Goal: Information Seeking & Learning: Learn about a topic

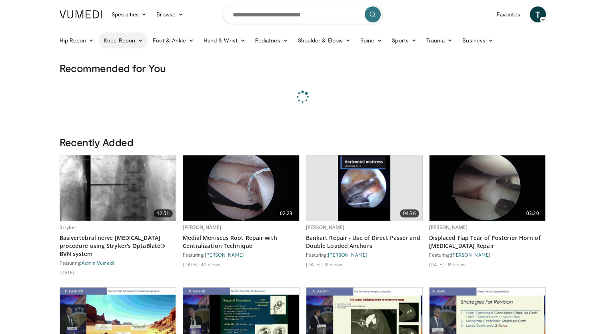
click at [123, 40] on link "Knee Recon" at bounding box center [123, 40] width 49 height 16
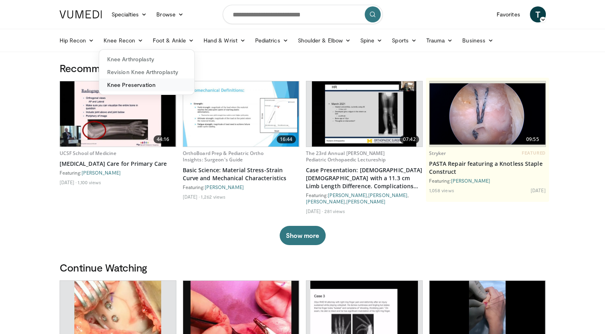
click at [138, 84] on link "Knee Preservation" at bounding box center [146, 84] width 95 height 13
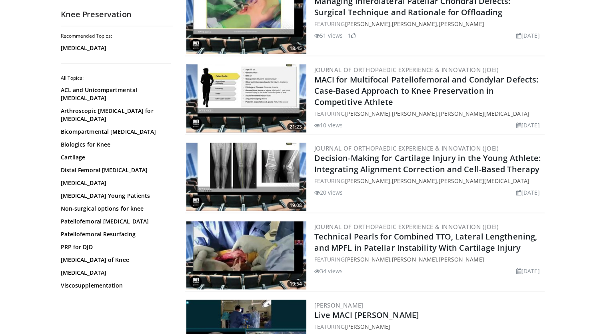
scroll to position [1890, 0]
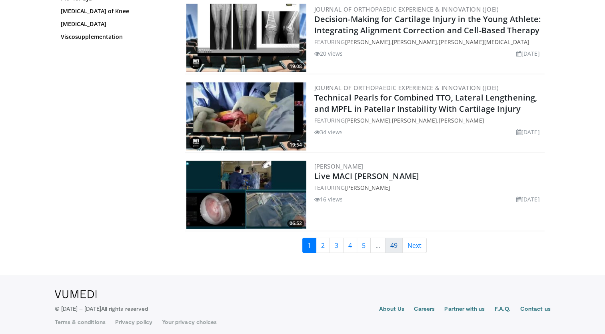
click at [394, 240] on link "49" at bounding box center [394, 245] width 18 height 15
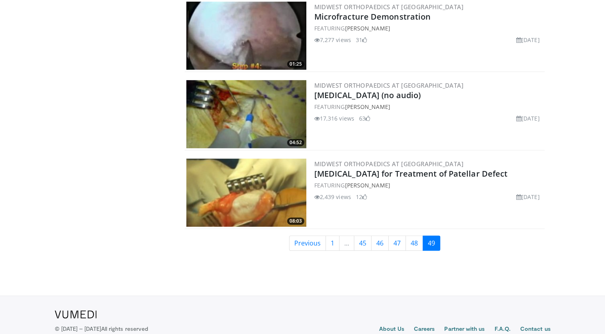
scroll to position [403, 0]
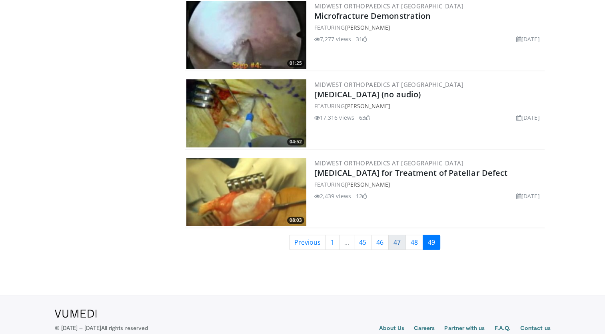
click at [404, 242] on link "47" at bounding box center [397, 241] width 18 height 15
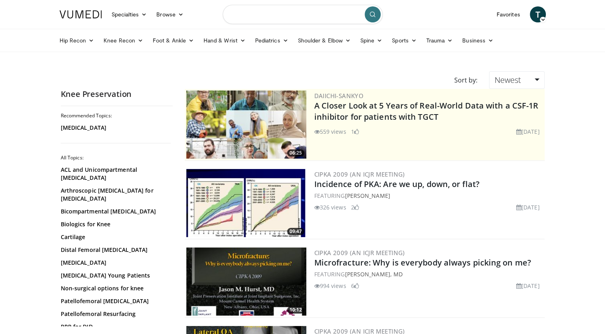
click at [304, 18] on input "Search topics, interventions" at bounding box center [303, 14] width 160 height 19
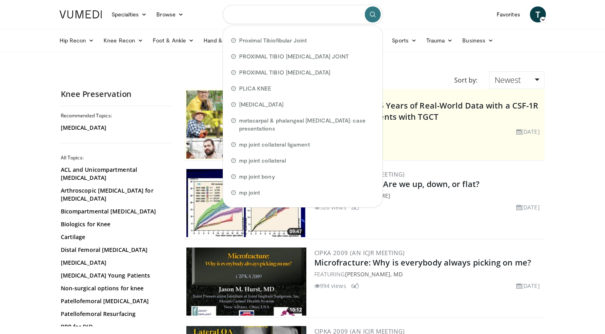
type input "*"
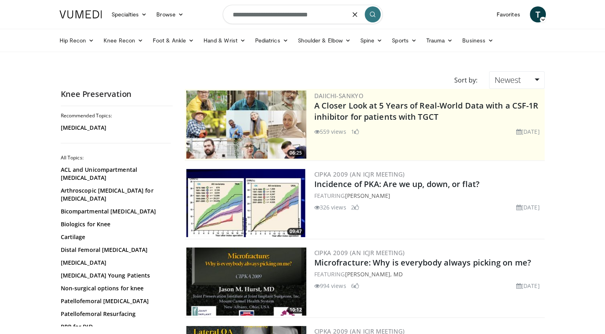
type input "**********"
click at [370, 14] on icon "submit" at bounding box center [373, 14] width 6 height 6
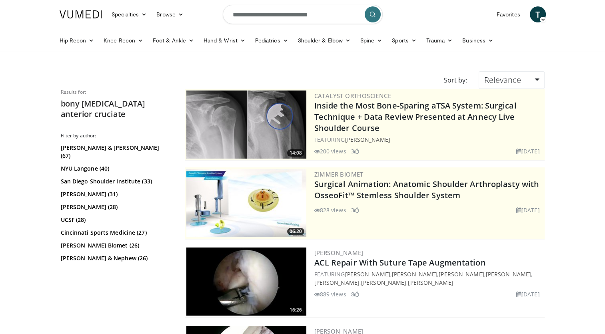
scroll to position [292, 0]
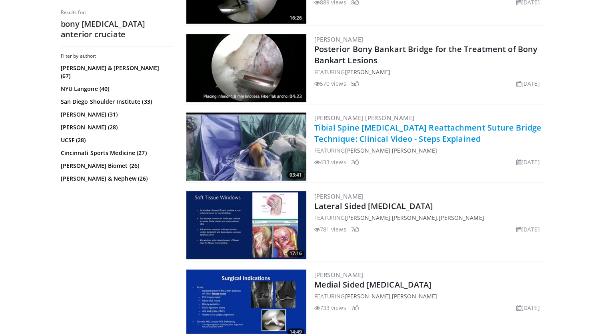
click at [421, 134] on link "Tibial Spine [MEDICAL_DATA] Reattachment Suture Bridge Technique: Clinical Vide…" at bounding box center [427, 133] width 227 height 22
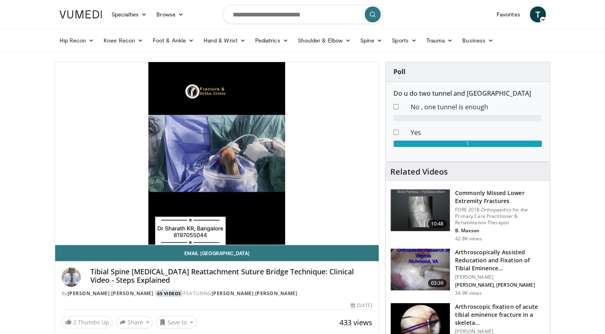
click at [175, 294] on link "65 Videos" at bounding box center [169, 293] width 29 height 7
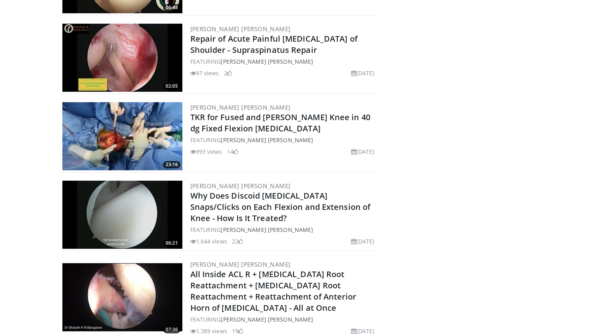
scroll to position [105, 0]
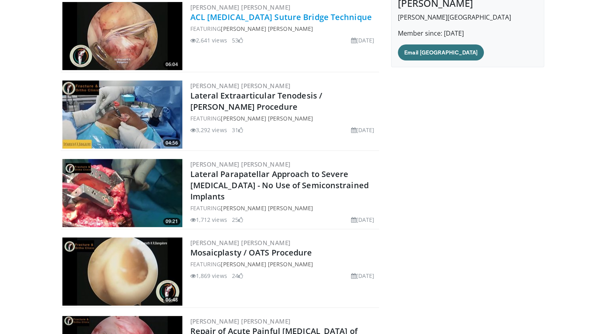
click at [282, 16] on link "ACL Avulsion Suture Bridge Technique" at bounding box center [281, 17] width 182 height 11
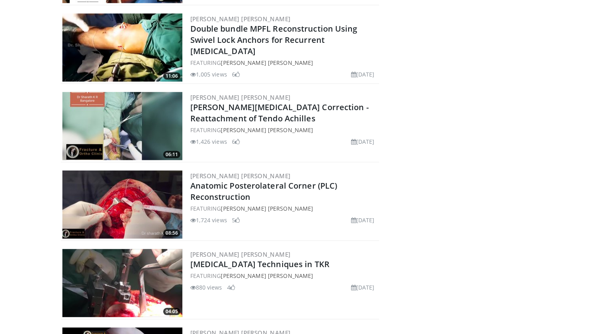
scroll to position [2440, 0]
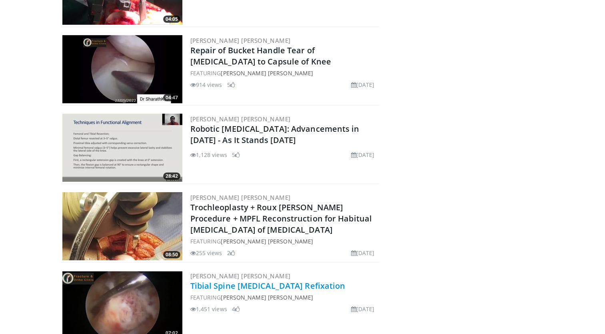
click at [269, 280] on link "Tibial Spine Avulsion Fracture Refixation" at bounding box center [267, 285] width 155 height 11
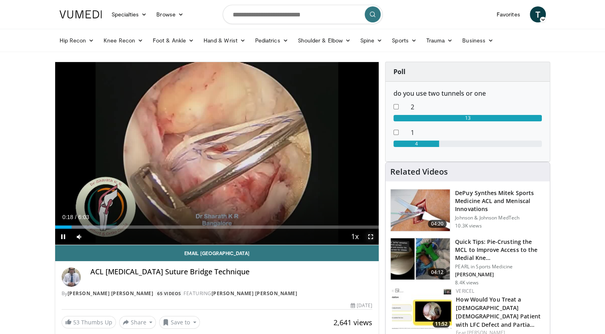
click at [369, 238] on span "Video Player" at bounding box center [371, 236] width 16 height 16
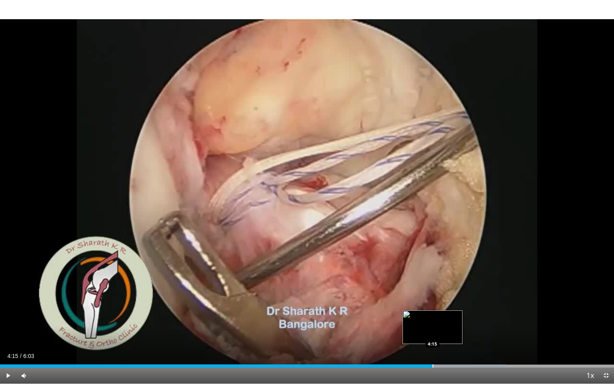
click at [433, 333] on div "Progress Bar" at bounding box center [433, 365] width 1 height 3
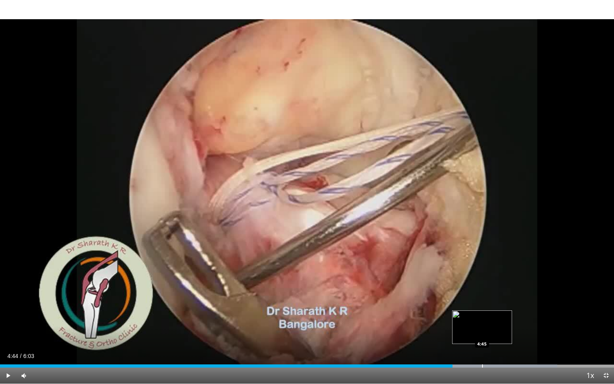
click at [482, 333] on div "Progress Bar" at bounding box center [475, 365] width 165 height 3
click at [527, 333] on div "Progress Bar" at bounding box center [527, 365] width 1 height 3
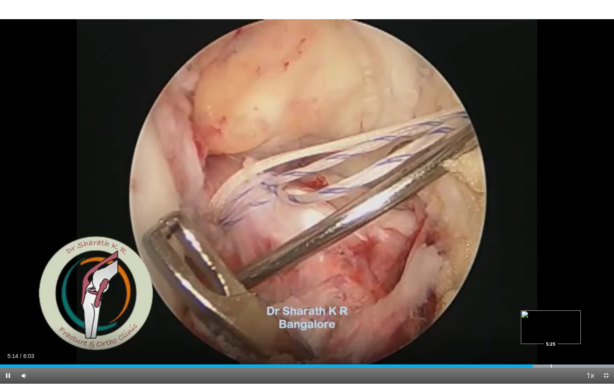
click at [551, 333] on div "Progress Bar" at bounding box center [551, 365] width 1 height 3
click at [581, 333] on div "Progress Bar" at bounding box center [545, 365] width 137 height 3
click at [603, 333] on div "Progress Bar" at bounding box center [603, 365] width 1 height 3
click at [605, 333] on span "Video Player" at bounding box center [606, 376] width 16 height 16
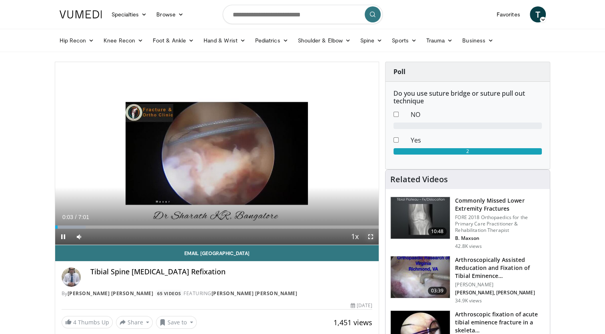
click at [371, 236] on span "Video Player" at bounding box center [371, 236] width 16 height 16
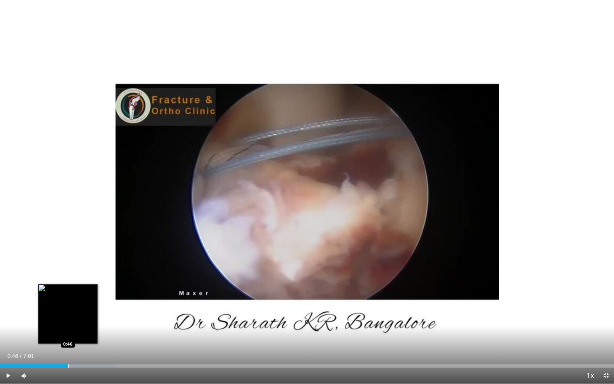
click at [68, 333] on div "Progress Bar" at bounding box center [68, 365] width 1 height 3
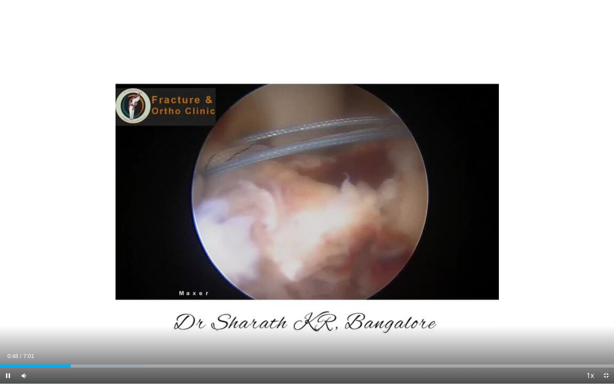
click at [106, 333] on div "Current Time 0:48 / Duration 7:01 Pause Skip Backward Skip Forward Mute 0% Load…" at bounding box center [307, 376] width 614 height 16
click at [128, 333] on div "Current Time 0:50 / Duration 7:01 Pause Skip Backward Skip Forward Mute 0% Load…" at bounding box center [307, 376] width 614 height 16
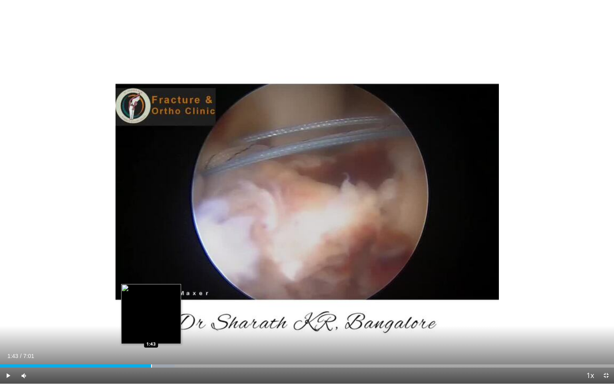
click at [151, 333] on div "Progress Bar" at bounding box center [151, 365] width 1 height 3
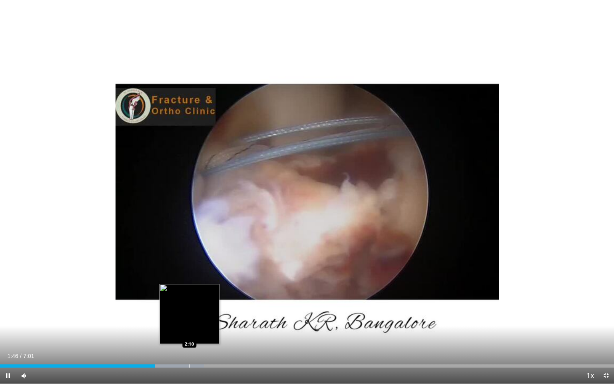
click at [190, 333] on div "Progress Bar" at bounding box center [190, 365] width 1 height 3
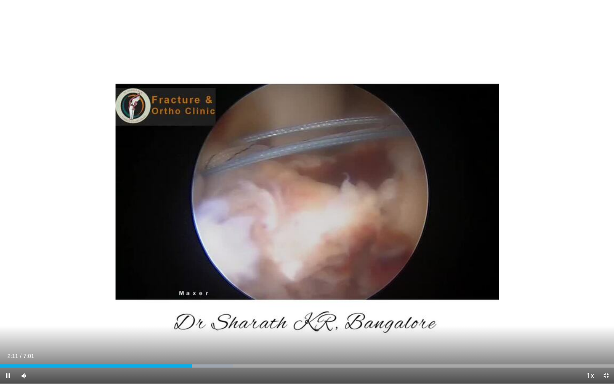
click at [213, 333] on div "Current Time 2:11 / Duration 7:01 Pause Skip Backward Skip Forward Mute 0% Load…" at bounding box center [307, 376] width 614 height 16
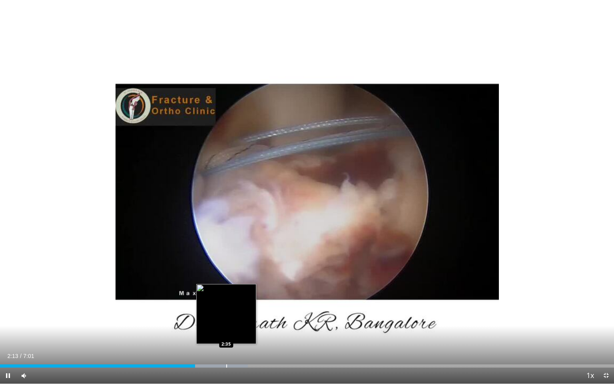
click at [226, 333] on div "Progress Bar" at bounding box center [226, 365] width 1 height 3
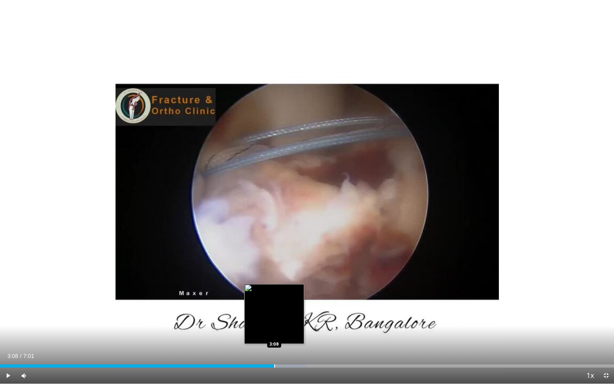
click at [274, 333] on div "Loaded : 49.84% 3:08 3:08" at bounding box center [307, 364] width 614 height 8
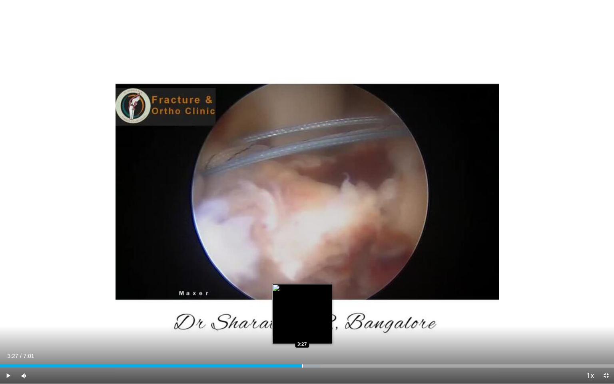
click at [302, 333] on div "Progress Bar" at bounding box center [277, 365] width 88 height 3
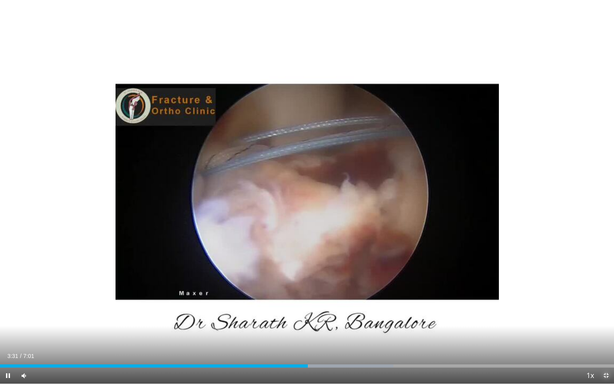
click at [604, 333] on span "Video Player" at bounding box center [606, 376] width 16 height 16
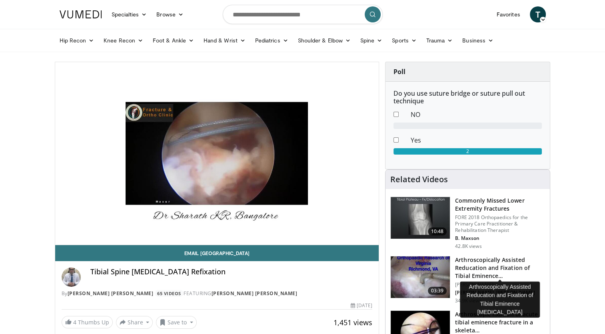
click at [518, 262] on h3 "Arthroscopically Assisted Reducation and Fixation of Tibial Eminence…" at bounding box center [500, 268] width 90 height 24
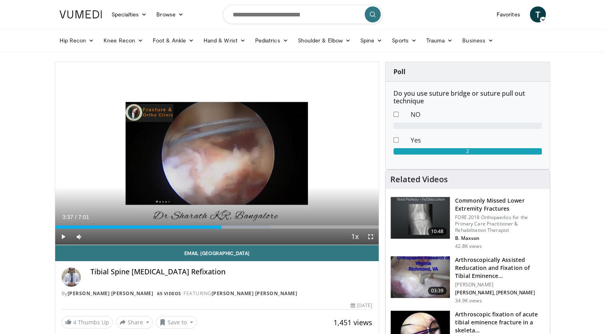
scroll to position [292, 0]
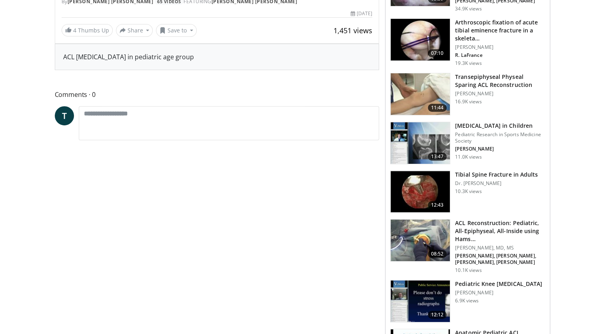
click at [499, 172] on h3 "Tibial Spine Fracture in Adults" at bounding box center [496, 174] width 83 height 8
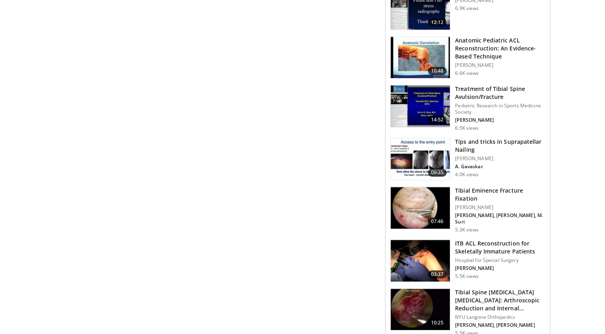
click at [467, 194] on h3 "Tibial Eminence Fracture Fixation" at bounding box center [500, 194] width 90 height 16
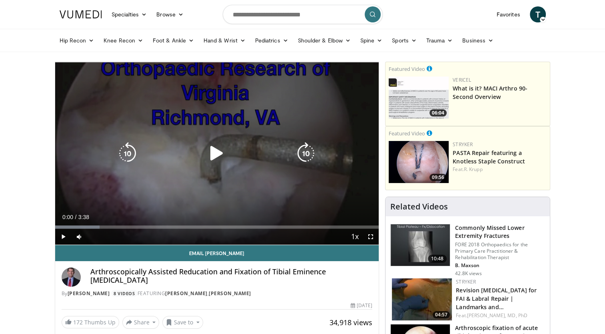
click at [194, 151] on div "Video Player" at bounding box center [217, 153] width 194 height 16
click at [198, 162] on div "10 seconds Tap to unmute" at bounding box center [217, 153] width 324 height 182
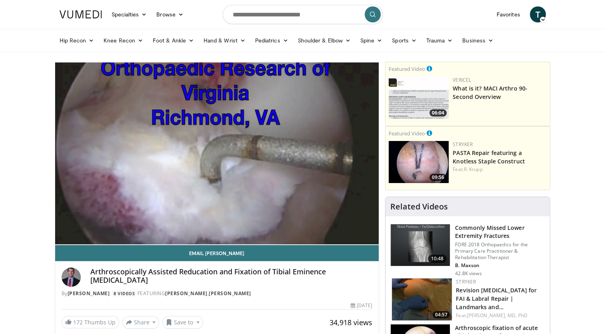
click at [370, 236] on video-js "**********" at bounding box center [217, 153] width 324 height 183
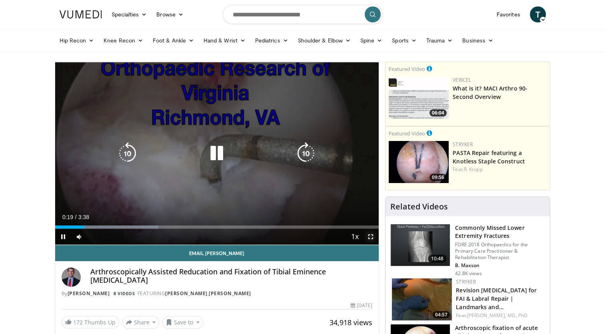
click at [372, 237] on span "Video Player" at bounding box center [371, 236] width 16 height 16
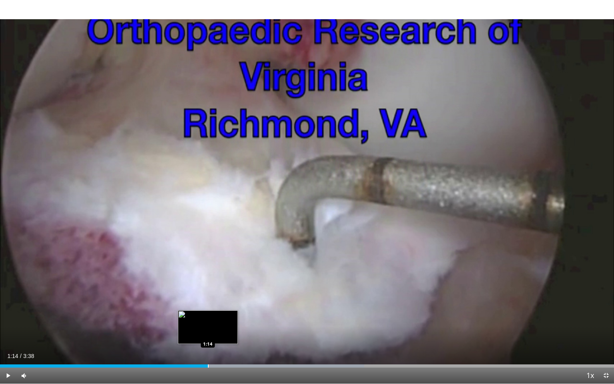
click at [208, 333] on div "Loaded : 59.33% 1:14 1:14" at bounding box center [307, 365] width 614 height 3
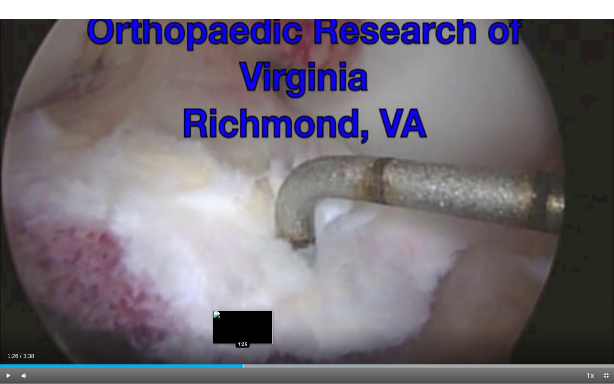
click at [243, 333] on div "Loaded : 63.89% 1:17 1:26" at bounding box center [307, 364] width 614 height 8
click at [270, 333] on div "Progress Bar" at bounding box center [270, 365] width 1 height 3
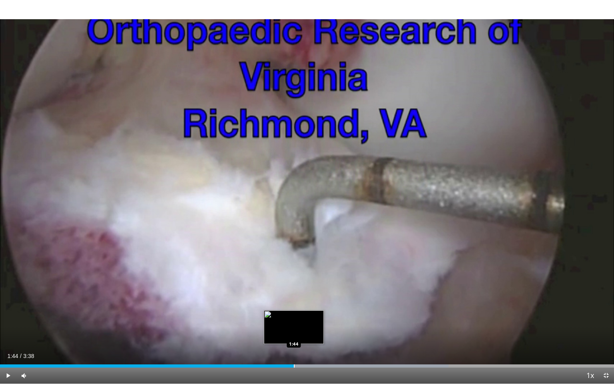
click at [294, 333] on div "Progress Bar" at bounding box center [294, 365] width 1 height 3
click at [320, 333] on div "Progress Bar" at bounding box center [320, 365] width 1 height 3
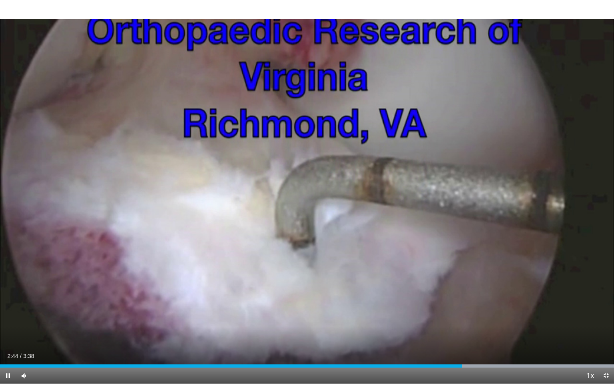
click at [494, 333] on div "Current Time 2:44 / Duration 3:38 Pause Skip Backward Skip Forward Mute Loaded …" at bounding box center [307, 376] width 614 height 16
click at [497, 333] on div "Progress Bar" at bounding box center [497, 365] width 1 height 3
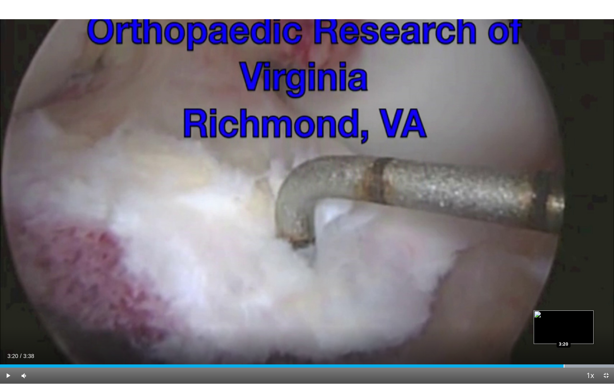
click at [564, 333] on div "Progress Bar" at bounding box center [564, 365] width 1 height 3
click at [605, 333] on span "Video Player" at bounding box center [606, 376] width 16 height 16
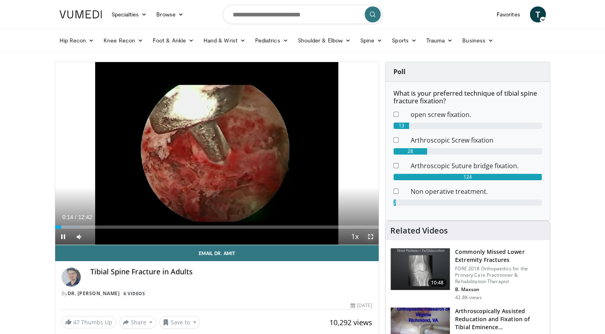
click at [370, 236] on span "Video Player" at bounding box center [371, 236] width 16 height 16
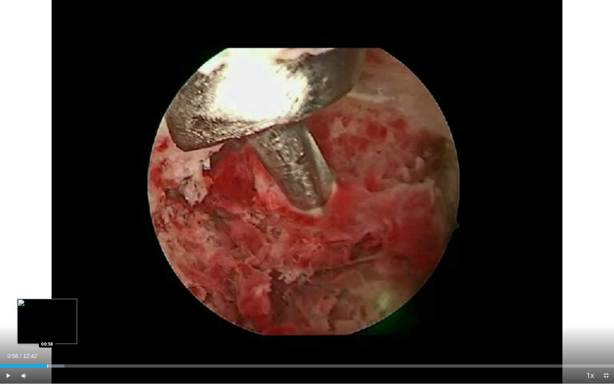
click at [47, 333] on div "Progress Bar" at bounding box center [47, 365] width 1 height 3
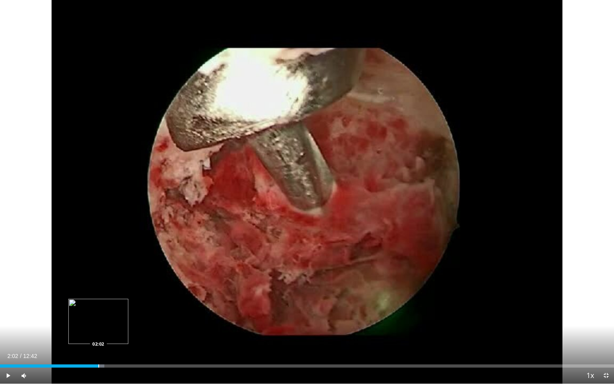
click at [98, 333] on div "Progress Bar" at bounding box center [98, 365] width 1 height 3
click at [132, 333] on div "Current Time 2:14 / Duration 12:42 Pause Skip Backward Skip Forward Mute Loaded…" at bounding box center [307, 376] width 614 height 16
click at [139, 333] on div "Current Time 2:16 / Duration 12:42 Pause Skip Backward Skip Forward Mute Loaded…" at bounding box center [307, 376] width 614 height 16
click at [148, 333] on div "Progress Bar" at bounding box center [148, 365] width 1 height 3
click at [142, 333] on div "Current Time 3:08 / Duration 12:42 Pause Skip Backward Skip Forward Mute Loaded…" at bounding box center [307, 376] width 614 height 16
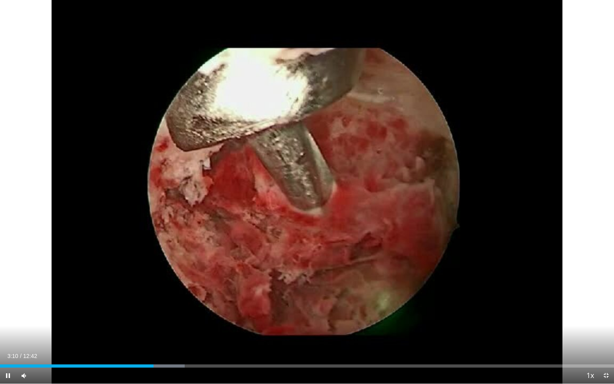
click at [138, 333] on div "Current Time 3:10 / Duration 12:42 Pause Skip Backward Skip Forward Mute Loaded…" at bounding box center [307, 376] width 614 height 16
click at [135, 333] on div "Progress Bar" at bounding box center [135, 365] width 1 height 3
click at [163, 333] on div "Current Time 3:05 / Duration 12:42 Pause Skip Backward Skip Forward Mute Loaded…" at bounding box center [307, 376] width 614 height 16
click at [191, 333] on div "Current Time 3:07 / Duration 12:42 Pause Skip Backward Skip Forward Mute Loaded…" at bounding box center [307, 376] width 614 height 16
click at [192, 333] on div "Current Time 3:08 / Duration 12:42 Pause Skip Backward Skip Forward Mute Loaded…" at bounding box center [307, 376] width 614 height 16
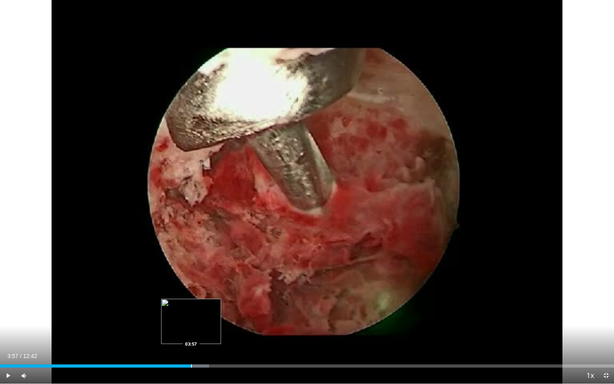
click at [191, 333] on div "Progress Bar" at bounding box center [191, 365] width 1 height 3
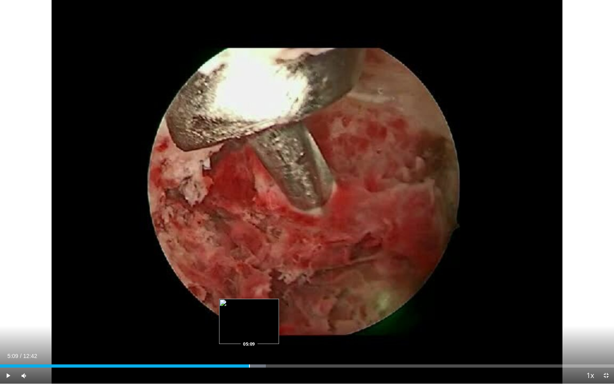
click at [249, 333] on div "Progress Bar" at bounding box center [249, 365] width 1 height 3
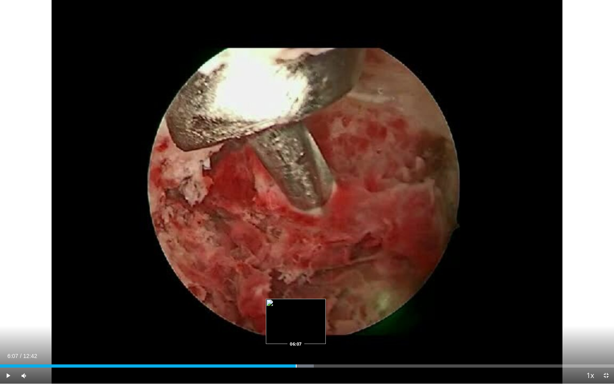
click at [296, 333] on div "Progress Bar" at bounding box center [296, 365] width 1 height 3
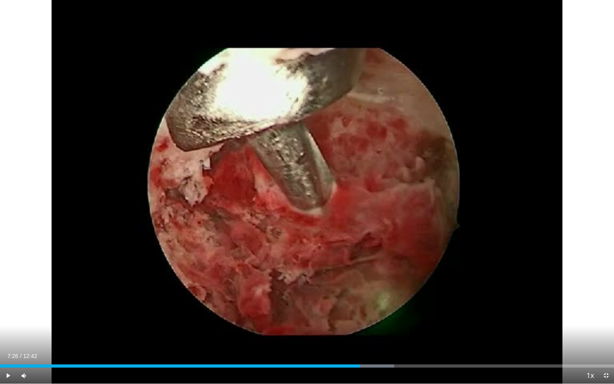
click at [360, 333] on div "Progress Bar" at bounding box center [354, 365] width 79 height 3
click at [403, 333] on div "Progress Bar" at bounding box center [403, 365] width 1 height 3
click at [428, 333] on div "Progress Bar" at bounding box center [428, 365] width 1 height 3
click at [480, 333] on div "Loaded : 82.51% 09:55 09:55" at bounding box center [307, 364] width 614 height 8
click at [506, 333] on div "Progress Bar" at bounding box center [486, 365] width 60 height 3
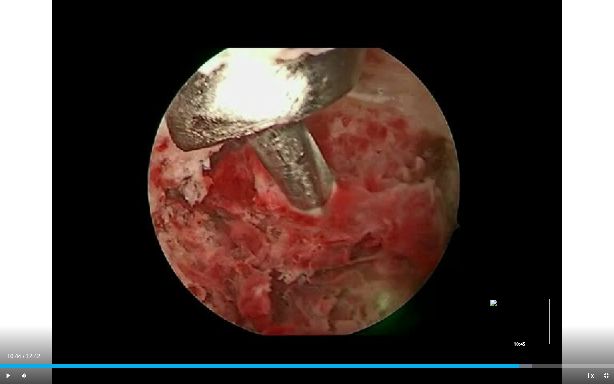
click at [520, 333] on div "Progress Bar" at bounding box center [507, 365] width 49 height 3
click at [536, 333] on div "Progress Bar" at bounding box center [536, 365] width 1 height 3
click at [605, 333] on span "Video Player" at bounding box center [606, 376] width 16 height 16
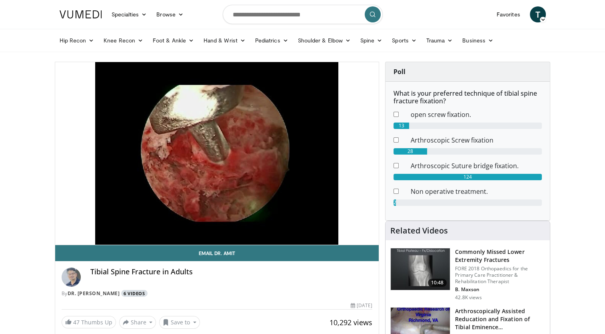
click at [126, 292] on link "6 Videos" at bounding box center [134, 293] width 26 height 7
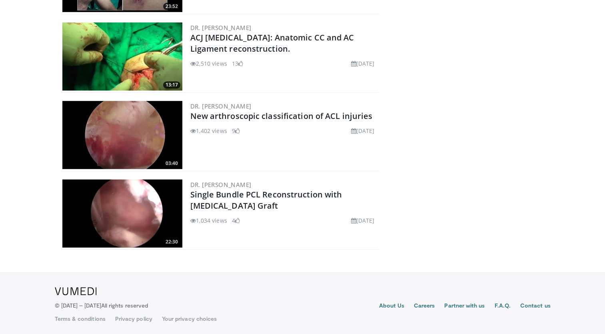
scroll to position [28, 0]
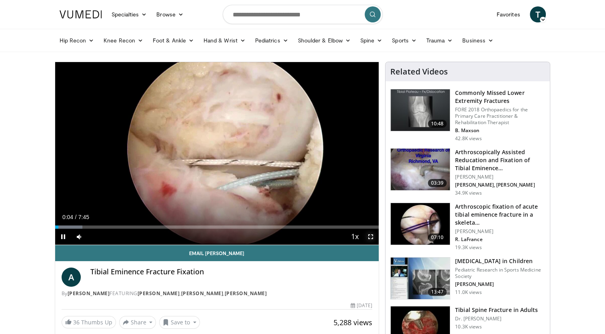
click at [370, 236] on span "Video Player" at bounding box center [371, 236] width 16 height 16
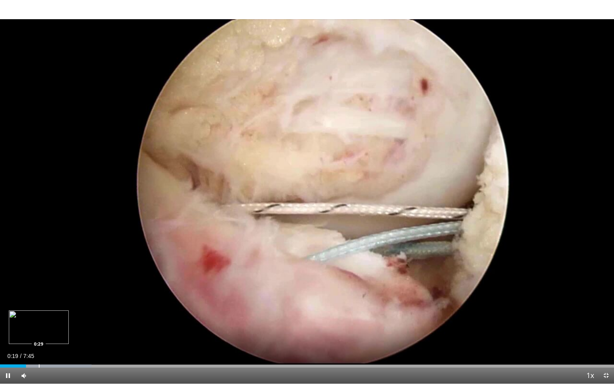
click at [39, 333] on div "Progress Bar" at bounding box center [39, 365] width 1 height 3
click at [74, 333] on div "Progress Bar" at bounding box center [74, 365] width 1 height 3
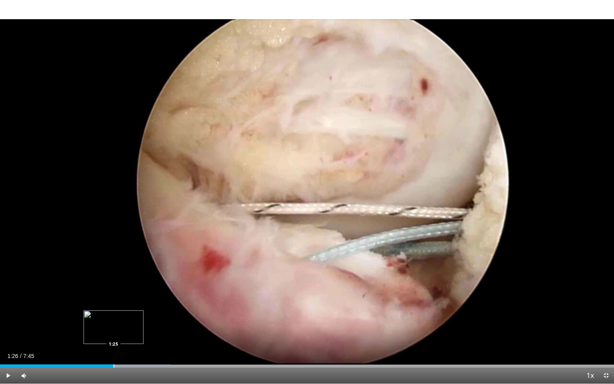
click at [114, 333] on div "Progress Bar" at bounding box center [114, 365] width 1 height 3
click at [171, 333] on div "Progress Bar" at bounding box center [171, 365] width 1 height 3
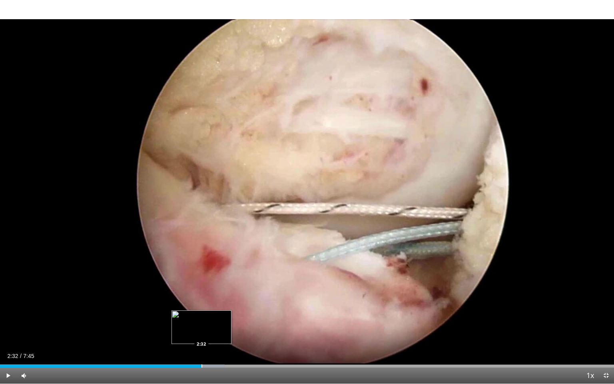
click at [202, 333] on div "Progress Bar" at bounding box center [202, 365] width 1 height 3
click at [204, 333] on div "Progress Bar" at bounding box center [204, 365] width 1 height 3
click at [188, 333] on div "Progress Bar" at bounding box center [188, 365] width 1 height 3
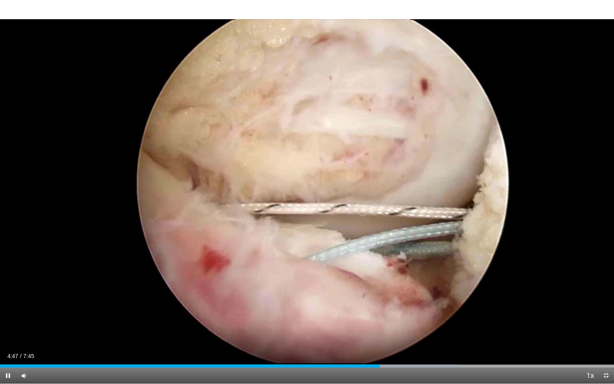
click at [400, 333] on div "Current Time 4:47 / Duration 7:45 Pause Skip Backward Skip Forward Mute Loaded …" at bounding box center [307, 376] width 614 height 16
click at [420, 333] on div "Progress Bar" at bounding box center [420, 365] width 1 height 3
click at [460, 333] on div "Progress Bar" at bounding box center [460, 365] width 1 height 3
click at [484, 333] on div "Progress Bar" at bounding box center [484, 365] width 1 height 3
click at [519, 333] on div "Progress Bar" at bounding box center [519, 365] width 1 height 3
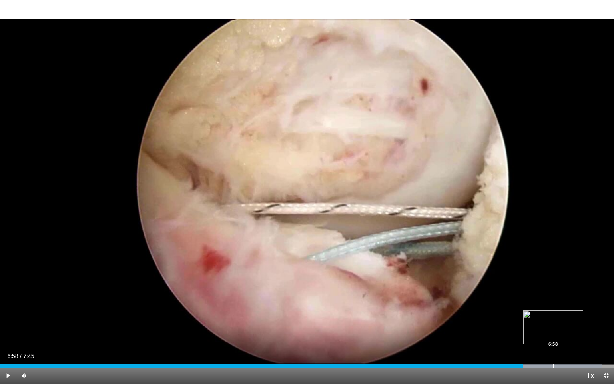
click at [553, 333] on div "Progress Bar" at bounding box center [542, 365] width 120 height 3
click at [582, 333] on div "Loaded : 100.00% 7:20 7:20" at bounding box center [307, 364] width 614 height 8
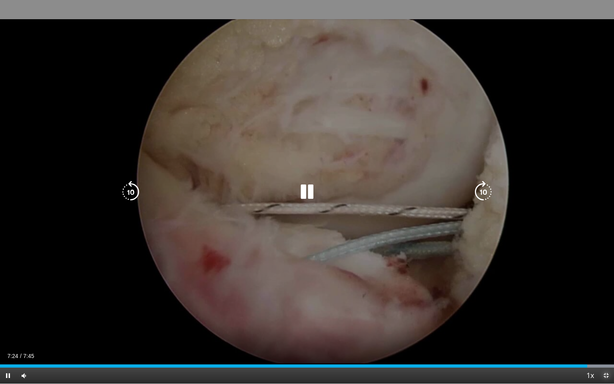
click at [603, 333] on span "Video Player" at bounding box center [606, 376] width 16 height 16
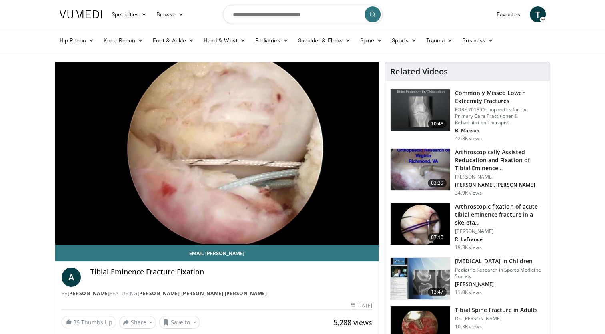
scroll to position [292, 0]
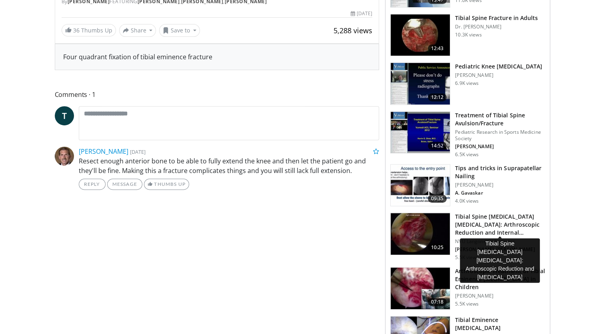
click at [480, 222] on h3 "Tibial Spine Avulsion Fractures: Arthroscopic Reduction and Internal…" at bounding box center [500, 224] width 90 height 24
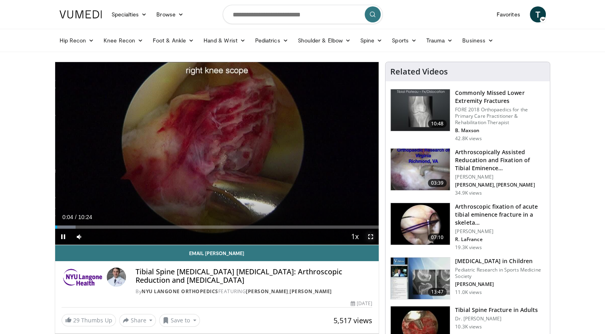
click at [371, 234] on span "Video Player" at bounding box center [371, 236] width 16 height 16
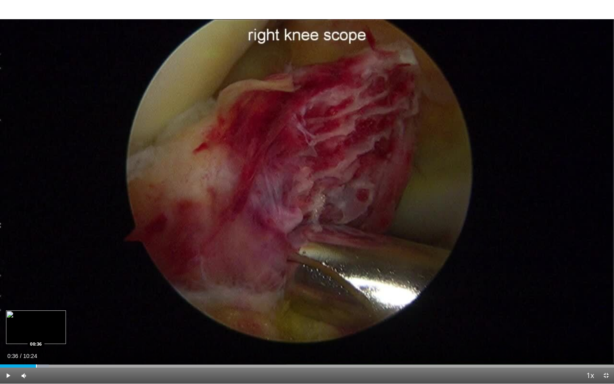
click at [36, 333] on div "Progress Bar" at bounding box center [36, 365] width 1 height 3
click at [93, 333] on div "Progress Bar" at bounding box center [93, 365] width 1 height 3
click at [113, 333] on div "Progress Bar" at bounding box center [113, 365] width 1 height 3
click at [190, 333] on div "Progress Bar" at bounding box center [190, 365] width 1 height 3
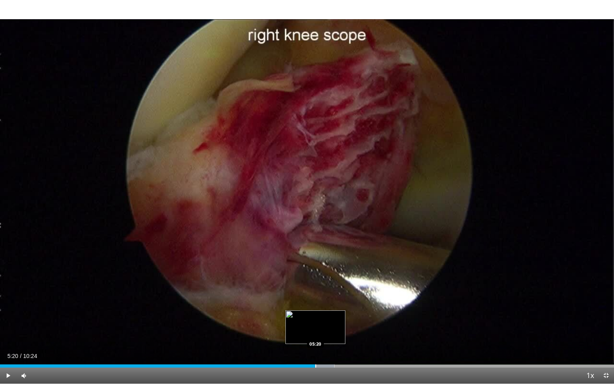
click at [315, 333] on div "Progress Bar" at bounding box center [310, 365] width 48 height 3
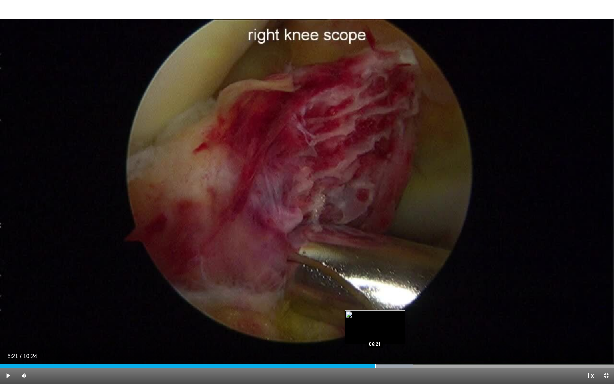
click at [375, 333] on div "Progress Bar" at bounding box center [375, 365] width 1 height 3
click at [429, 333] on div "Progress Bar" at bounding box center [429, 365] width 1 height 3
click at [457, 333] on div "Progress Bar" at bounding box center [457, 365] width 1 height 3
click at [605, 333] on span "Video Player" at bounding box center [606, 376] width 16 height 16
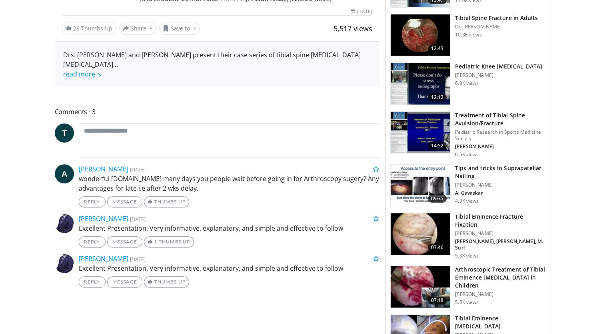
scroll to position [584, 0]
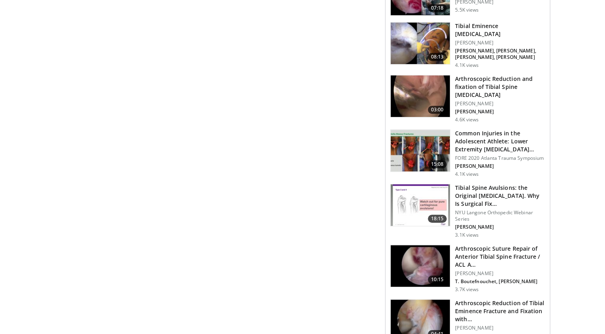
click at [464, 22] on h3 "Tibial Eminence [MEDICAL_DATA]" at bounding box center [500, 30] width 90 height 16
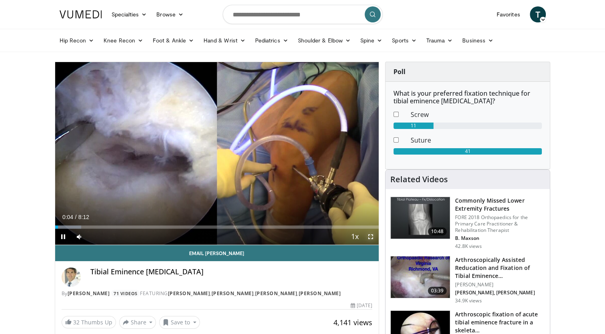
click at [371, 236] on span "Video Player" at bounding box center [371, 236] width 16 height 16
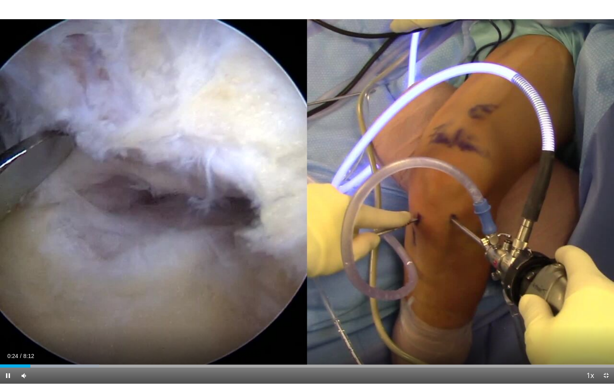
click at [61, 333] on div "Current Time 0:24 / Duration 8:12 Pause Skip Backward Skip Forward Mute Loaded …" at bounding box center [307, 376] width 614 height 16
click at [68, 333] on div "Progress Bar" at bounding box center [68, 365] width 1 height 3
click at [138, 333] on div "Progress Bar" at bounding box center [138, 365] width 1 height 3
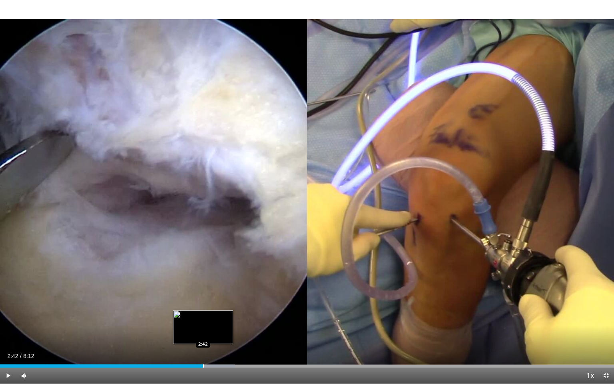
click at [203, 333] on div "Progress Bar" at bounding box center [203, 365] width 1 height 3
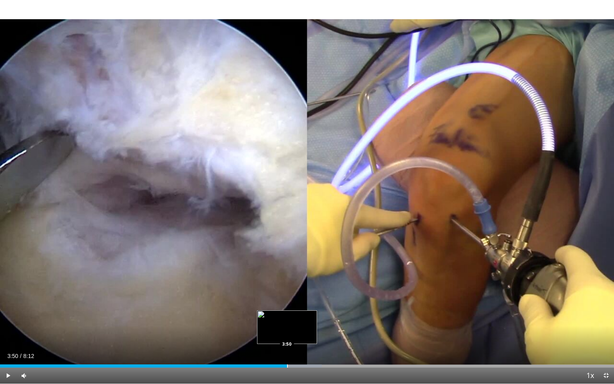
click at [287, 333] on div "Progress Bar" at bounding box center [287, 365] width 1 height 3
click at [316, 333] on div "Progress Bar" at bounding box center [316, 365] width 1 height 3
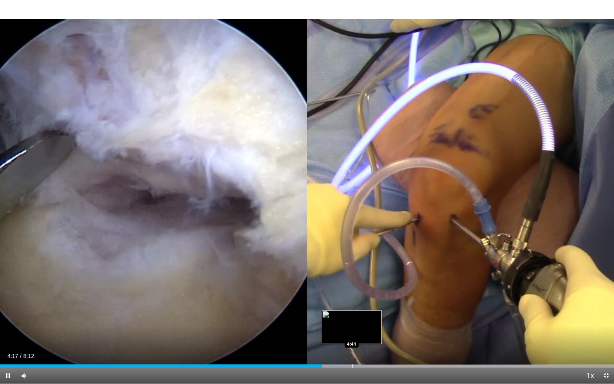
click at [352, 333] on div "Loaded : 58.46% 4:17 4:41" at bounding box center [307, 364] width 614 height 8
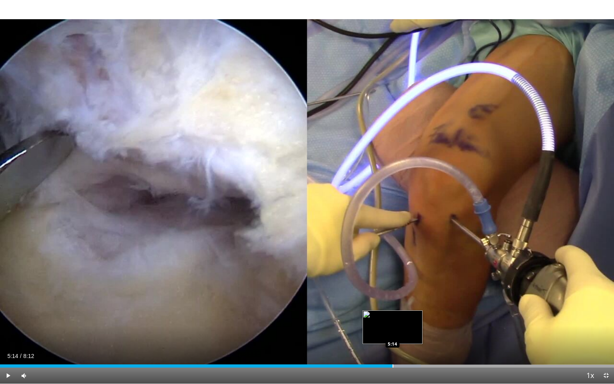
click at [392, 333] on div "Loaded : 68.54% 5:14 5:14" at bounding box center [307, 364] width 614 height 8
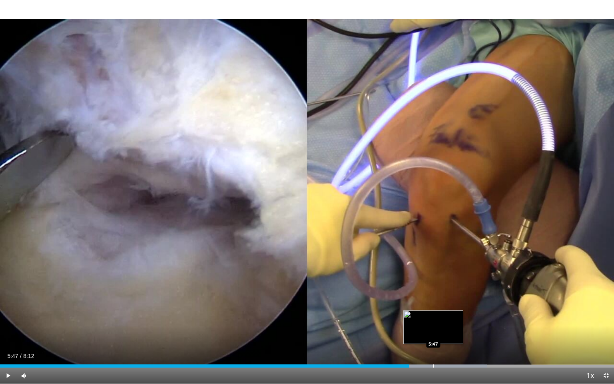
click at [434, 333] on div "Progress Bar" at bounding box center [434, 365] width 1 height 3
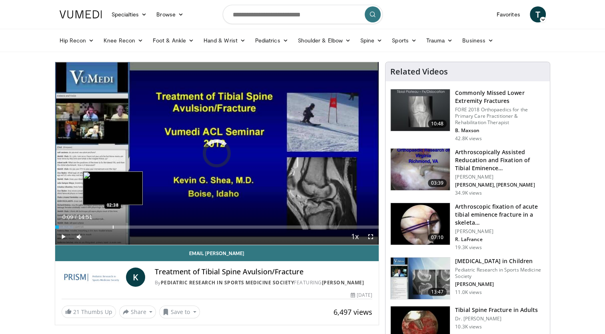
click at [112, 228] on div "Loaded : 5.60% 00:09 02:38" at bounding box center [217, 226] width 324 height 3
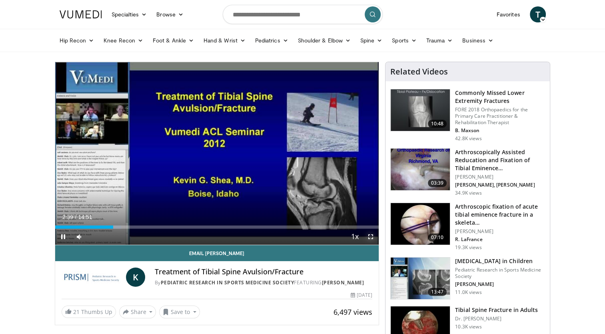
click at [371, 238] on span "Video Player" at bounding box center [371, 236] width 16 height 16
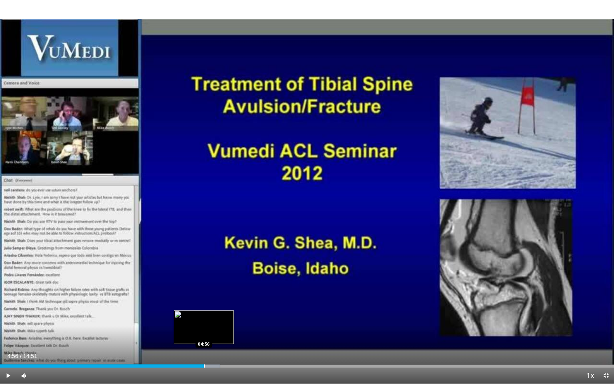
click at [204, 333] on div "Loaded : 35.84% 04:56 04:56" at bounding box center [307, 364] width 614 height 8
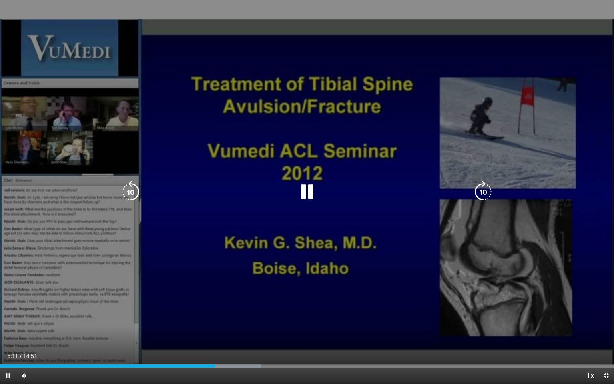
click at [306, 192] on icon "Video Player" at bounding box center [307, 192] width 22 height 22
click at [274, 229] on div "10 seconds Tap to unmute" at bounding box center [307, 192] width 614 height 384
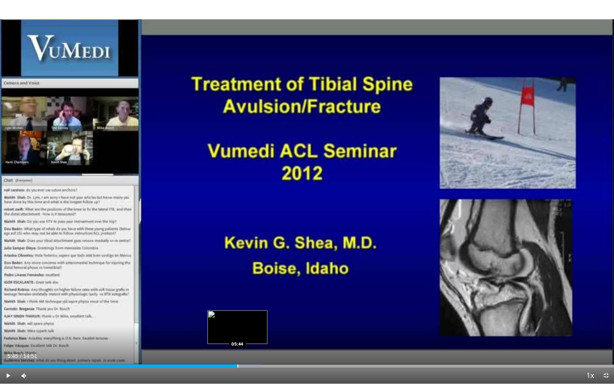
click at [238, 333] on div "Loaded : 42.55% 05:45 05:44" at bounding box center [307, 364] width 614 height 8
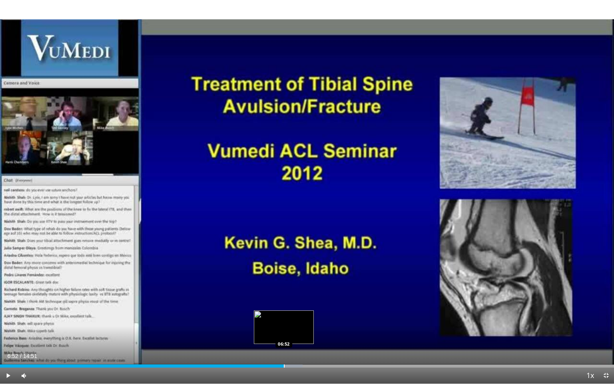
click at [284, 333] on div "Loaded : 49.27% 06:52 06:52" at bounding box center [307, 364] width 614 height 8
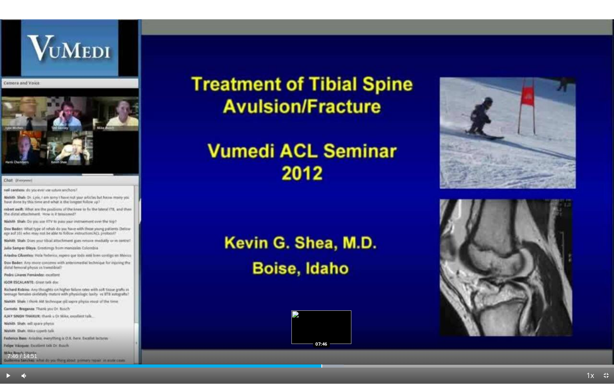
click at [322, 333] on div "Progress Bar" at bounding box center [322, 365] width 1 height 3
click at [354, 333] on div "Progress Bar" at bounding box center [354, 365] width 1 height 3
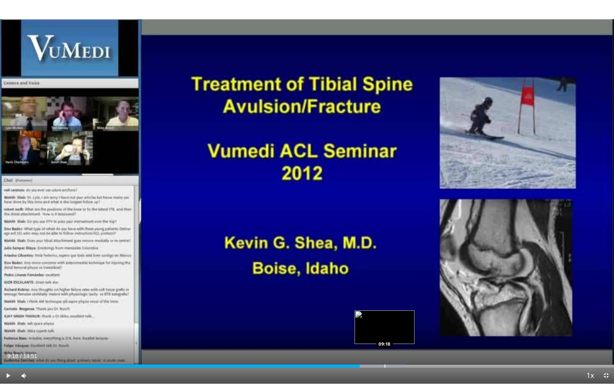
click at [385, 333] on div "Progress Bar" at bounding box center [385, 365] width 1 height 3
click at [416, 333] on div "Loaded : 67.19% 09:20 10:04" at bounding box center [307, 364] width 614 height 8
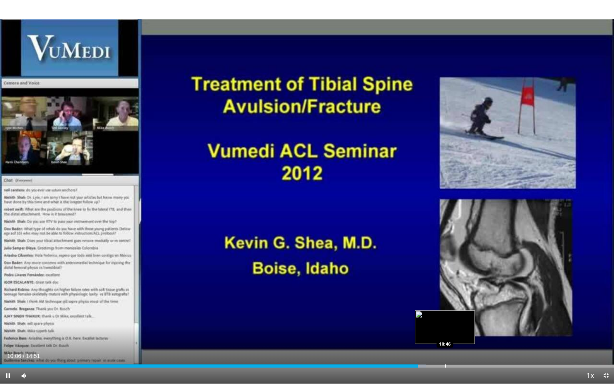
click at [445, 333] on div "Loaded : 69.43% 10:06 10:46" at bounding box center [307, 364] width 614 height 8
click at [605, 333] on span "Video Player" at bounding box center [606, 376] width 16 height 16
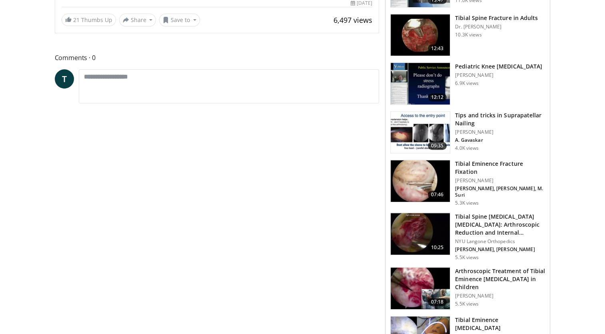
scroll to position [584, 0]
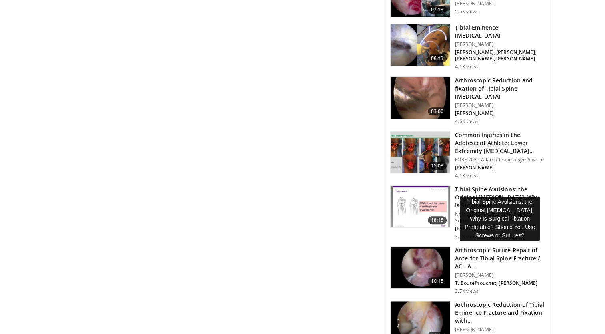
click at [468, 185] on h3 "Tibial Spine Avulsions: the Original [MEDICAL_DATA]. Why Is Surgical Fix…" at bounding box center [500, 197] width 90 height 24
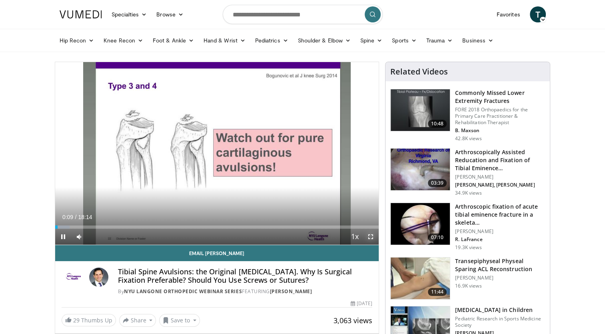
click at [368, 236] on span "Video Player" at bounding box center [371, 236] width 16 height 16
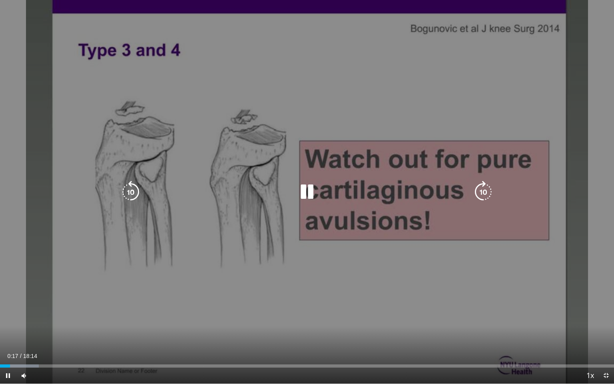
click at [298, 192] on icon "Video Player" at bounding box center [307, 192] width 22 height 22
click at [292, 140] on div "10 seconds Tap to unmute" at bounding box center [307, 192] width 614 height 384
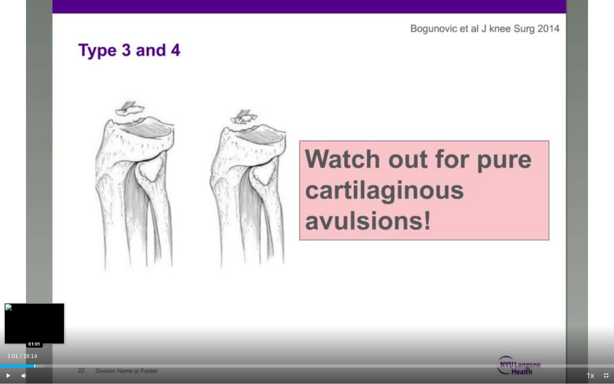
click at [34, 333] on div "Progress Bar" at bounding box center [34, 365] width 1 height 3
click at [47, 333] on div "Progress Bar" at bounding box center [47, 365] width 1 height 3
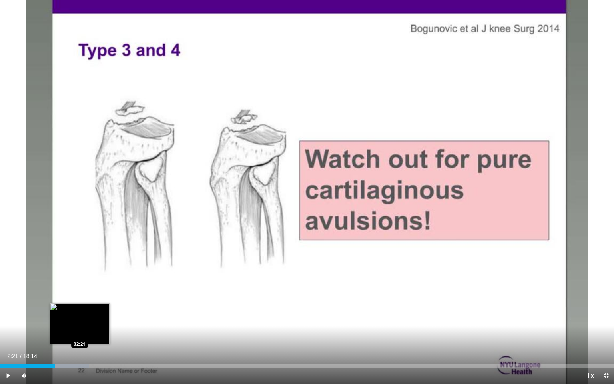
click at [80, 333] on div "Progress Bar" at bounding box center [80, 365] width 1 height 3
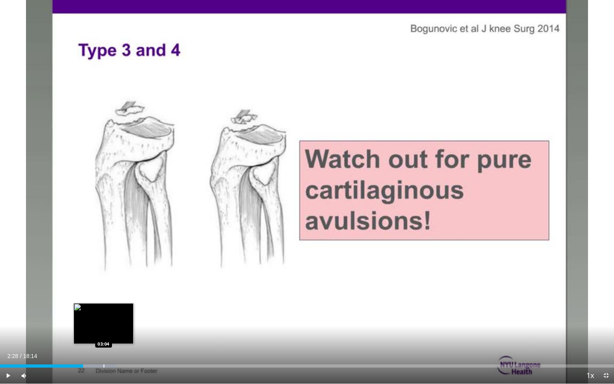
click at [104, 333] on div "Progress Bar" at bounding box center [104, 365] width 1 height 3
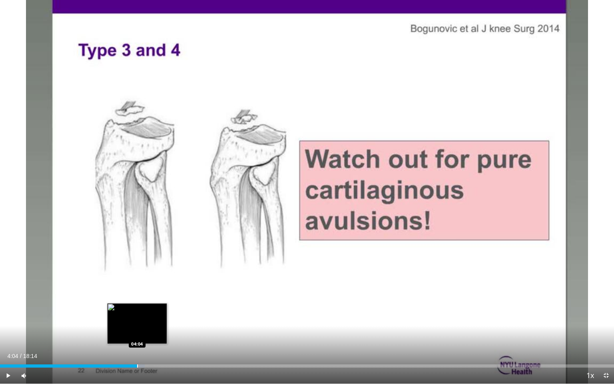
click at [137, 333] on div "Progress Bar" at bounding box center [137, 365] width 1 height 3
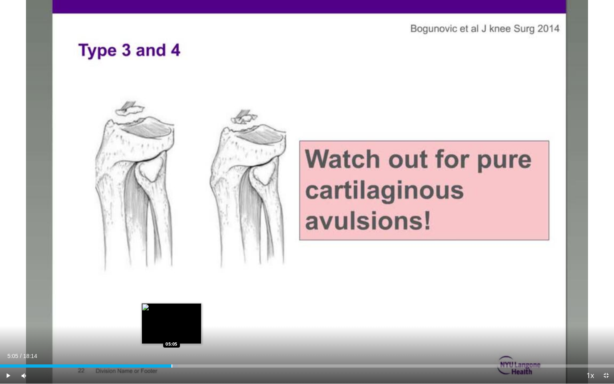
click at [172, 333] on div "Progress Bar" at bounding box center [172, 365] width 1 height 3
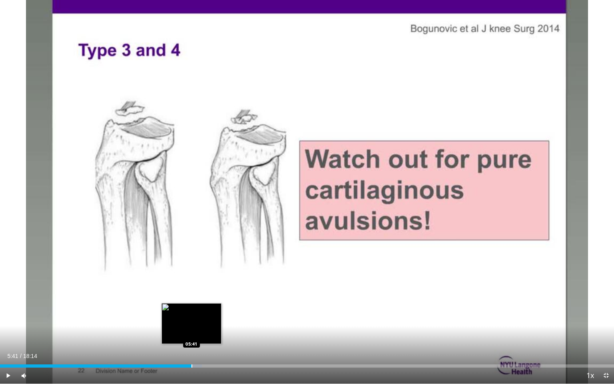
click at [192, 333] on div "Progress Bar" at bounding box center [192, 365] width 1 height 3
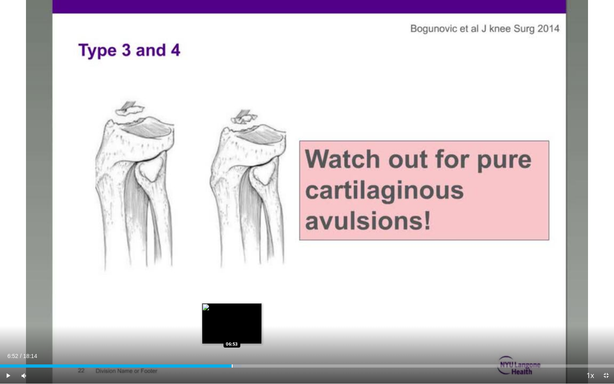
click at [232, 333] on div "Progress Bar" at bounding box center [217, 365] width 50 height 3
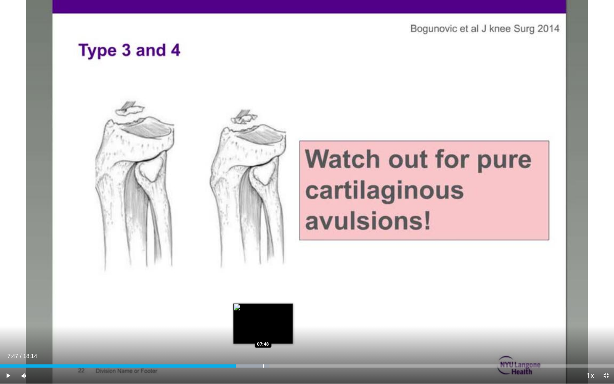
click at [262, 333] on div "Progress Bar" at bounding box center [243, 365] width 53 height 3
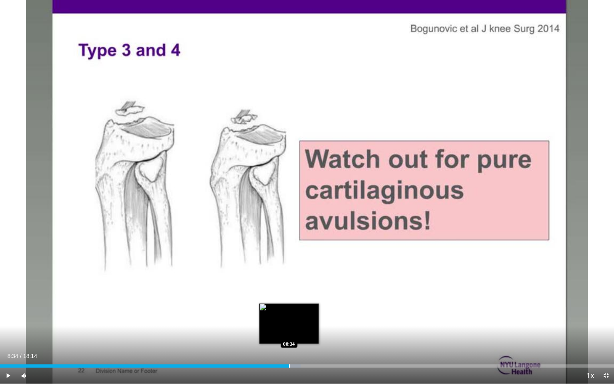
click at [289, 333] on div "Progress Bar" at bounding box center [289, 365] width 1 height 3
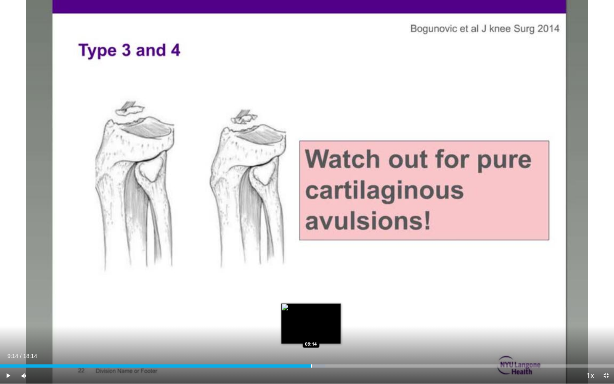
click at [311, 333] on div "Loaded : 53.02% 09:14 09:14" at bounding box center [307, 364] width 614 height 8
click at [325, 333] on div "Progress Bar" at bounding box center [322, 365] width 29 height 3
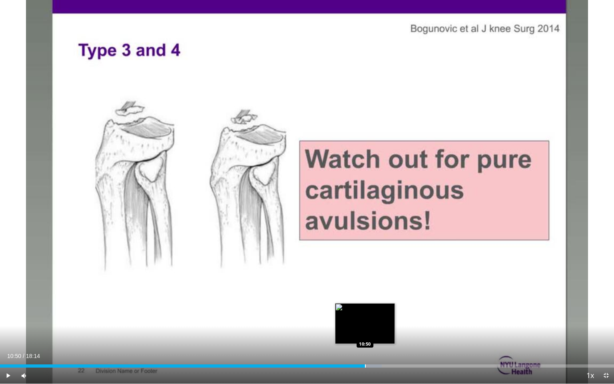
click at [365, 333] on div "Loaded : 62.16% 10:17 10:50" at bounding box center [307, 364] width 614 height 8
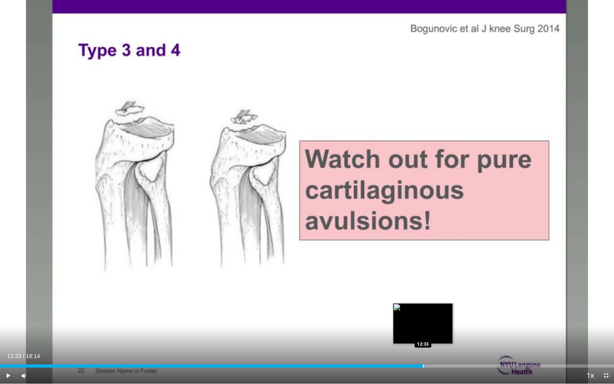
click at [423, 333] on div "Progress Bar" at bounding box center [423, 365] width 1 height 3
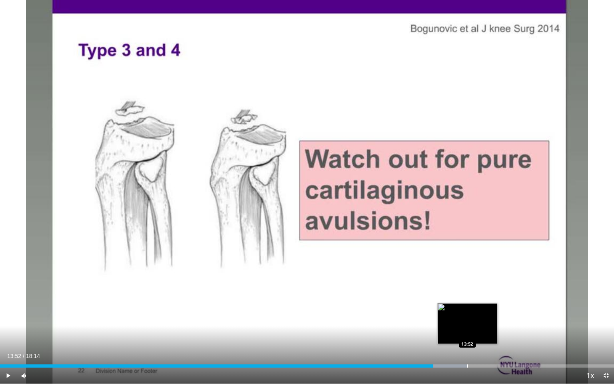
click at [467, 333] on div "Loaded : 76.15% 13:52 13:52" at bounding box center [307, 364] width 614 height 8
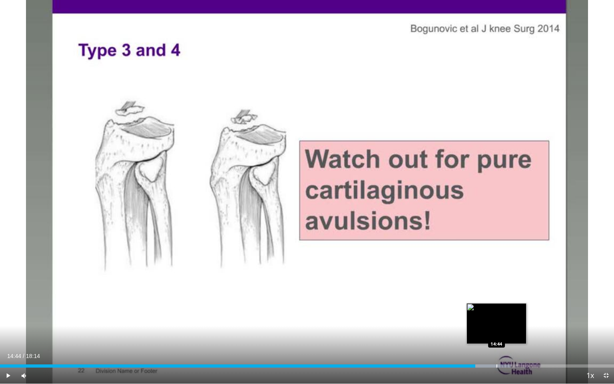
click at [497, 333] on div "Progress Bar" at bounding box center [497, 365] width 1 height 3
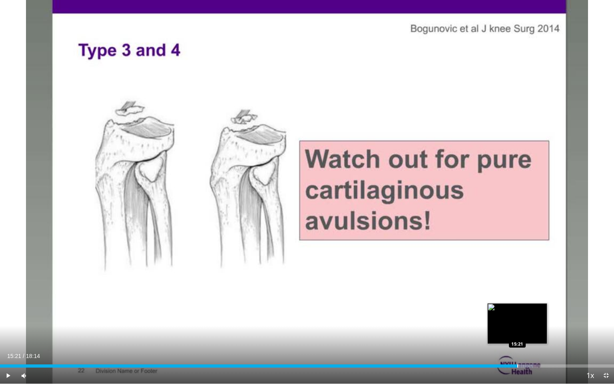
click at [518, 333] on div "Progress Bar" at bounding box center [518, 365] width 1 height 3
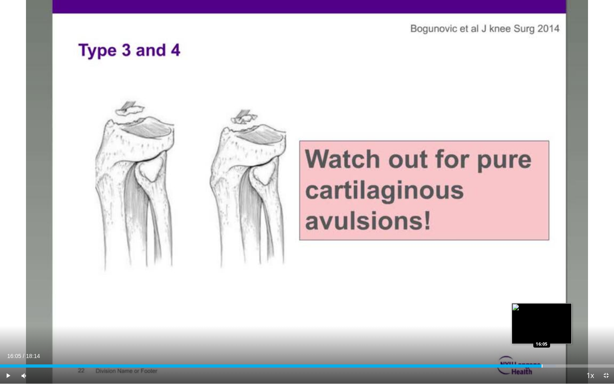
click at [542, 333] on div "Progress Bar" at bounding box center [542, 365] width 1 height 3
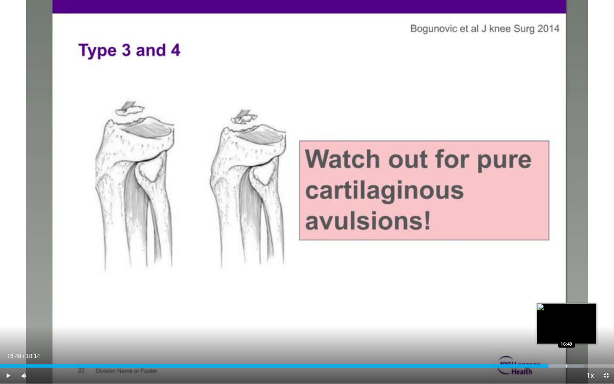
click at [566, 333] on div "Progress Bar" at bounding box center [556, 365] width 55 height 3
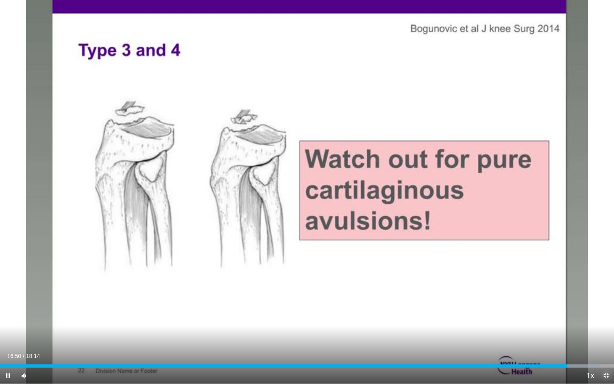
click at [604, 333] on span "Video Player" at bounding box center [606, 376] width 16 height 16
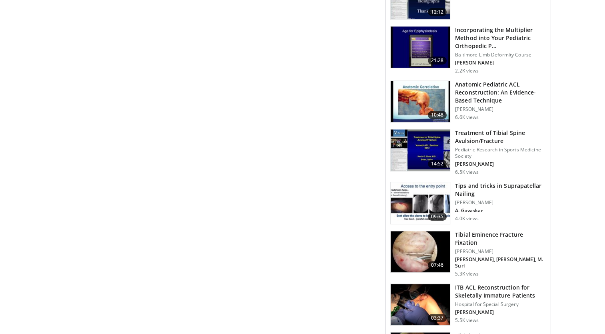
scroll to position [875, 0]
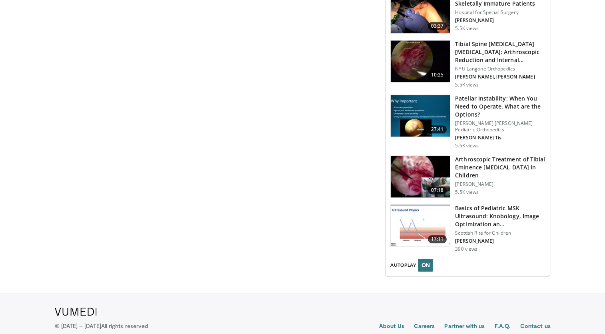
click at [470, 155] on h3 "Arthroscopic Treatment of Tibial Eminence [MEDICAL_DATA] in Children" at bounding box center [500, 167] width 90 height 24
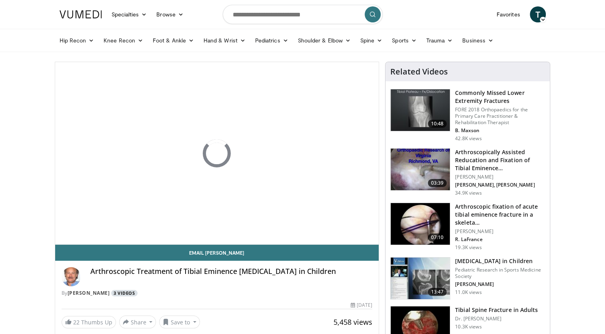
click at [128, 292] on link "3 Videos" at bounding box center [124, 293] width 26 height 7
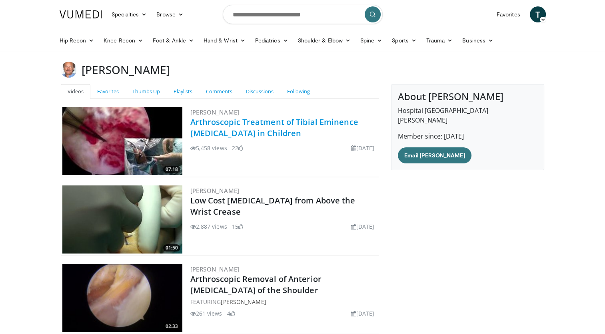
click at [206, 126] on link "Arthroscopic Treatment of Tibial Eminence [MEDICAL_DATA] in Children" at bounding box center [274, 127] width 168 height 22
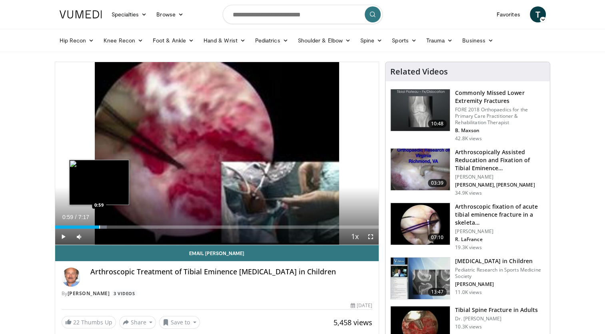
click at [99, 226] on div "Progress Bar" at bounding box center [99, 226] width 1 height 3
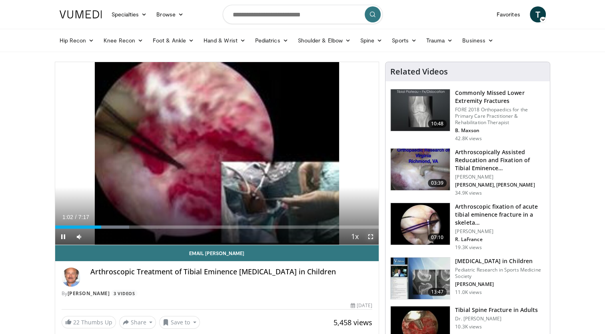
click at [369, 236] on span "Video Player" at bounding box center [371, 236] width 16 height 16
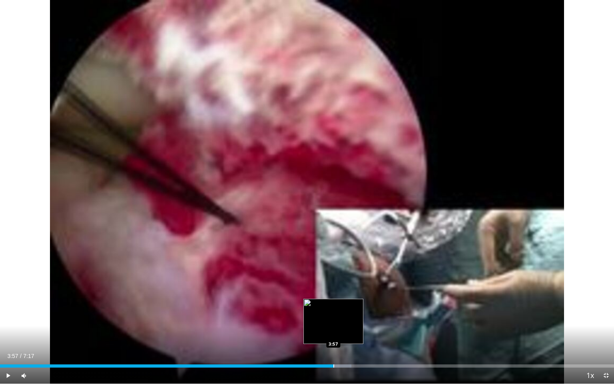
click at [334, 333] on div "Progress Bar" at bounding box center [334, 365] width 1 height 3
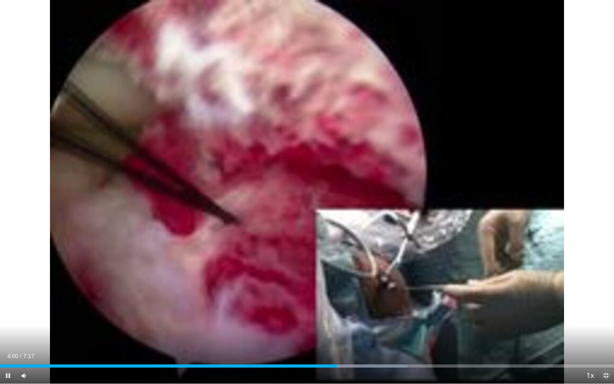
click at [605, 333] on span "Video Player" at bounding box center [606, 376] width 16 height 16
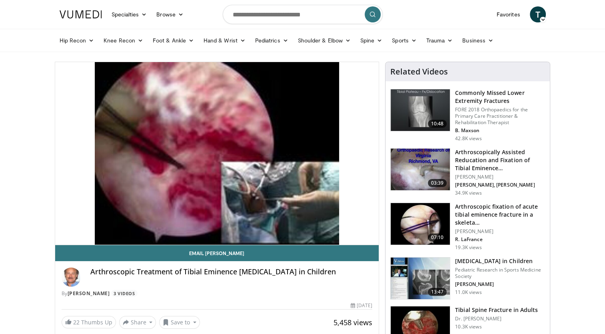
scroll to position [292, 0]
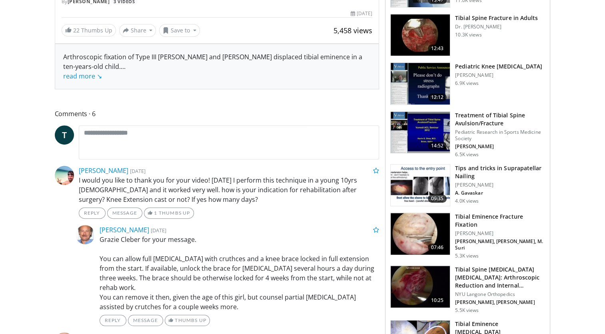
click at [484, 119] on h3 "Treatment of Tibial Spine Avulsion/Fracture" at bounding box center [500, 119] width 90 height 16
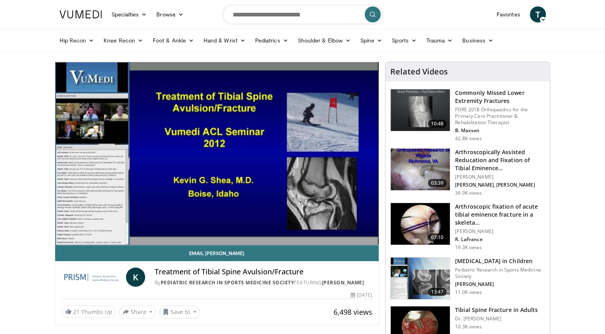
click at [459, 308] on h3 "Tibial Spine Fracture in Adults" at bounding box center [496, 310] width 83 height 8
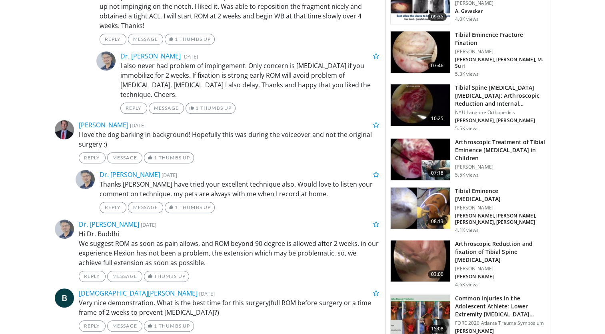
scroll to position [875, 0]
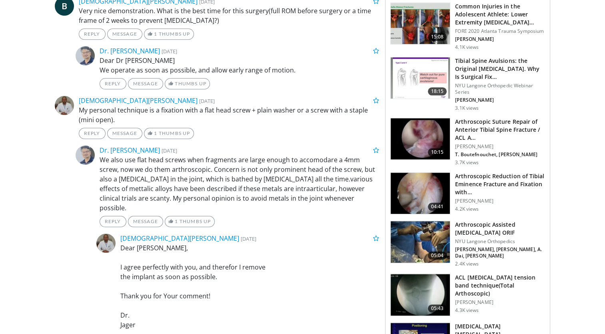
click at [467, 322] on h3 "[MEDICAL_DATA] [MEDICAL_DATA]" at bounding box center [500, 330] width 90 height 16
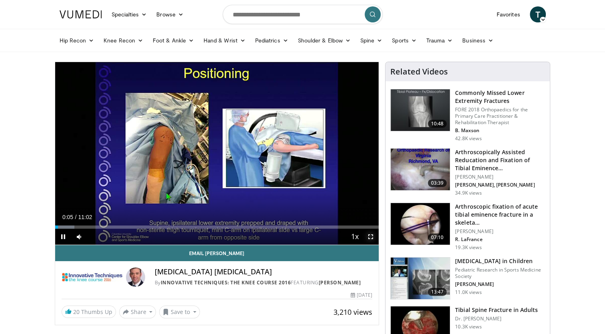
click at [369, 235] on span "Video Player" at bounding box center [371, 236] width 16 height 16
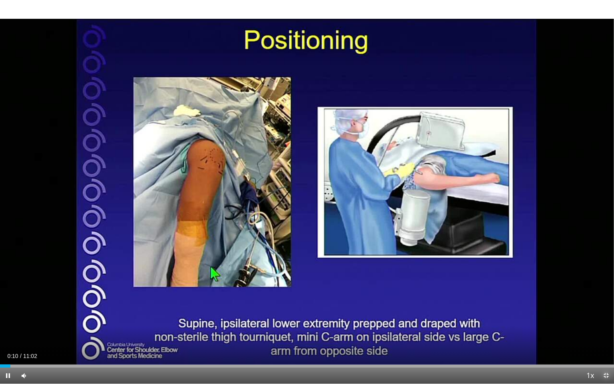
click at [605, 333] on span "Video Player" at bounding box center [606, 376] width 16 height 16
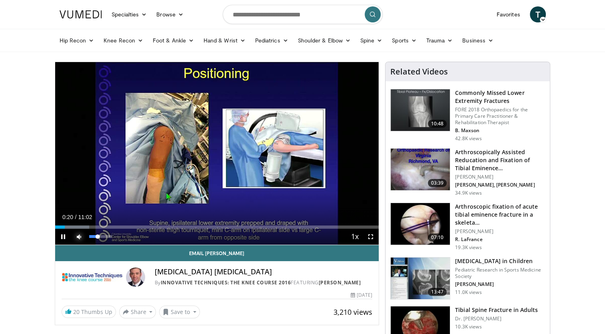
click at [84, 228] on span "Video Player" at bounding box center [79, 236] width 16 height 16
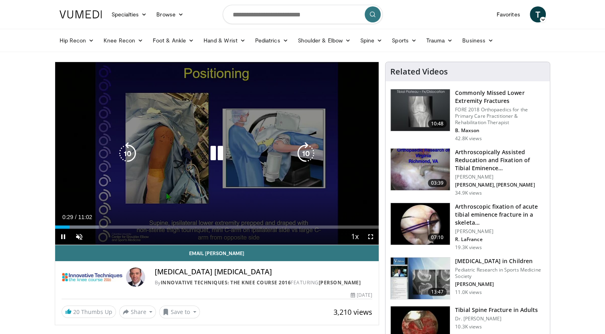
click at [207, 178] on div "10 seconds Tap to unmute" at bounding box center [217, 153] width 324 height 182
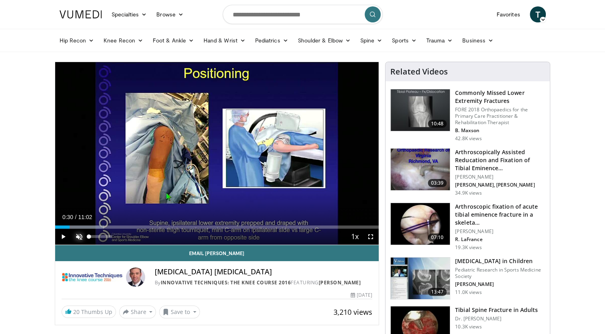
click at [82, 232] on span "Video Player" at bounding box center [79, 236] width 16 height 16
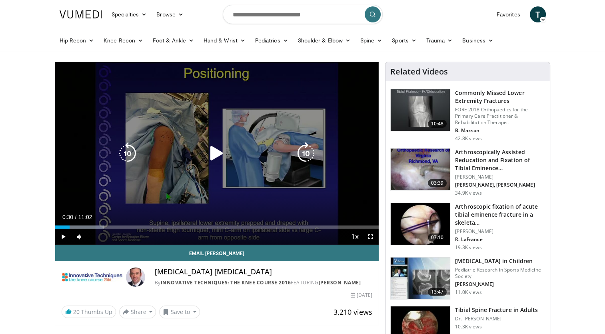
click at [127, 170] on div "10 seconds Tap to unmute" at bounding box center [217, 153] width 324 height 182
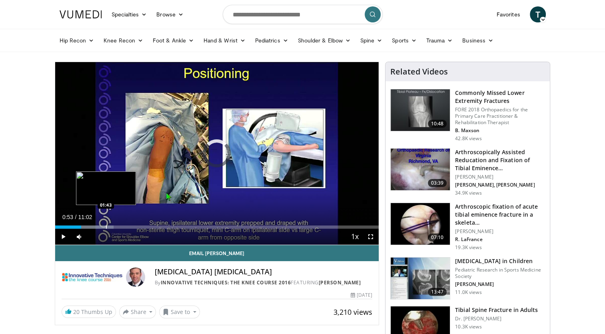
click at [106, 225] on div "Progress Bar" at bounding box center [106, 226] width 1 height 3
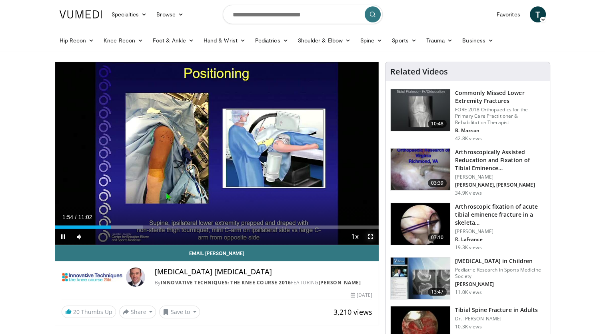
click at [371, 239] on span "Video Player" at bounding box center [371, 236] width 16 height 16
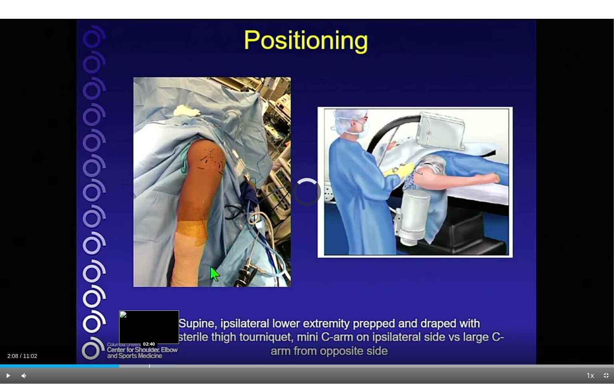
click at [149, 333] on div "Progress Bar" at bounding box center [149, 365] width 1 height 3
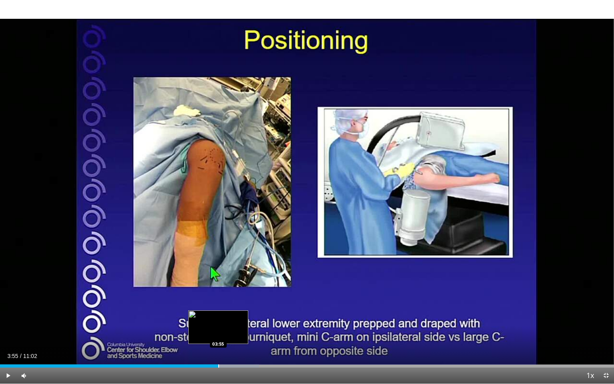
click at [218, 333] on div "Progress Bar" at bounding box center [218, 365] width 1 height 3
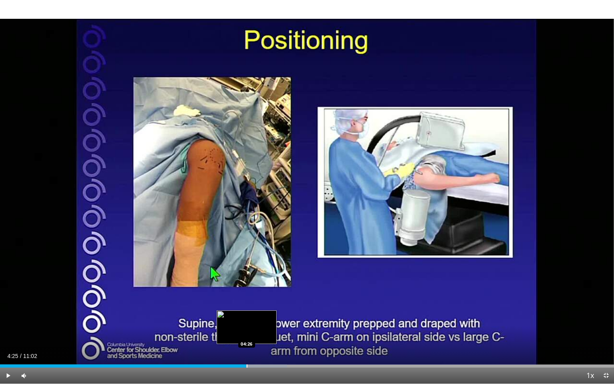
click at [246, 333] on div "Progress Bar" at bounding box center [241, 365] width 91 height 3
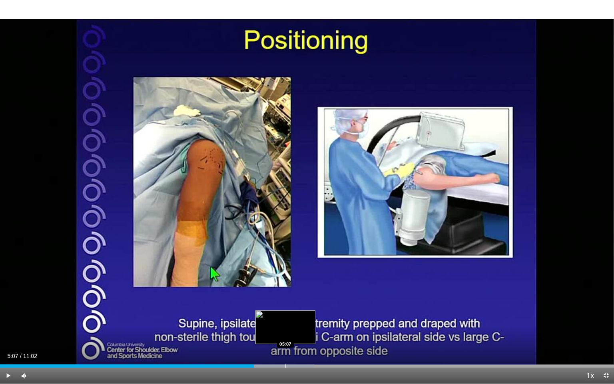
click at [286, 333] on div "Progress Bar" at bounding box center [286, 365] width 1 height 3
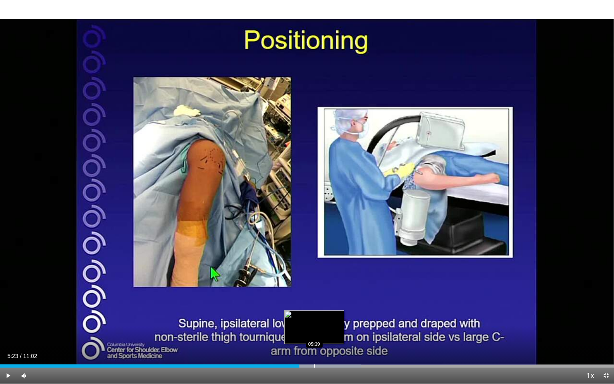
click at [314, 333] on div "Loaded : 58.77% 05:23 05:39" at bounding box center [307, 364] width 614 height 8
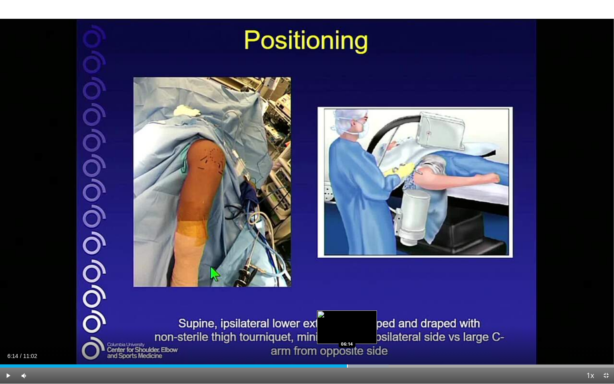
click at [347, 333] on div "Progress Bar" at bounding box center [347, 365] width 1 height 3
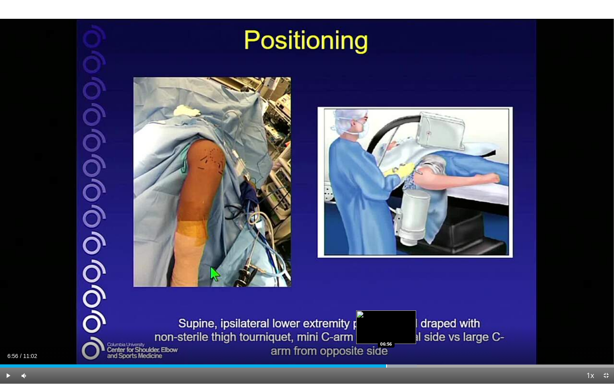
click at [386, 333] on div "Progress Bar" at bounding box center [386, 365] width 1 height 3
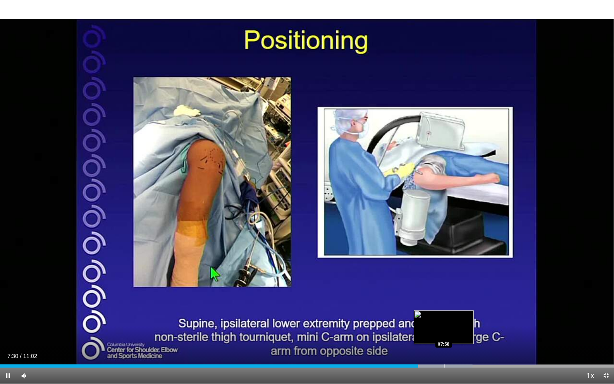
click at [444, 333] on div "Progress Bar" at bounding box center [444, 365] width 1 height 3
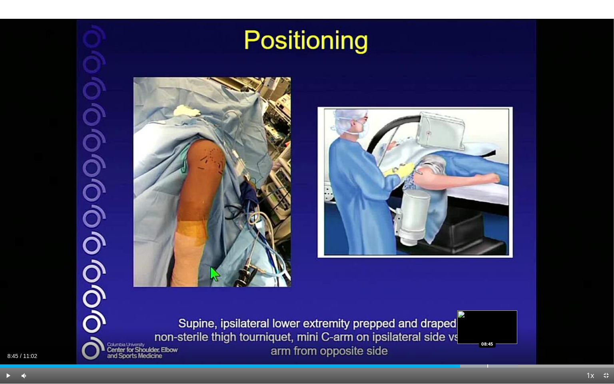
click at [488, 333] on div "Progress Bar" at bounding box center [488, 365] width 1 height 3
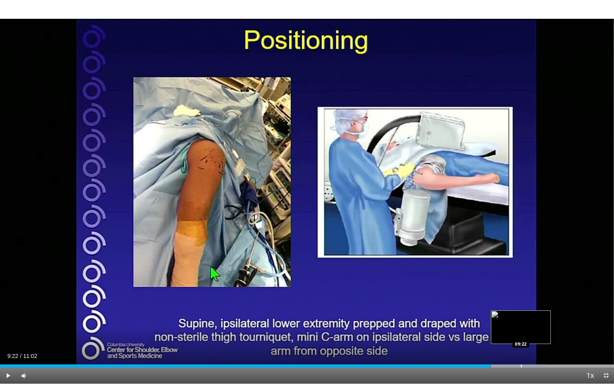
click at [521, 333] on div "Progress Bar" at bounding box center [521, 365] width 1 height 3
click at [544, 333] on div "Progress Bar" at bounding box center [544, 365] width 1 height 3
click at [562, 333] on div "Progress Bar" at bounding box center [562, 365] width 1 height 3
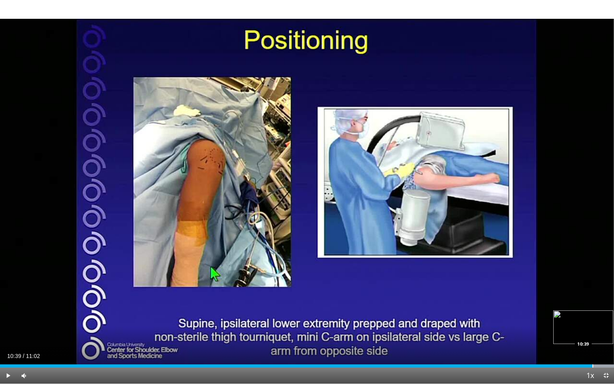
click at [593, 333] on div "Progress Bar" at bounding box center [593, 365] width 1 height 3
click at [605, 333] on span "Video Player" at bounding box center [606, 376] width 16 height 16
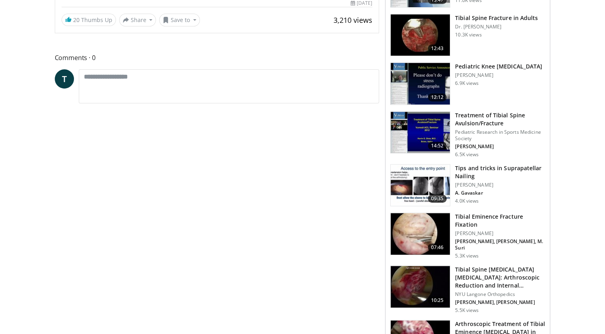
scroll to position [584, 0]
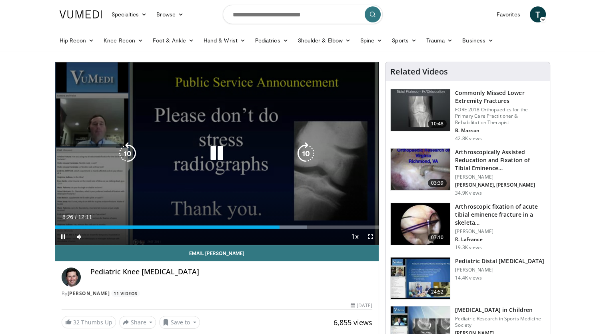
click at [230, 136] on div "10 seconds Tap to unmute" at bounding box center [217, 153] width 324 height 182
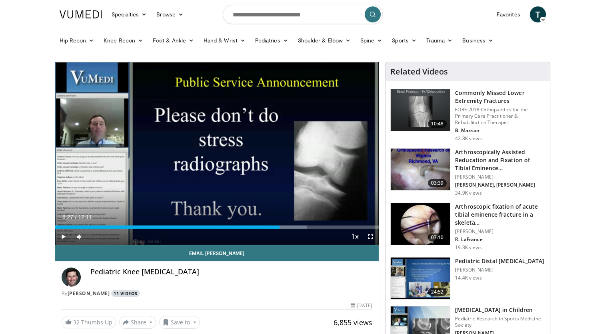
click at [119, 292] on link "11 Videos" at bounding box center [125, 293] width 29 height 7
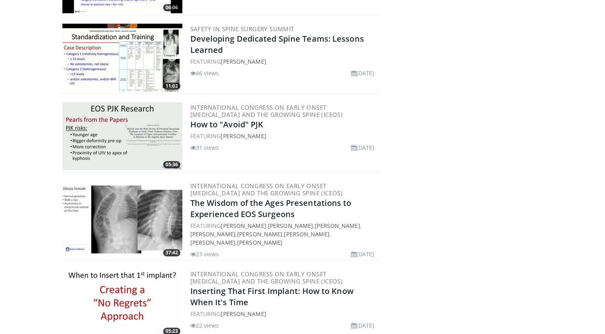
scroll to position [688, 0]
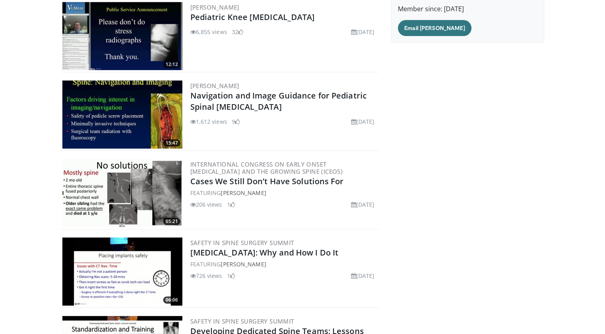
scroll to position [0, 0]
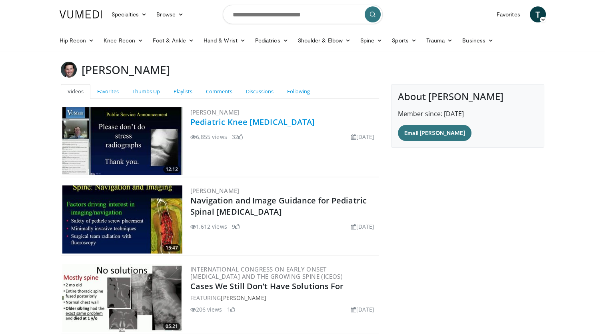
click at [225, 120] on link "Pediatric Knee [MEDICAL_DATA]" at bounding box center [252, 121] width 125 height 11
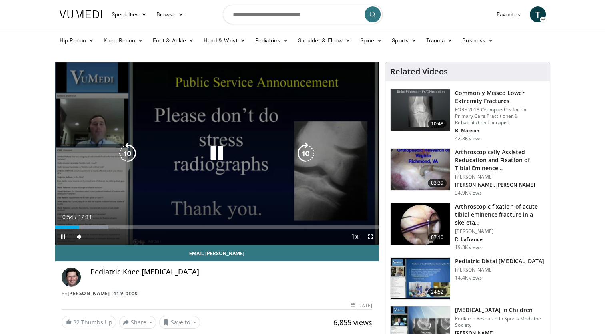
click at [228, 142] on div "10 seconds Tap to unmute" at bounding box center [217, 153] width 324 height 182
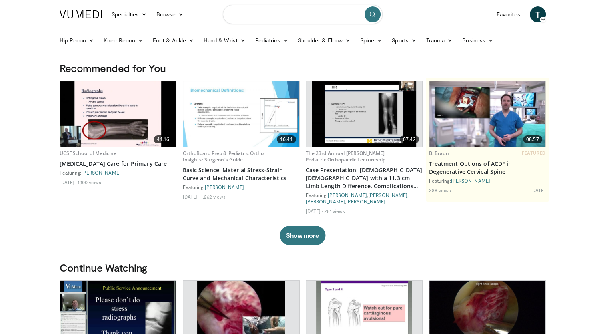
click at [261, 21] on input "Search topics, interventions" at bounding box center [303, 14] width 160 height 19
type input "**********"
click at [374, 14] on icon "submit" at bounding box center [373, 14] width 6 height 6
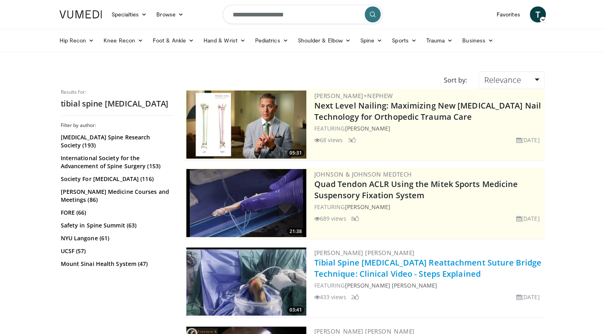
click at [474, 264] on link "Tibial Spine [MEDICAL_DATA] Reattachment Suture Bridge Technique: Clinical Vide…" at bounding box center [427, 268] width 227 height 22
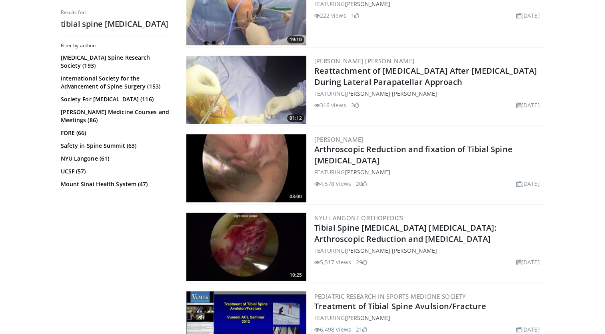
scroll to position [875, 0]
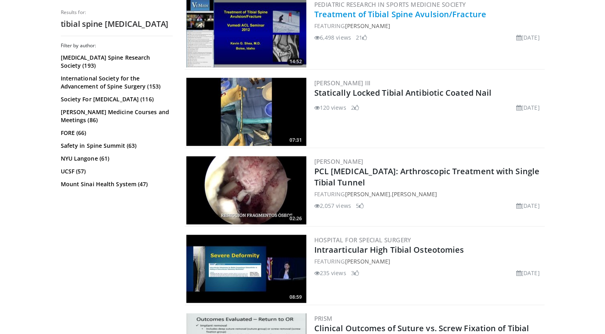
click at [398, 9] on link "Treatment of Tibial Spine Avulsion/Fracture" at bounding box center [400, 14] width 172 height 11
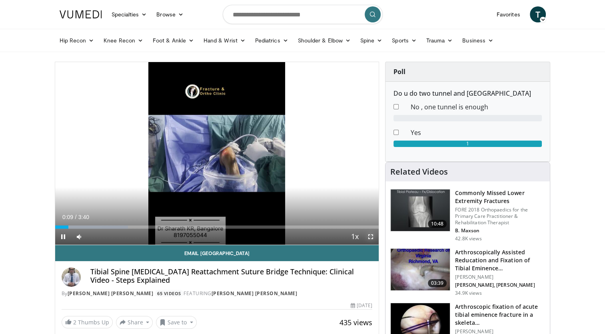
click at [369, 236] on span "Video Player" at bounding box center [371, 236] width 16 height 16
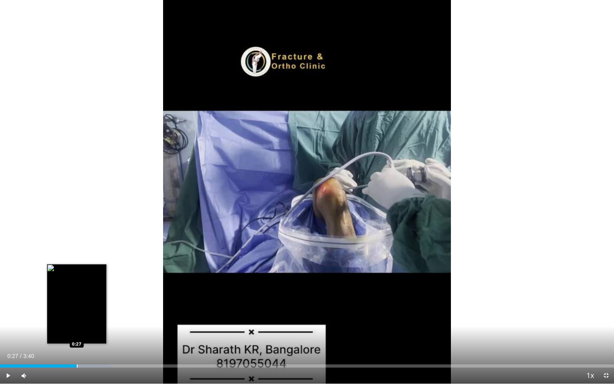
click at [77, 333] on div "Progress Bar" at bounding box center [77, 365] width 1 height 3
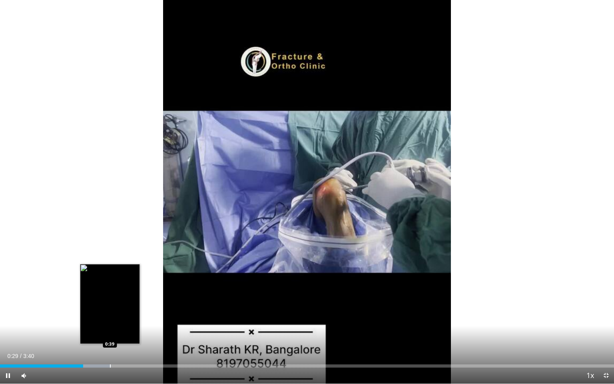
click at [110, 333] on div "Loaded : 18.11% 0:29 0:39" at bounding box center [307, 364] width 614 height 8
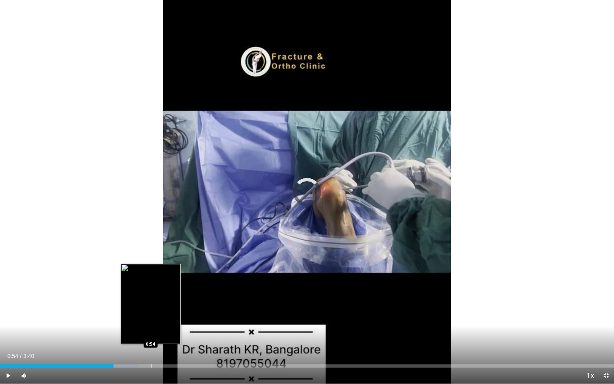
click at [151, 333] on div "Progress Bar" at bounding box center [151, 365] width 1 height 3
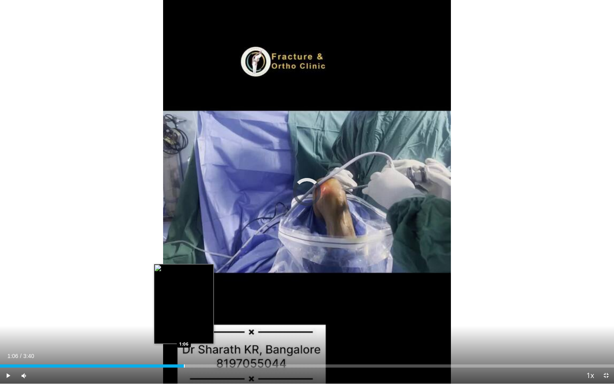
click at [184, 333] on div "Progress Bar" at bounding box center [184, 365] width 1 height 3
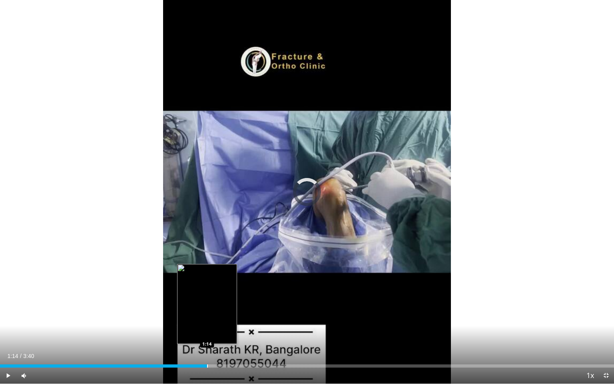
click at [207, 333] on div "Progress Bar" at bounding box center [207, 365] width 1 height 3
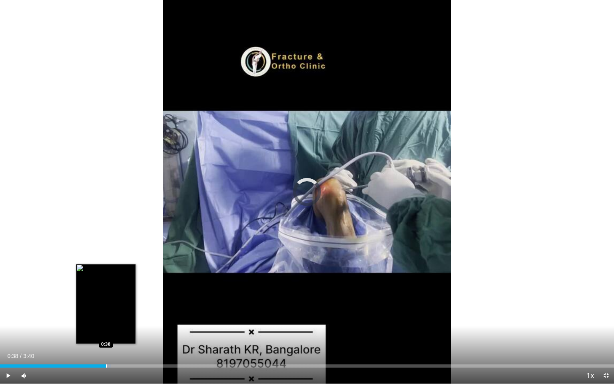
click at [106, 333] on div "Progress Bar" at bounding box center [106, 365] width 1 height 3
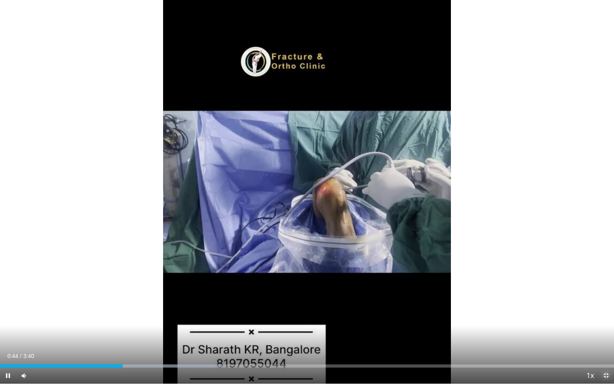
click at [605, 333] on span "Video Player" at bounding box center [606, 376] width 16 height 16
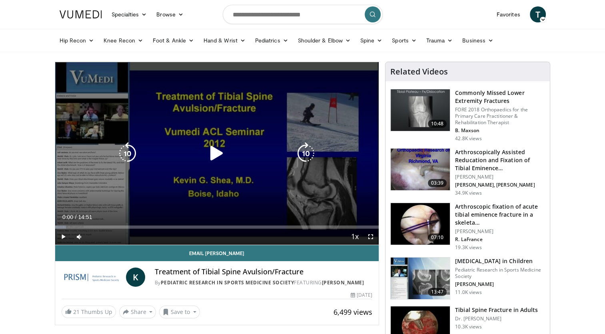
click at [215, 151] on icon "Video Player" at bounding box center [217, 153] width 22 height 22
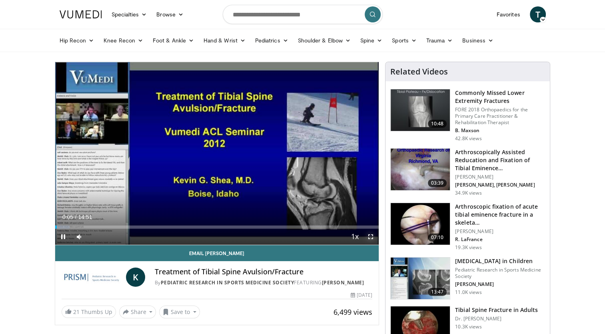
click at [370, 236] on span "Video Player" at bounding box center [371, 236] width 16 height 16
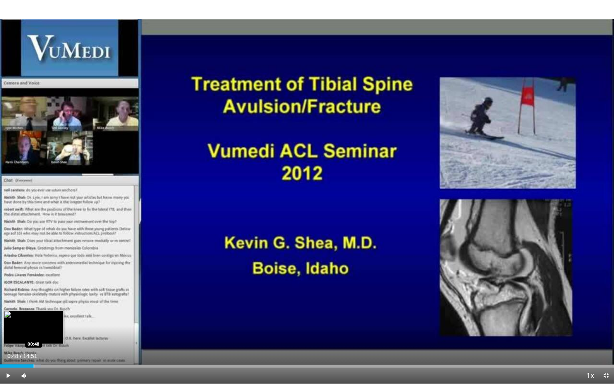
click at [34, 333] on div "Progress Bar" at bounding box center [34, 365] width 1 height 3
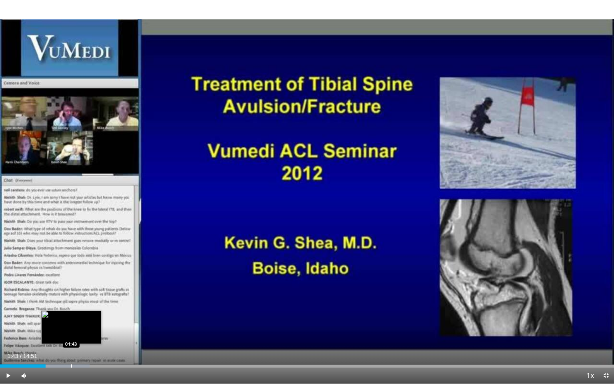
click at [71, 333] on div "Loaded : 14.56% 01:06 01:43" at bounding box center [307, 364] width 614 height 8
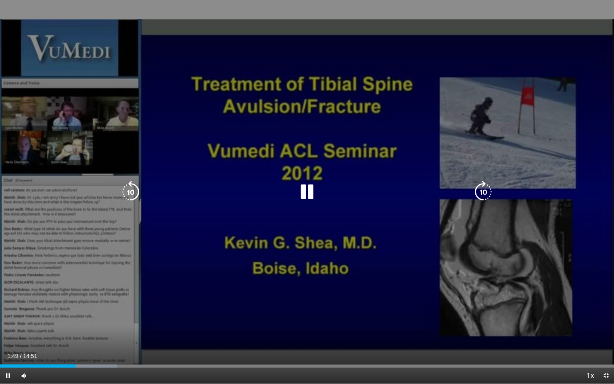
click at [274, 294] on div "10 seconds Tap to unmute" at bounding box center [307, 192] width 614 height 384
click at [449, 298] on div "10 seconds Tap to unmute" at bounding box center [307, 192] width 614 height 384
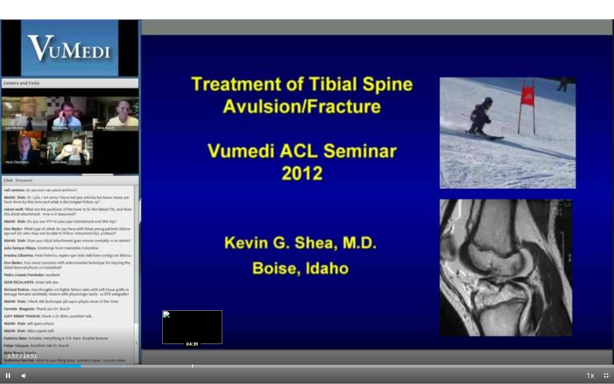
click at [192, 333] on div "Progress Bar" at bounding box center [192, 365] width 1 height 3
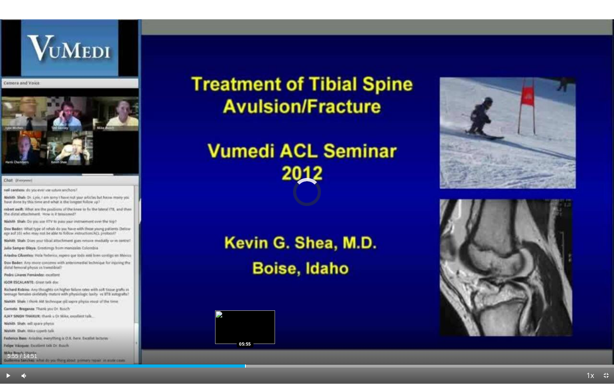
click at [245, 333] on div "Progress Bar" at bounding box center [245, 365] width 1 height 3
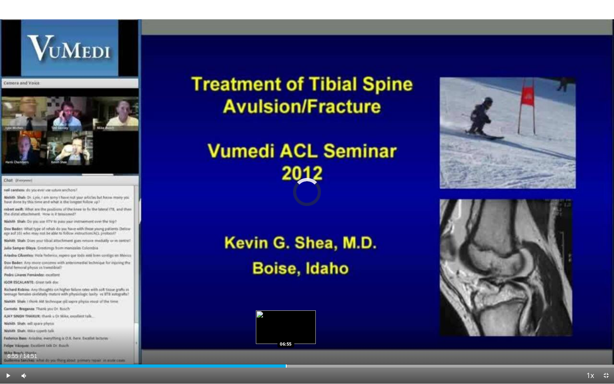
click at [286, 333] on div "Loaded : 0.00% 05:55 06:55" at bounding box center [307, 364] width 614 height 8
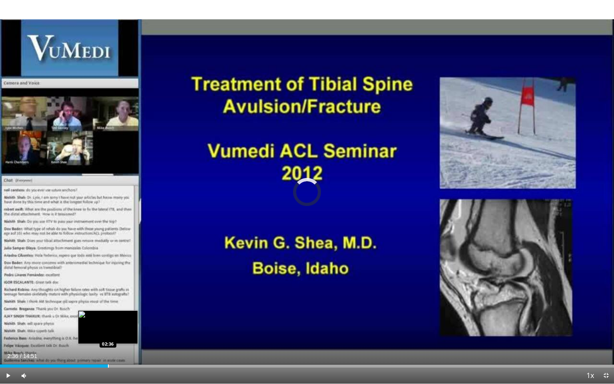
click at [108, 333] on div "Progress Bar" at bounding box center [108, 365] width 1 height 3
click at [606, 333] on span "Video Player" at bounding box center [606, 376] width 16 height 16
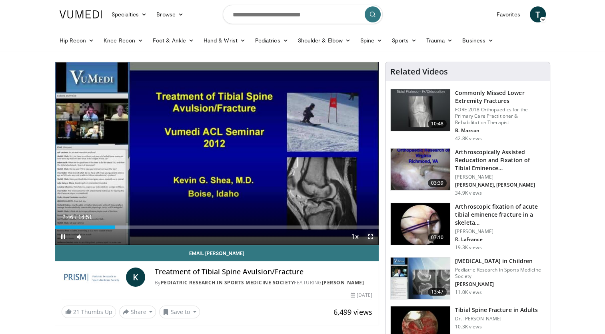
click at [370, 238] on span "Video Player" at bounding box center [371, 236] width 16 height 16
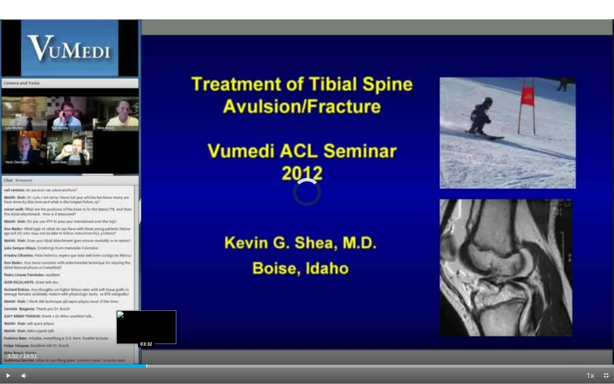
click at [146, 333] on div "Progress Bar" at bounding box center [146, 365] width 1 height 3
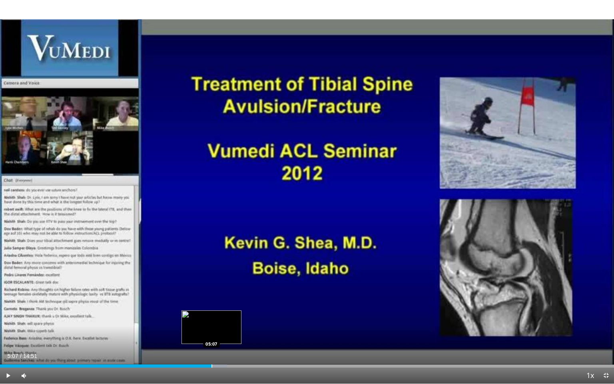
click at [211, 333] on div "Loaded : 36.95% 05:07 05:07" at bounding box center [307, 364] width 614 height 8
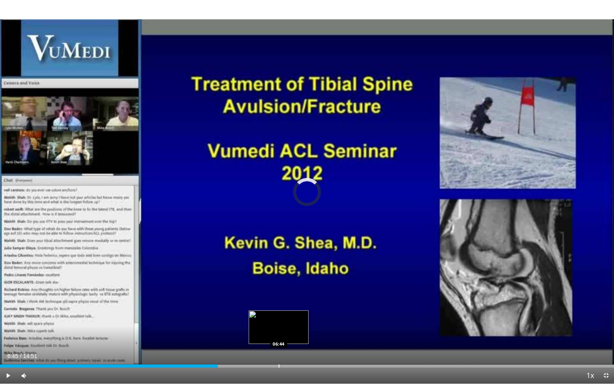
click at [279, 333] on div "Loaded : 0.00% 06:45 06:44" at bounding box center [307, 364] width 614 height 8
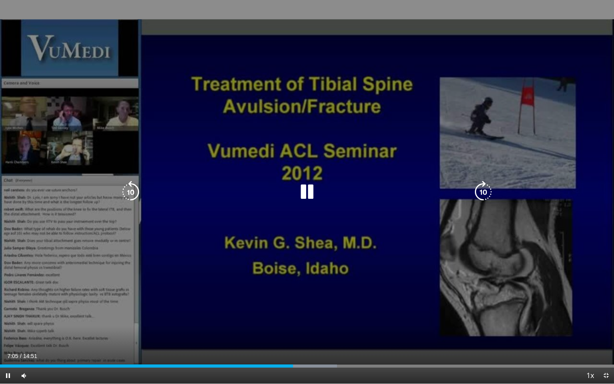
click at [226, 294] on div "10 seconds Tap to unmute" at bounding box center [307, 192] width 614 height 384
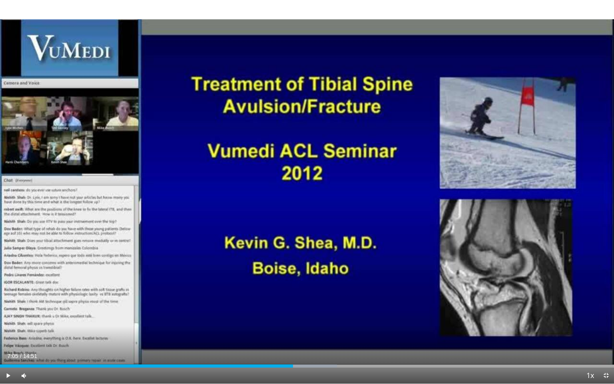
click at [226, 294] on div "10 seconds Tap to unmute" at bounding box center [307, 192] width 614 height 384
click at [338, 333] on div "Progress Bar" at bounding box center [338, 365] width 1 height 3
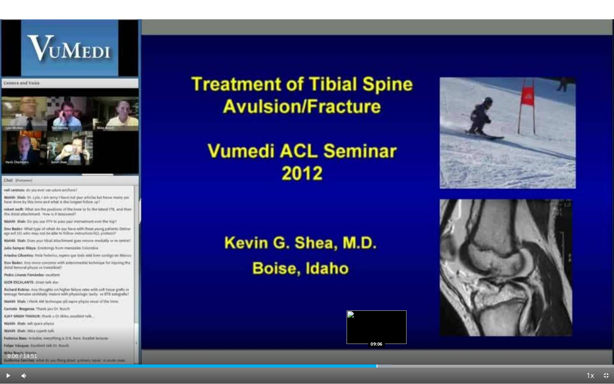
click at [377, 333] on div "Progress Bar" at bounding box center [377, 365] width 1 height 3
click at [400, 333] on video-js "**********" at bounding box center [307, 192] width 614 height 384
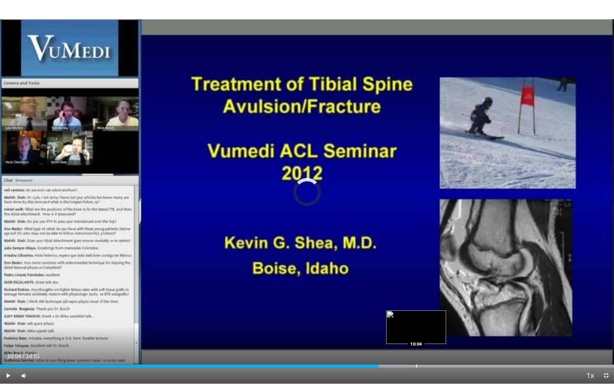
click at [416, 333] on div "Progress Bar" at bounding box center [416, 365] width 1 height 3
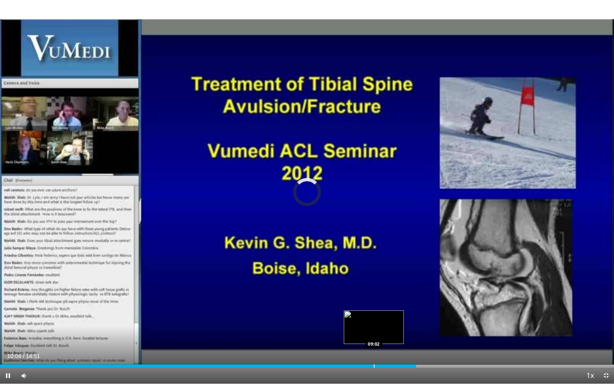
click at [374, 333] on div "Progress Bar" at bounding box center [374, 365] width 1 height 3
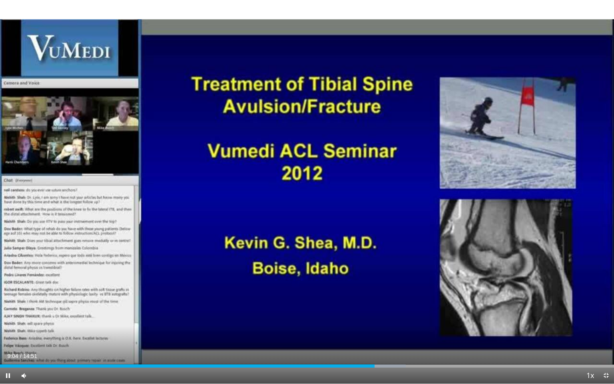
click at [355, 333] on div "Current Time 9:04 / Duration 14:51 Pause Skip Backward Skip Forward Mute Loaded…" at bounding box center [307, 376] width 614 height 16
click at [348, 333] on div "Loaded : 57.10% 08:25 08:26" at bounding box center [307, 365] width 614 height 3
click at [605, 333] on span "Video Player" at bounding box center [606, 376] width 16 height 16
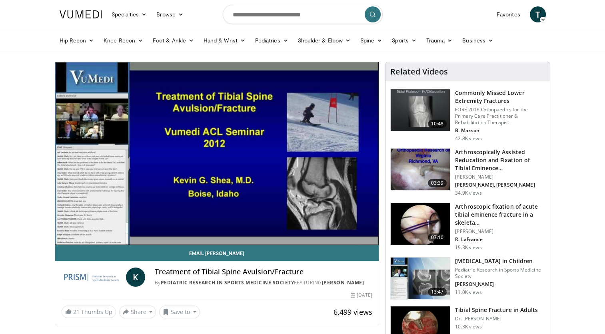
click at [467, 260] on h3 "[MEDICAL_DATA] in Children" at bounding box center [500, 261] width 90 height 8
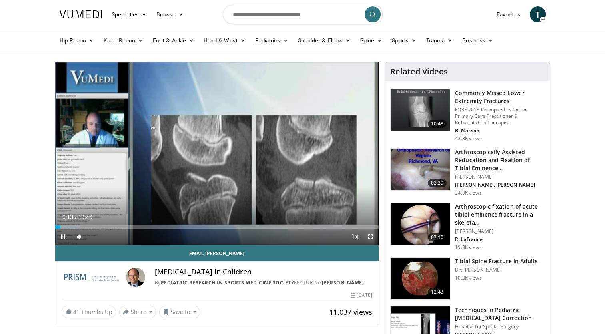
click at [370, 235] on span "Video Player" at bounding box center [371, 236] width 16 height 16
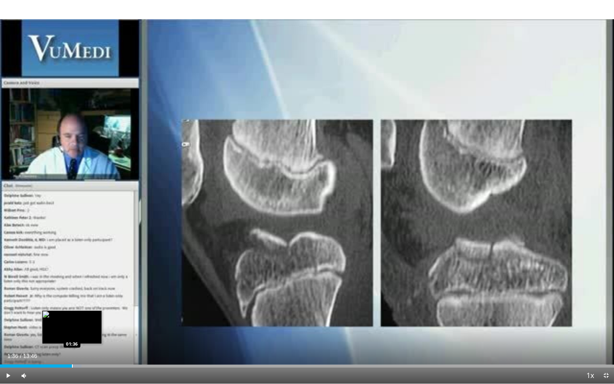
click at [72, 333] on div "Loaded : 13.28% 01:36 01:36" at bounding box center [307, 365] width 614 height 3
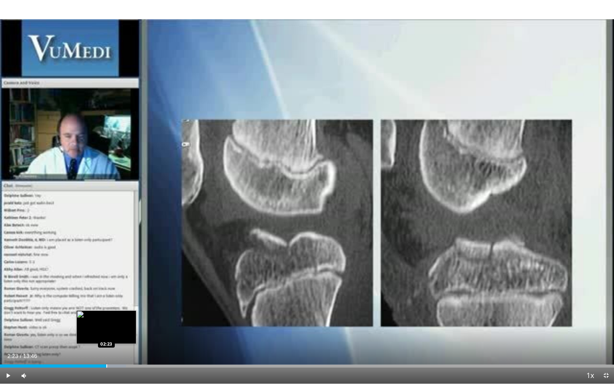
click at [106, 333] on div "Loaded : 20.52% 02:23 02:23" at bounding box center [307, 364] width 614 height 8
click at [132, 333] on div "Loaded : 21.77% 02:24 02:57" at bounding box center [307, 364] width 614 height 8
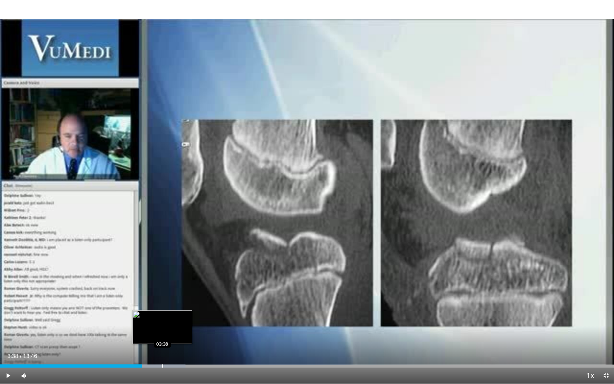
click at [162, 333] on div "Progress Bar" at bounding box center [162, 365] width 1 height 3
click at [180, 333] on div "Progress Bar" at bounding box center [180, 365] width 1 height 3
click at [148, 333] on div "Progress Bar" at bounding box center [148, 365] width 1 height 3
click at [142, 333] on div "Progress Bar" at bounding box center [142, 365] width 1 height 3
click at [134, 333] on div "03:00" at bounding box center [67, 365] width 134 height 3
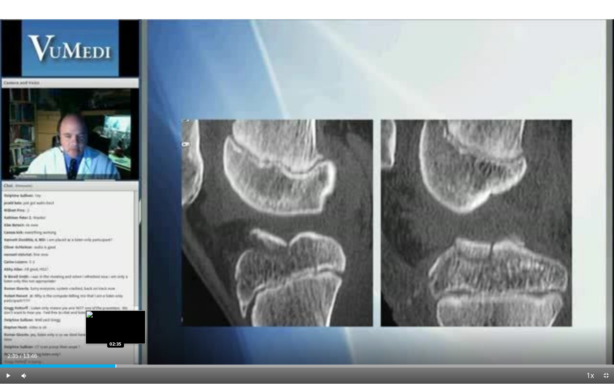
click at [115, 333] on div "Loaded : 19.32% 02:35 02:35" at bounding box center [307, 364] width 614 height 8
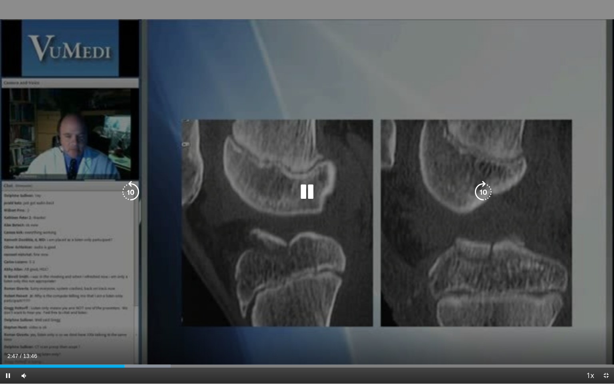
click at [128, 318] on div "10 seconds Tap to unmute" at bounding box center [307, 192] width 614 height 384
click at [154, 322] on div "10 seconds Tap to unmute" at bounding box center [307, 192] width 614 height 384
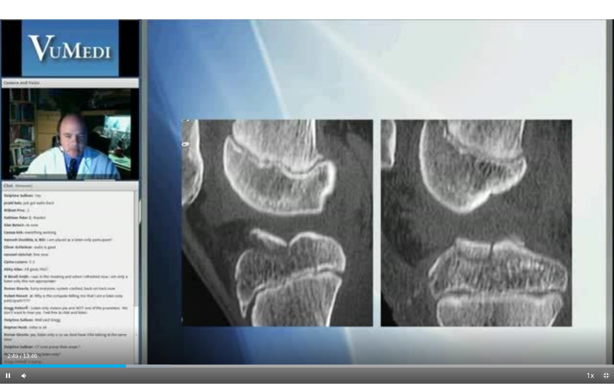
click at [605, 333] on span "Video Player" at bounding box center [606, 376] width 16 height 16
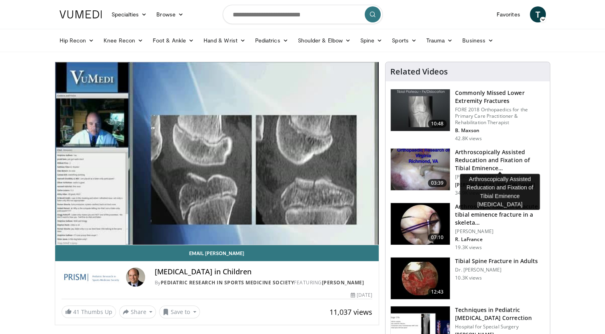
click at [467, 161] on h3 "Arthroscopically Assisted Reducation and Fixation of Tibial Eminence…" at bounding box center [500, 160] width 90 height 24
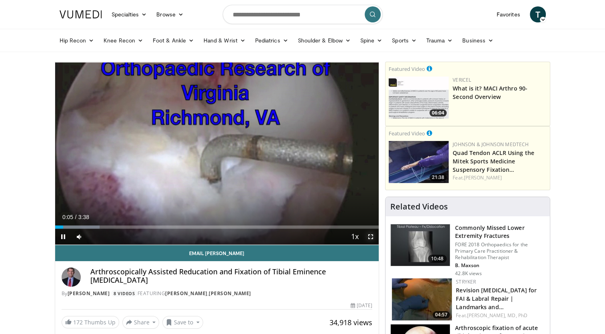
click at [369, 234] on span "Video Player" at bounding box center [371, 236] width 16 height 16
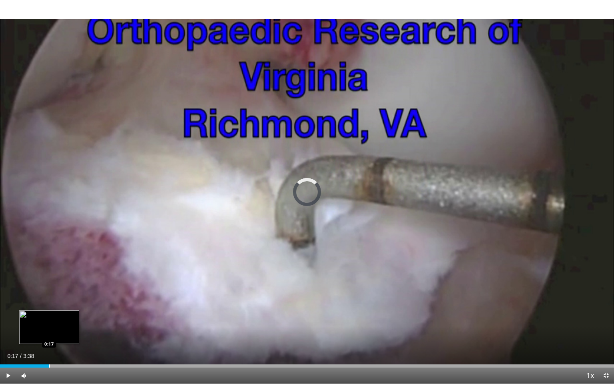
click at [49, 333] on div "Progress Bar" at bounding box center [49, 365] width 1 height 3
click at [6, 333] on div "Progress Bar" at bounding box center [6, 365] width 1 height 3
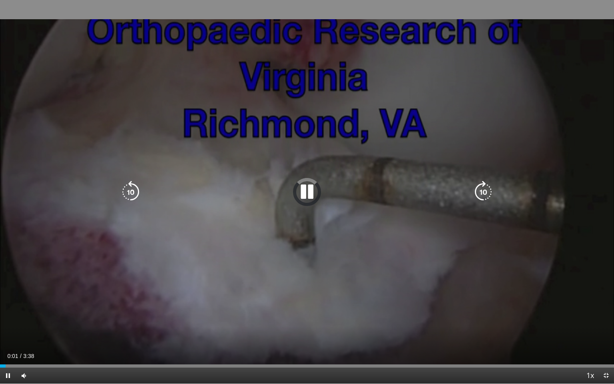
click at [201, 317] on div "10 seconds Tap to unmute" at bounding box center [307, 192] width 614 height 384
click at [230, 243] on div "10 seconds Tap to unmute" at bounding box center [307, 192] width 614 height 384
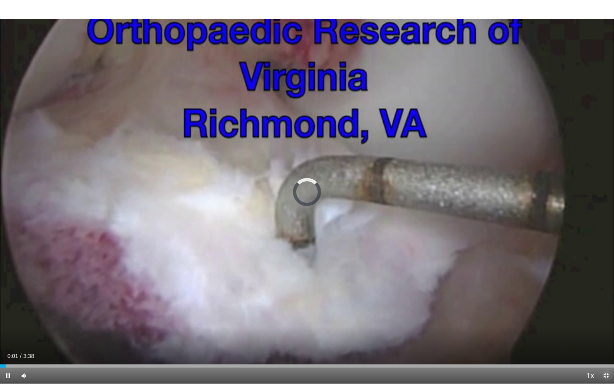
click at [603, 333] on span "Video Player" at bounding box center [606, 376] width 16 height 16
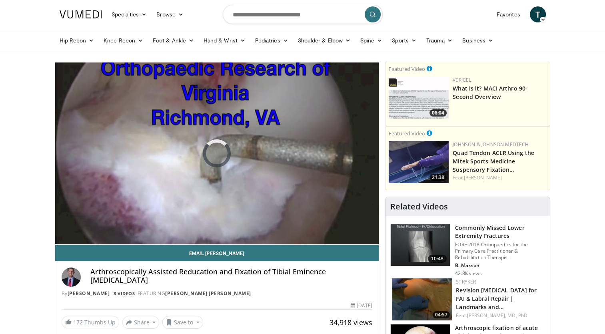
scroll to position [292, 0]
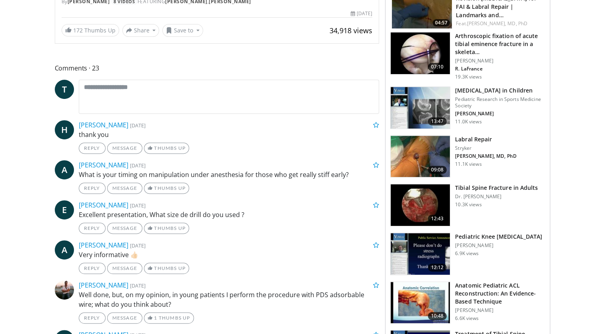
click at [476, 184] on h3 "Tibial Spine Fracture in Adults" at bounding box center [496, 188] width 83 height 8
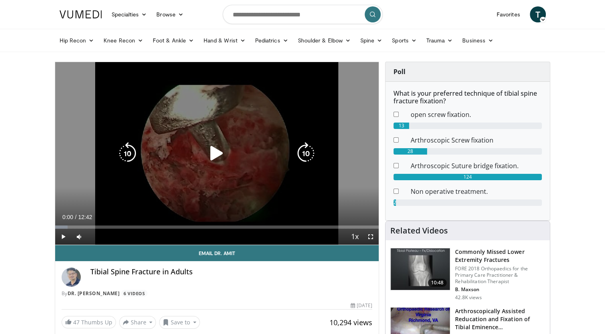
click at [238, 175] on div "10 seconds Tap to unmute" at bounding box center [217, 153] width 324 height 182
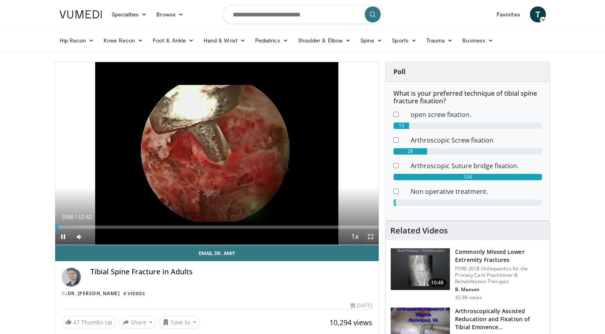
click at [372, 234] on span "Video Player" at bounding box center [371, 236] width 16 height 16
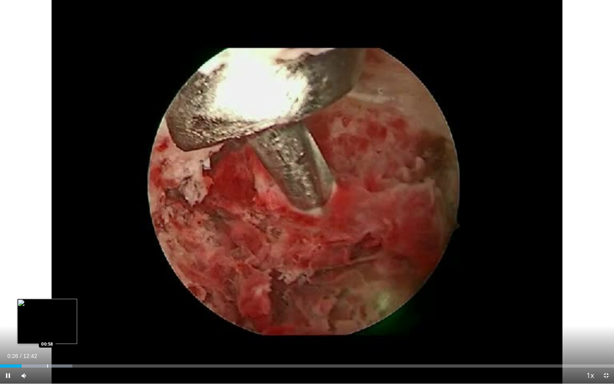
click at [47, 333] on div "Progress Bar" at bounding box center [47, 365] width 1 height 3
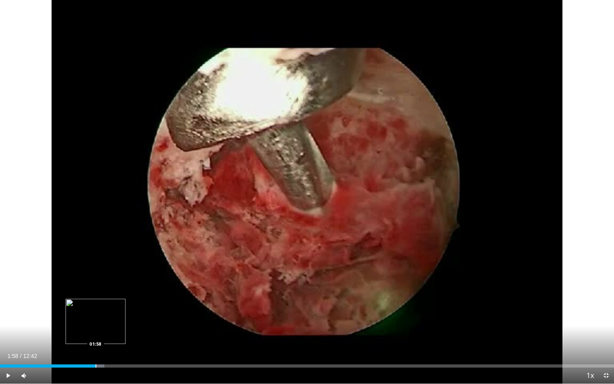
click at [96, 333] on div "Loaded : 17.01% 01:58 01:58" at bounding box center [307, 364] width 614 height 8
click at [117, 333] on div "Progress Bar" at bounding box center [117, 365] width 1 height 3
click at [140, 333] on div "Progress Bar" at bounding box center [140, 365] width 1 height 3
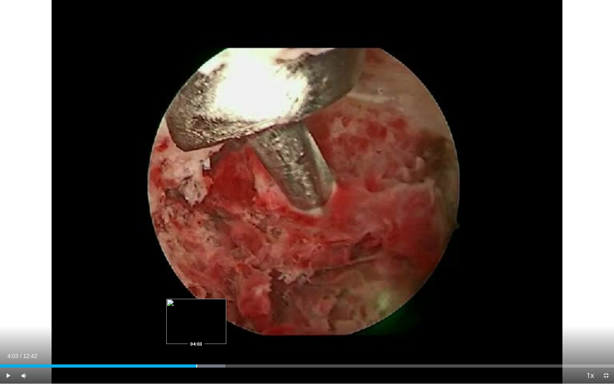
click at [196, 333] on div "Progress Bar" at bounding box center [196, 365] width 1 height 3
click at [216, 333] on div "Progress Bar" at bounding box center [216, 365] width 1 height 3
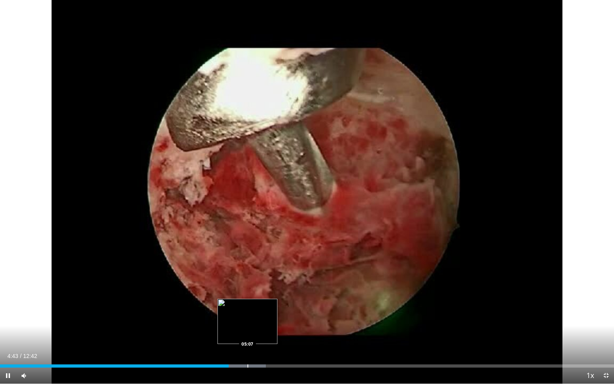
click at [248, 333] on div "Progress Bar" at bounding box center [248, 365] width 1 height 3
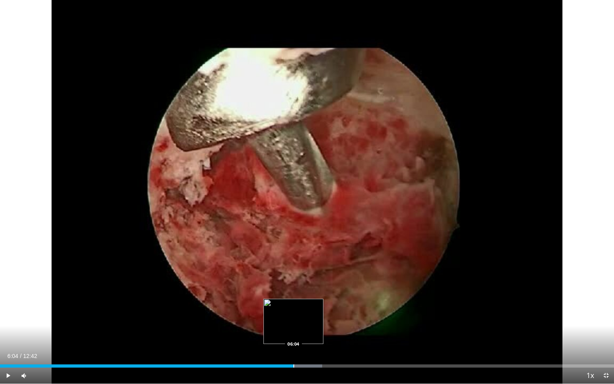
click at [294, 333] on div "Progress Bar" at bounding box center [294, 365] width 1 height 3
click at [308, 333] on div "Progress Bar" at bounding box center [308, 365] width 1 height 3
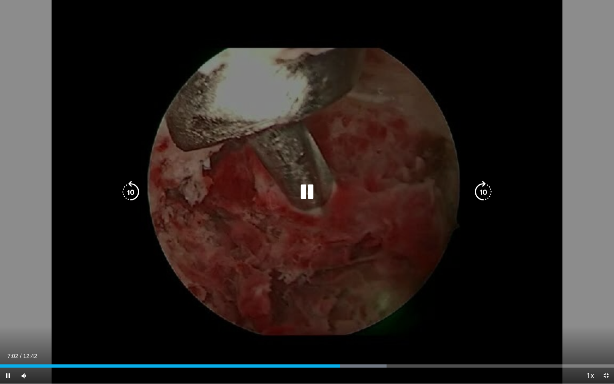
click at [306, 190] on icon "Video Player" at bounding box center [307, 192] width 22 height 22
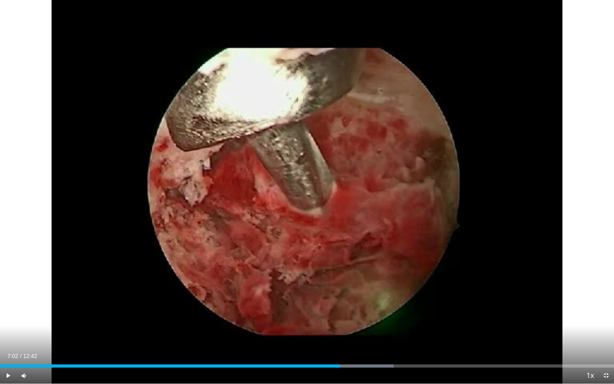
click at [306, 190] on div "10 seconds Tap to unmute" at bounding box center [307, 192] width 614 height 384
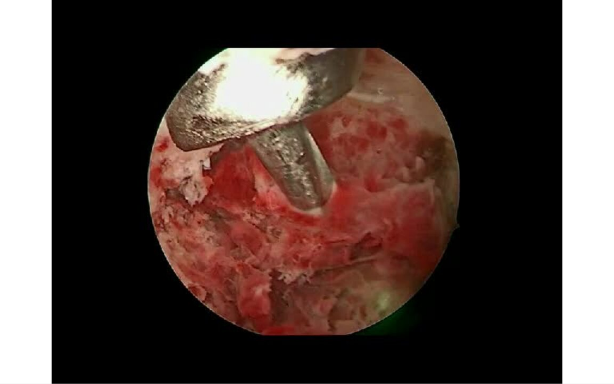
click at [360, 333] on video-js "**********" at bounding box center [307, 192] width 614 height 384
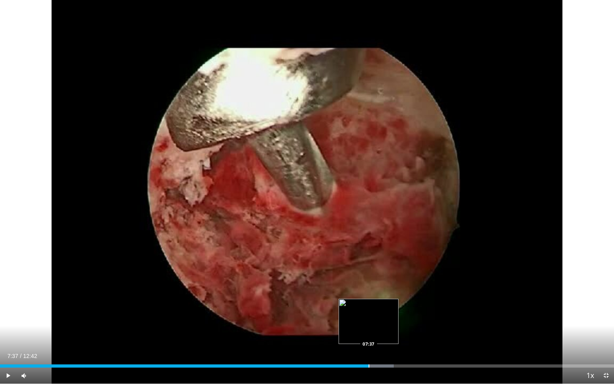
click at [369, 333] on div "Progress Bar" at bounding box center [369, 365] width 1 height 3
click at [392, 333] on div "Progress Bar" at bounding box center [392, 365] width 1 height 3
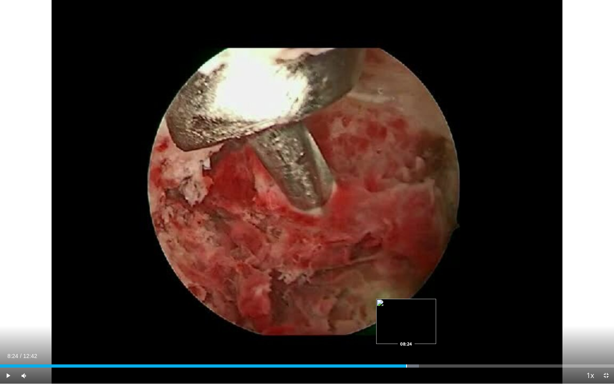
click at [406, 333] on div "Progress Bar" at bounding box center [406, 365] width 1 height 3
click at [423, 333] on div "Progress Bar" at bounding box center [423, 365] width 1 height 3
click at [492, 333] on div "Current Time 9:24 / Duration 12:42 Pause Skip Backward Skip Forward Mute Loaded…" at bounding box center [307, 376] width 614 height 16
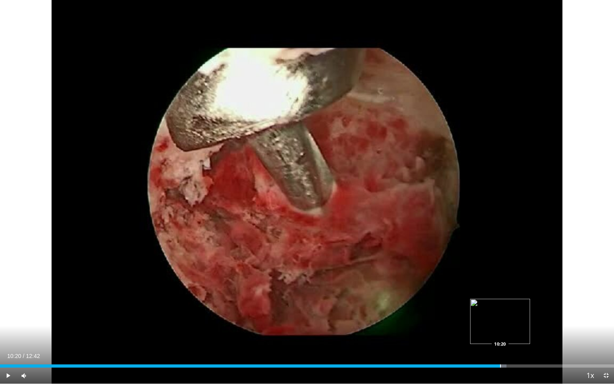
click at [500, 333] on div "Progress Bar" at bounding box center [500, 365] width 1 height 3
click at [605, 333] on span "Video Player" at bounding box center [606, 376] width 16 height 16
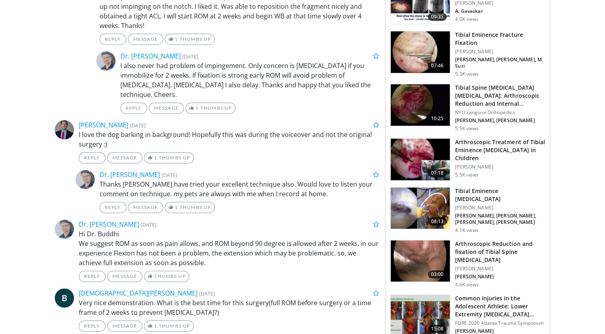
scroll to position [875, 0]
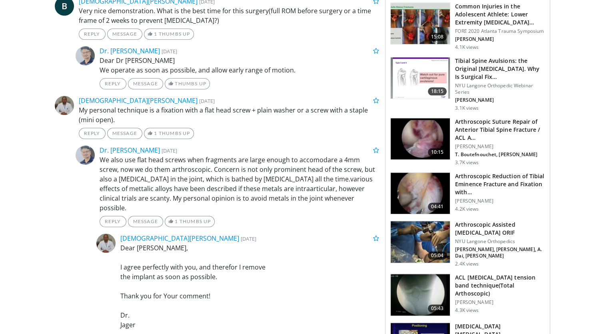
click at [509, 273] on h3 "ACL avulsion tension band technique(Total Arthoscopic)" at bounding box center [500, 285] width 90 height 24
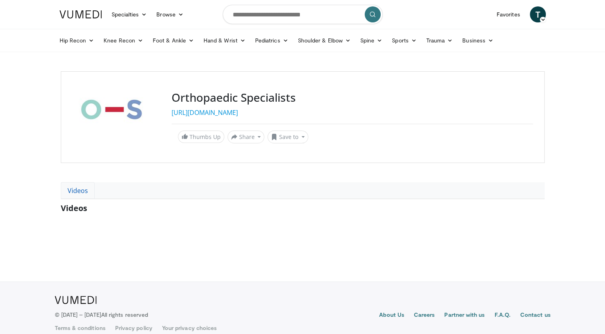
drag, startPoint x: 0, startPoint y: 0, endPoint x: 74, endPoint y: 187, distance: 201.1
click at [74, 187] on link "Videos" at bounding box center [78, 190] width 34 height 17
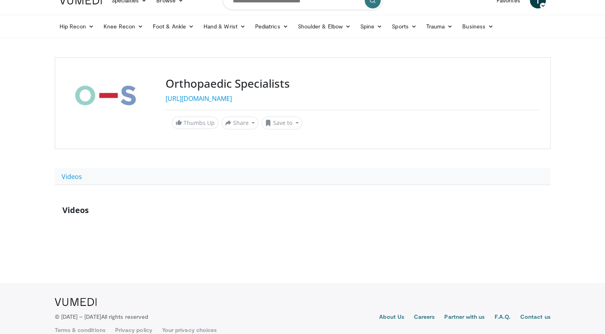
scroll to position [26, 0]
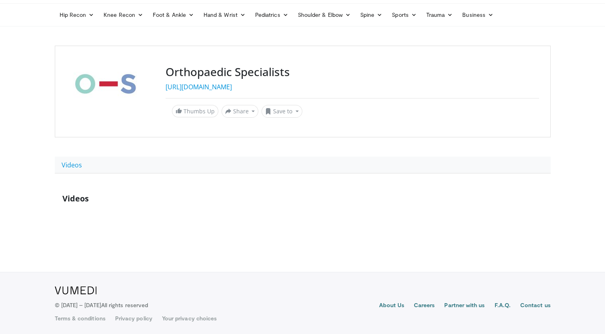
click at [74, 195] on span "Videos" at bounding box center [75, 198] width 26 height 11
click at [69, 163] on link "Videos" at bounding box center [72, 164] width 34 height 17
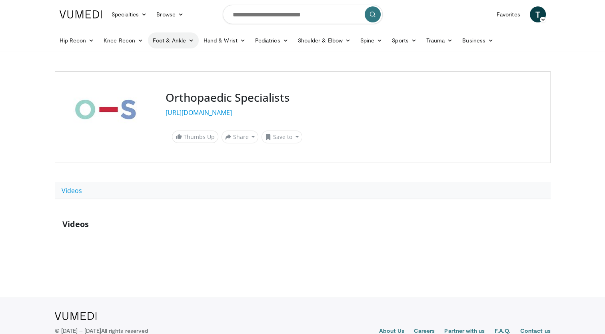
click at [176, 39] on link "Foot & Ankle" at bounding box center [173, 40] width 51 height 16
click at [175, 61] on link "Forefoot" at bounding box center [195, 59] width 95 height 13
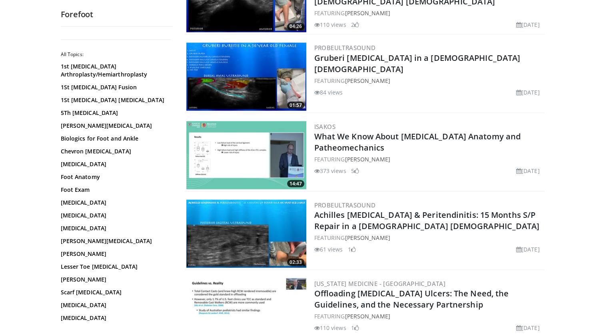
scroll to position [1751, 0]
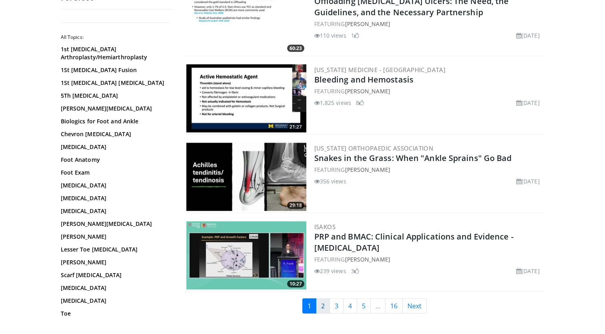
click at [322, 299] on link "2" at bounding box center [323, 305] width 14 height 15
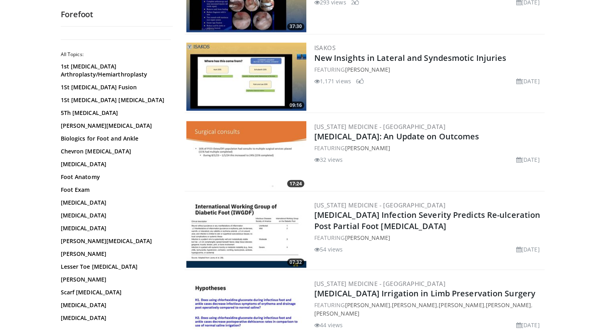
scroll to position [1751, 0]
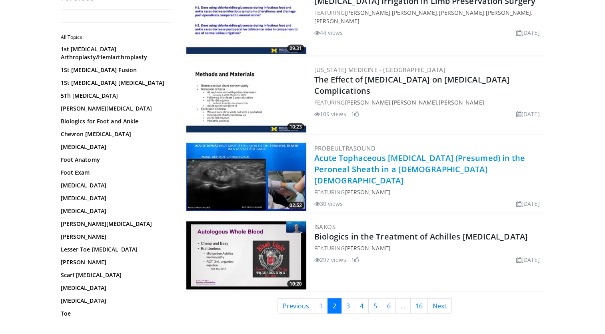
click at [357, 160] on link "Acute Tophaceous [MEDICAL_DATA] (Presumed) in the Peroneal Sheath in a [DEMOGRA…" at bounding box center [419, 168] width 211 height 33
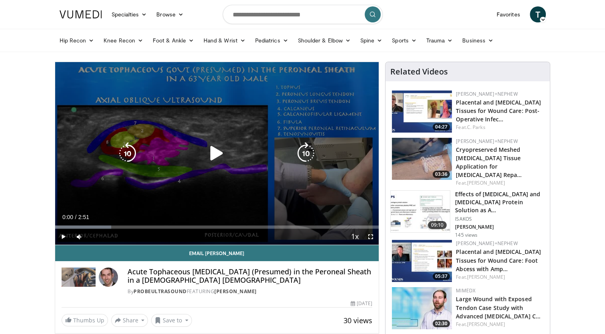
click at [205, 184] on div "10 seconds Tap to unmute" at bounding box center [217, 153] width 324 height 182
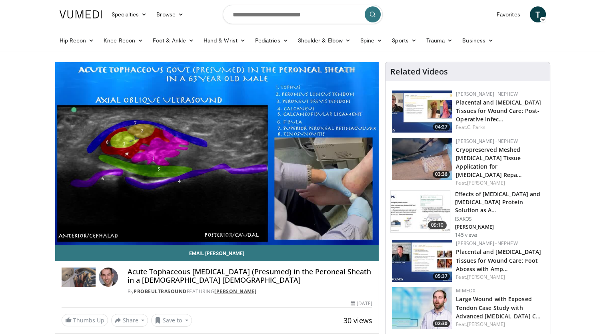
click at [242, 290] on link "Scott Weiss" at bounding box center [235, 291] width 42 height 7
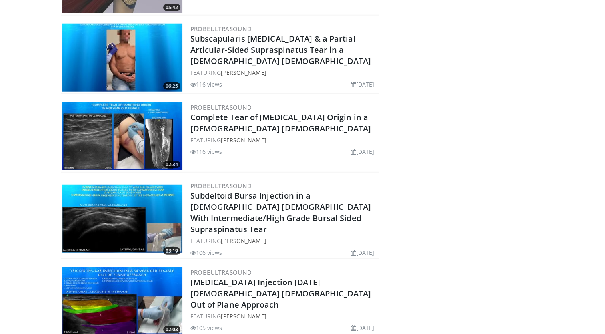
scroll to position [8463, 0]
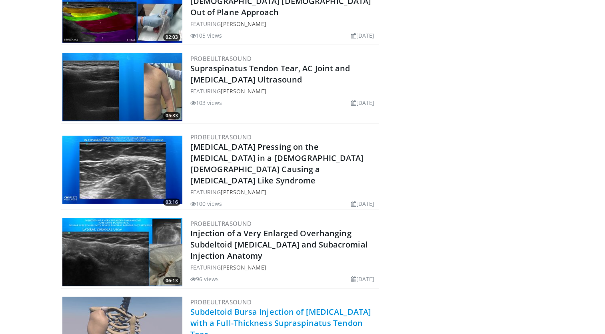
click at [299, 306] on link "Subdeltoid Bursa Injection of Cortisone with a Full-Thickness Supraspinatus Ten…" at bounding box center [280, 322] width 181 height 33
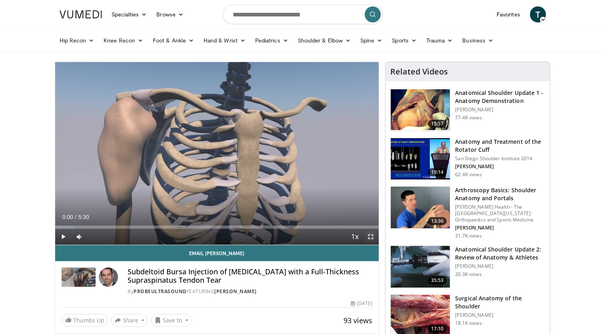
click at [371, 236] on span "Video Player" at bounding box center [371, 236] width 16 height 16
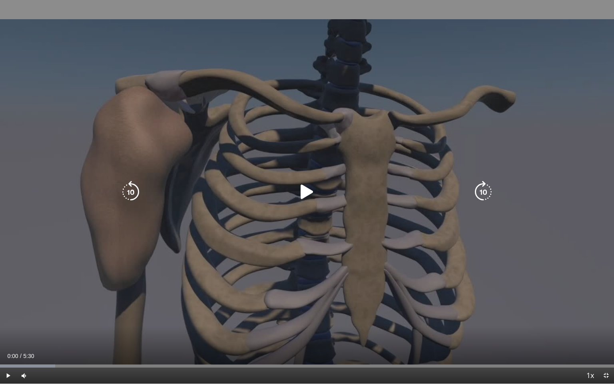
click at [218, 297] on div "10 seconds Tap to unmute" at bounding box center [307, 192] width 614 height 384
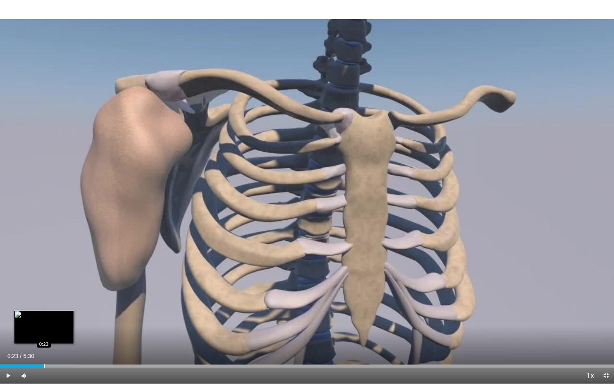
click at [44, 333] on div "Progress Bar" at bounding box center [44, 365] width 1 height 3
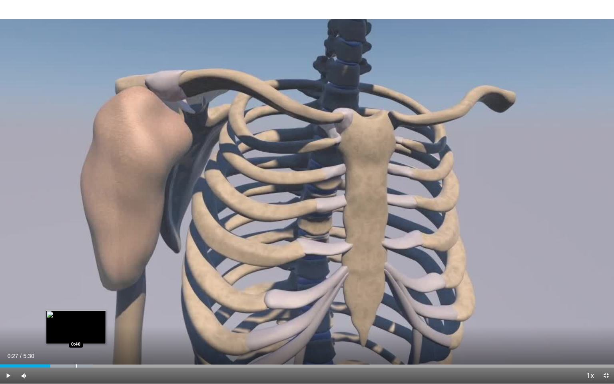
click at [76, 333] on div "Progress Bar" at bounding box center [76, 365] width 1 height 3
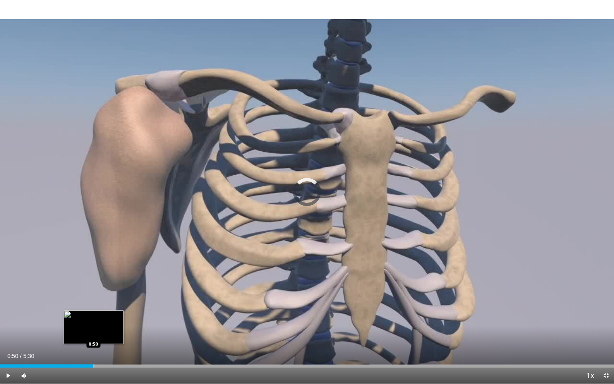
click at [94, 333] on div "Progress Bar" at bounding box center [94, 365] width 1 height 3
click at [605, 333] on span "Video Player" at bounding box center [606, 376] width 16 height 16
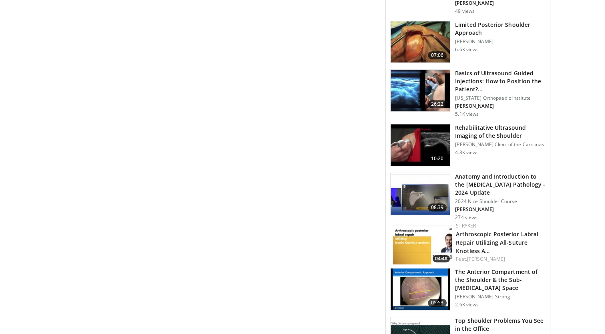
scroll to position [867, 0]
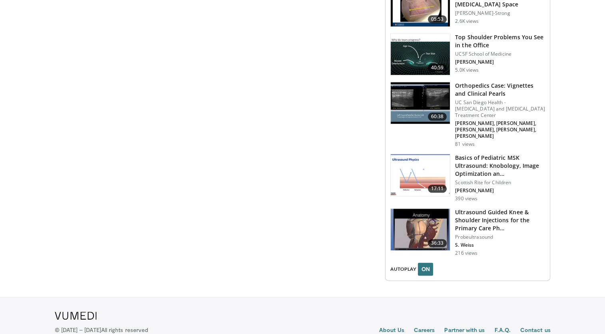
click at [467, 33] on h3 "Top Shoulder Problems You See in the Office" at bounding box center [500, 41] width 90 height 16
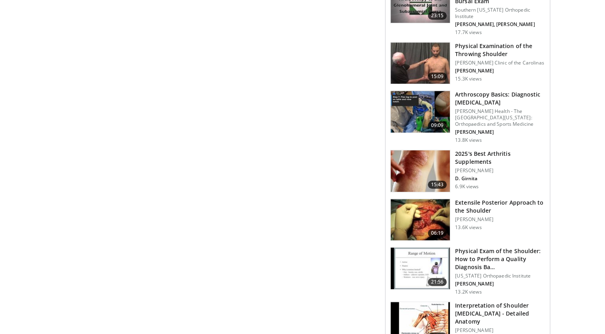
scroll to position [875, 0]
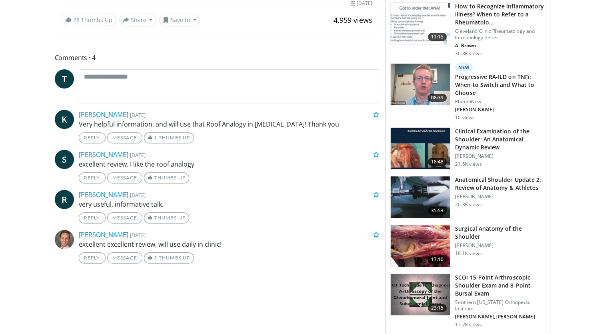
scroll to position [0, 0]
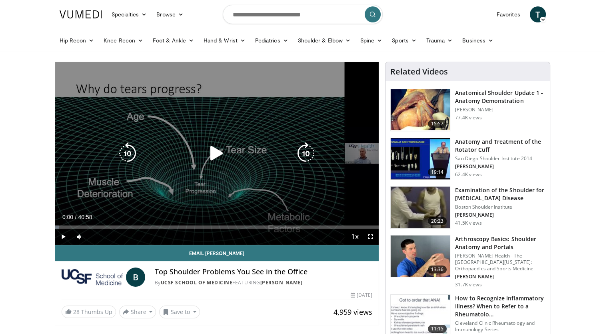
click at [180, 164] on div "10 seconds Tap to unmute" at bounding box center [217, 153] width 324 height 182
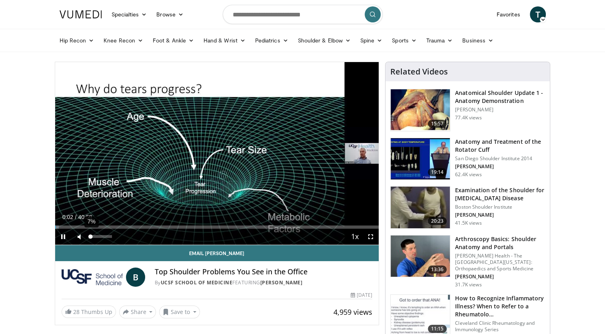
click at [90, 237] on div "Volume Level" at bounding box center [90, 236] width 2 height 3
click at [68, 225] on div "Progress Bar" at bounding box center [68, 226] width 1 height 3
click at [369, 237] on span "Video Player" at bounding box center [371, 236] width 16 height 16
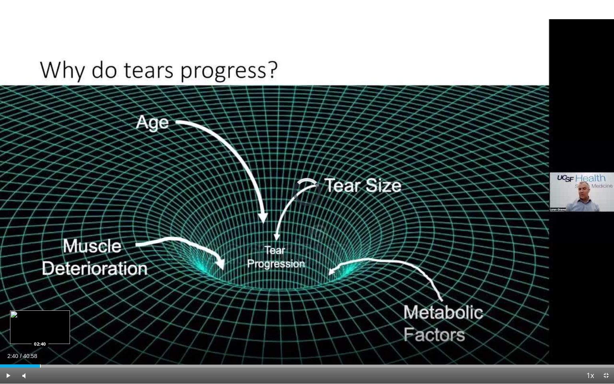
click at [40, 333] on div "Progress Bar" at bounding box center [40, 365] width 1 height 3
click at [24, 333] on span "Video Player" at bounding box center [24, 376] width 16 height 16
click at [25, 333] on div "Loaded : 4.44% 01:40 01:40" at bounding box center [307, 364] width 614 height 8
click at [24, 333] on span "Video Player" at bounding box center [24, 376] width 16 height 16
click at [604, 333] on span "Video Player" at bounding box center [606, 376] width 16 height 16
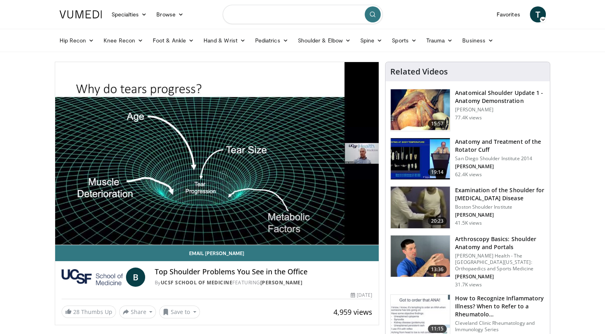
click at [305, 12] on input "Search topics, interventions" at bounding box center [303, 14] width 160 height 19
type input "**********"
click at [374, 13] on icon "submit" at bounding box center [373, 14] width 6 height 6
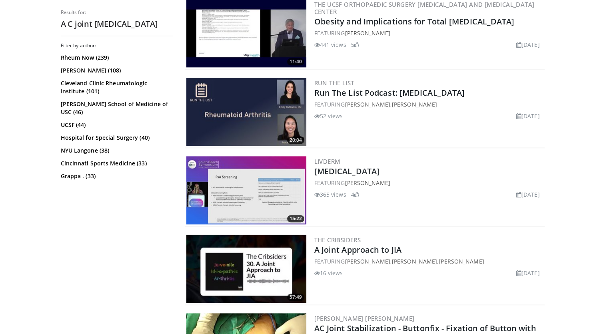
scroll to position [1167, 0]
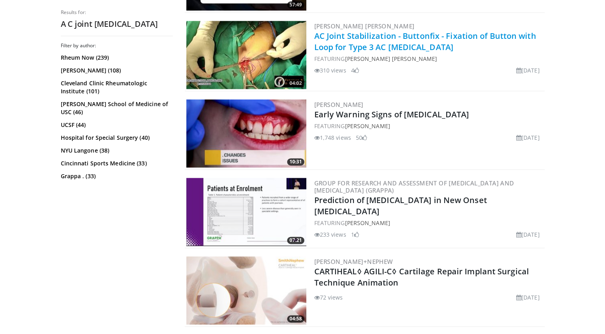
click at [374, 37] on link "AC Joint Stabilization - Buttonfix - Fixation of Button with Loop for Type 3 AC…" at bounding box center [425, 41] width 222 height 22
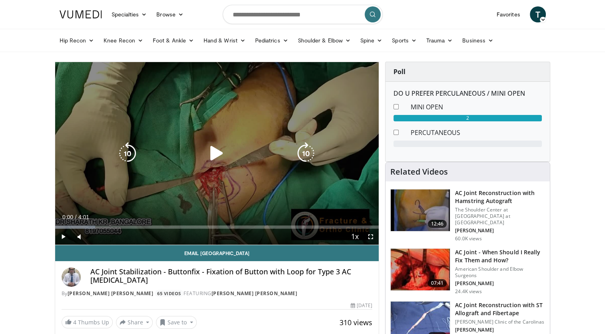
click at [154, 185] on div "10 seconds Tap to unmute" at bounding box center [217, 153] width 324 height 182
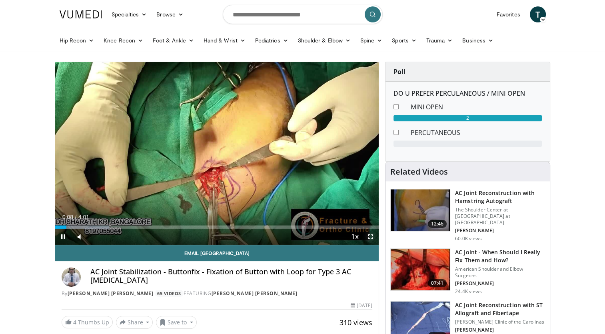
click at [370, 238] on span "Video Player" at bounding box center [371, 236] width 16 height 16
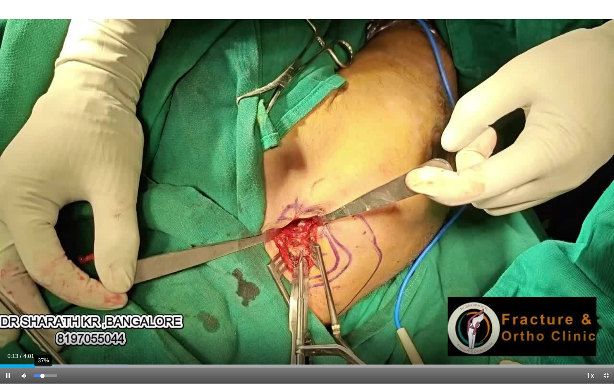
click at [42, 333] on div "37%" at bounding box center [46, 376] width 28 height 16
click at [605, 333] on span "Video Player" at bounding box center [606, 376] width 16 height 16
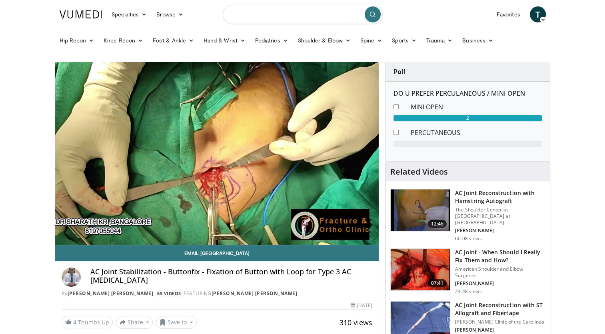
click at [319, 12] on input "Search topics, interventions" at bounding box center [303, 14] width 160 height 19
type input "**********"
click at [376, 13] on button "submit" at bounding box center [373, 14] width 16 height 16
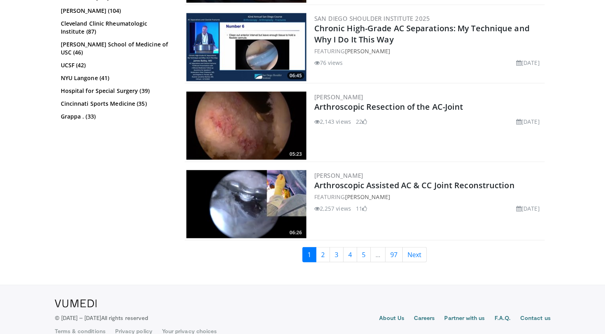
scroll to position [1976, 0]
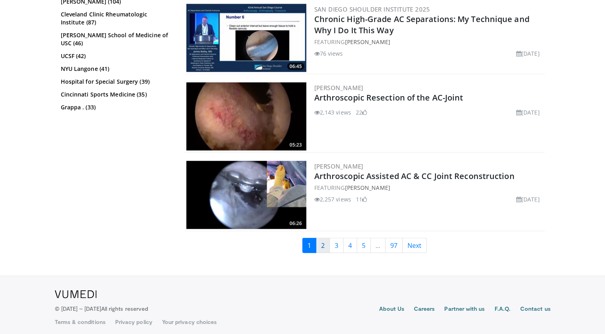
click at [323, 243] on link "2" at bounding box center [323, 245] width 14 height 15
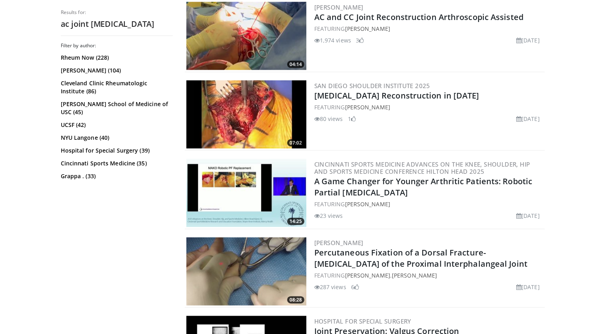
scroll to position [1976, 0]
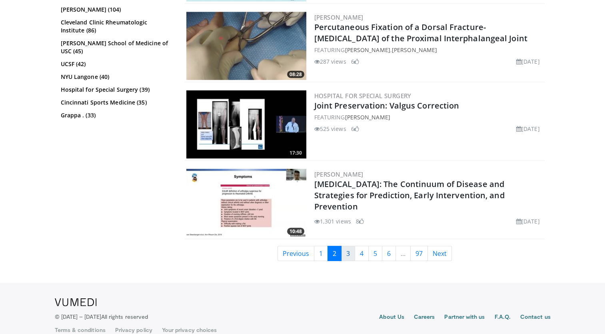
click at [346, 246] on link "3" at bounding box center [348, 253] width 14 height 15
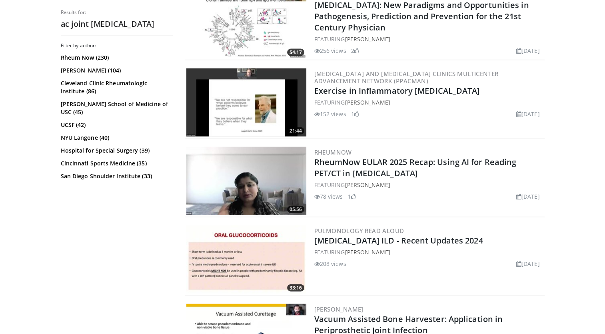
scroll to position [1894, 0]
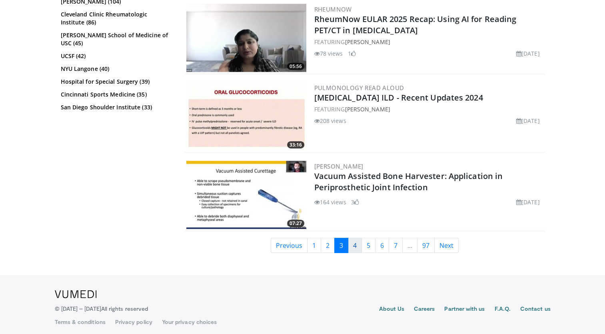
click at [350, 239] on link "4" at bounding box center [355, 245] width 14 height 15
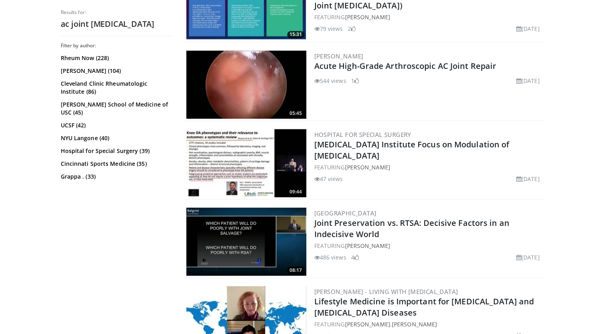
scroll to position [1751, 0]
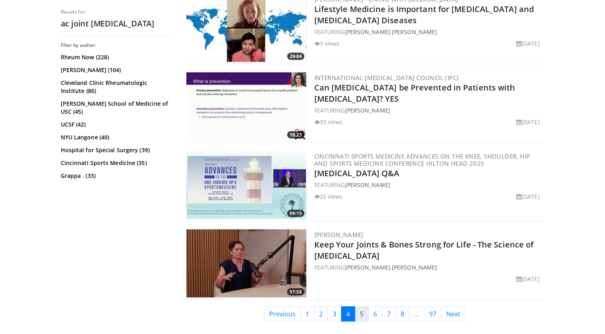
click at [361, 310] on link "5" at bounding box center [362, 313] width 14 height 15
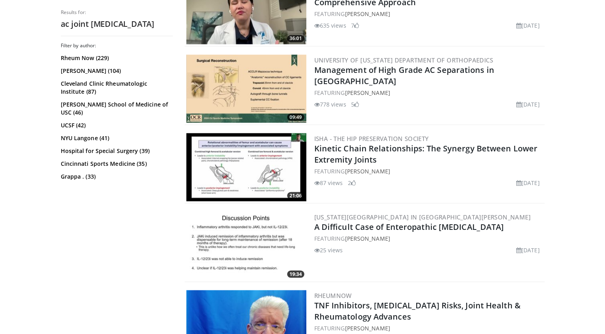
scroll to position [1751, 0]
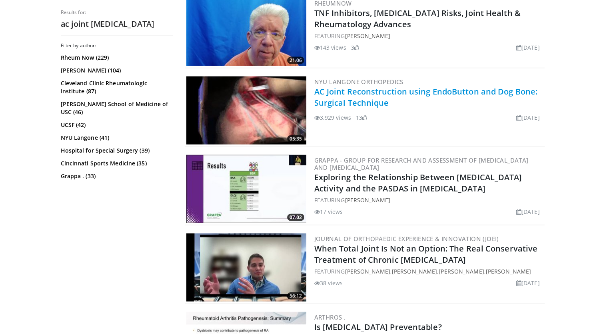
click at [340, 94] on link "AC Joint Reconstruction using EndoButton and Dog Bone: Surgical Technique" at bounding box center [425, 97] width 223 height 22
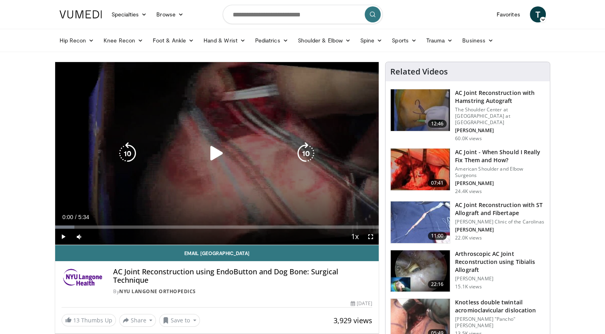
click at [166, 201] on div "10 seconds Tap to unmute" at bounding box center [217, 153] width 324 height 182
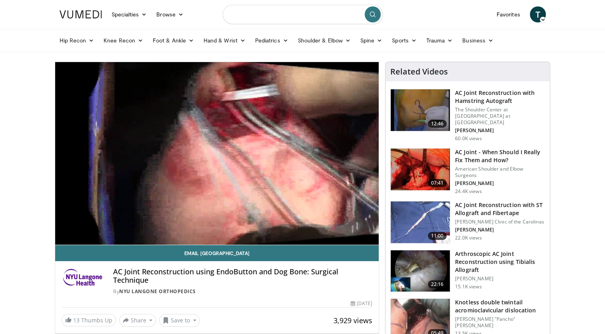
click at [303, 17] on input "Search topics, interventions" at bounding box center [303, 14] width 160 height 19
type input "**********"
click at [370, 12] on icon "submit" at bounding box center [373, 14] width 6 height 6
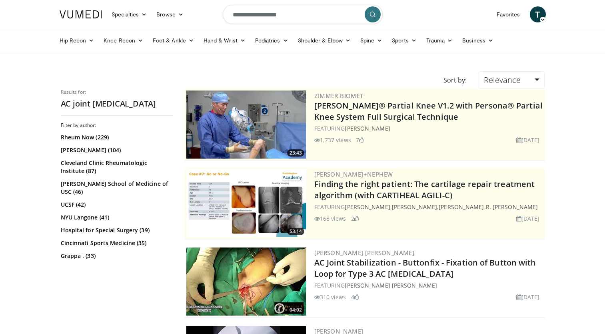
scroll to position [292, 0]
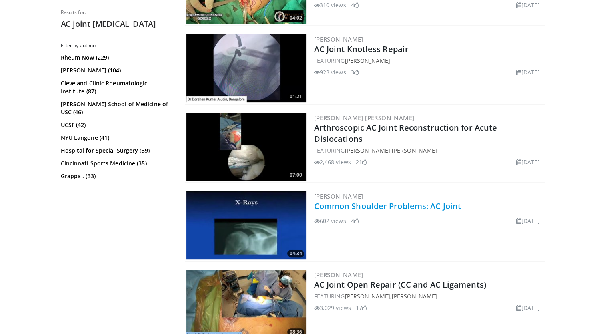
click at [402, 205] on link "Common Shoulder Problems: AC Joint" at bounding box center [387, 205] width 147 height 11
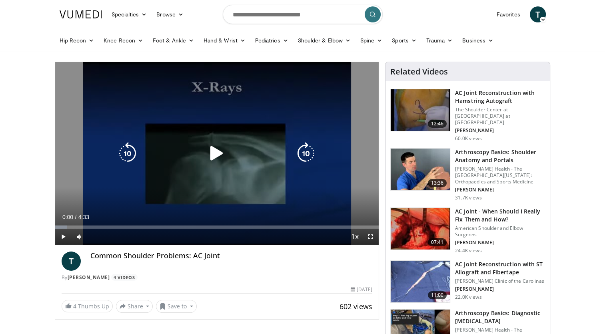
click at [246, 132] on div "10 seconds Tap to unmute" at bounding box center [217, 153] width 324 height 182
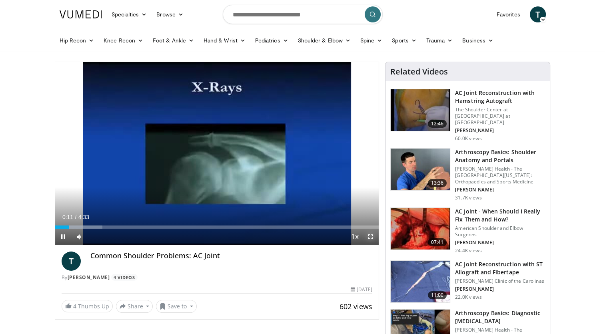
click at [368, 237] on span "Video Player" at bounding box center [371, 236] width 16 height 16
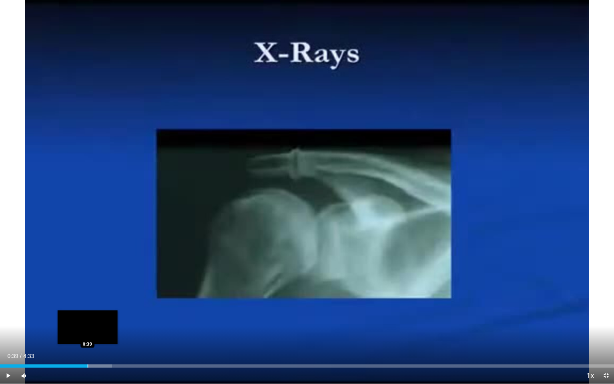
click at [88, 333] on div "Progress Bar" at bounding box center [88, 365] width 1 height 3
click at [106, 333] on div "Progress Bar" at bounding box center [106, 365] width 1 height 3
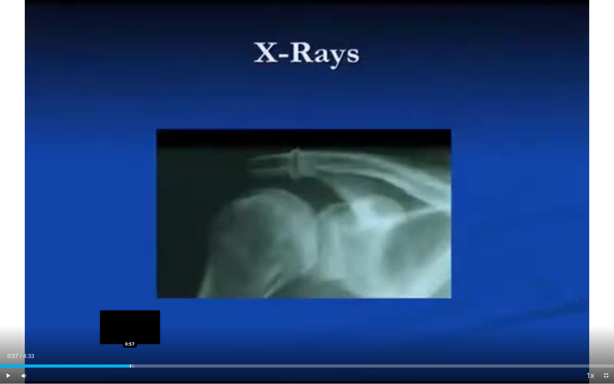
click at [130, 333] on div "Progress Bar" at bounding box center [130, 365] width 1 height 3
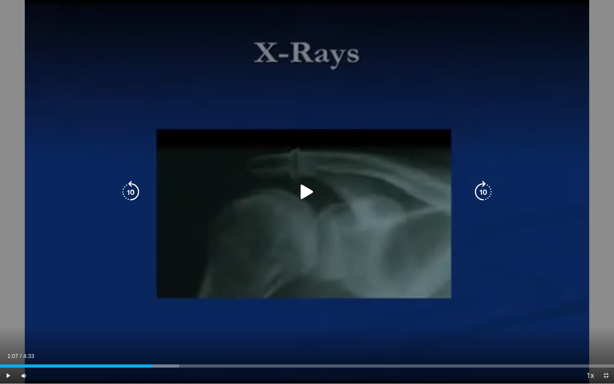
click at [152, 333] on div "Loaded : 29.19% 1:07 1:07" at bounding box center [307, 365] width 614 height 3
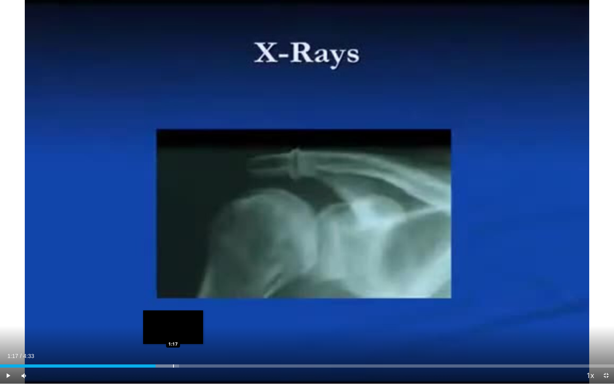
click at [173, 333] on div "Progress Bar" at bounding box center [173, 365] width 1 height 3
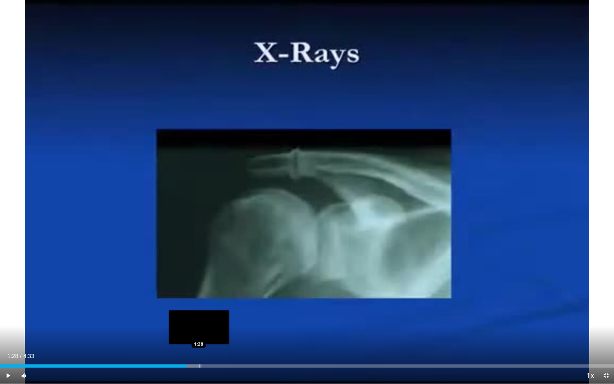
click at [199, 333] on div "Progress Bar" at bounding box center [199, 365] width 1 height 3
click at [188, 333] on div "Progress Bar" at bounding box center [188, 365] width 1 height 3
click at [220, 333] on div "Progress Bar" at bounding box center [220, 365] width 1 height 3
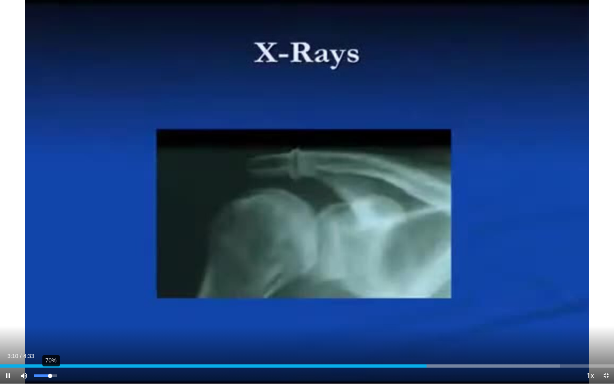
click at [50, 333] on div "70%" at bounding box center [45, 375] width 23 height 3
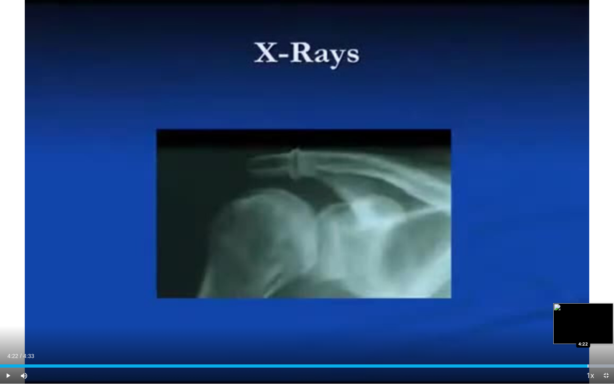
click at [588, 333] on div "Progress Bar" at bounding box center [588, 365] width 1 height 3
click at [605, 333] on span "Video Player" at bounding box center [606, 376] width 16 height 16
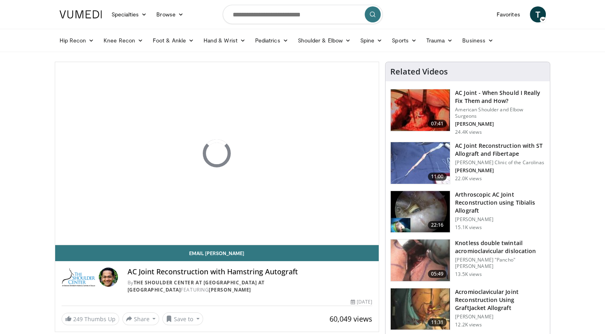
click at [486, 96] on h3 "AC Joint - When Should I Really Fix Them and How?" at bounding box center [500, 97] width 90 height 16
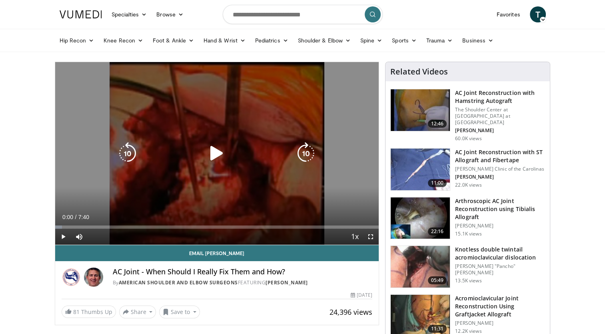
click at [206, 142] on icon "Video Player" at bounding box center [217, 153] width 22 height 22
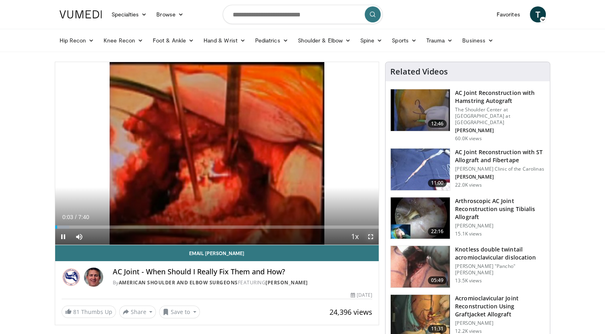
click at [372, 236] on span "Video Player" at bounding box center [371, 236] width 16 height 16
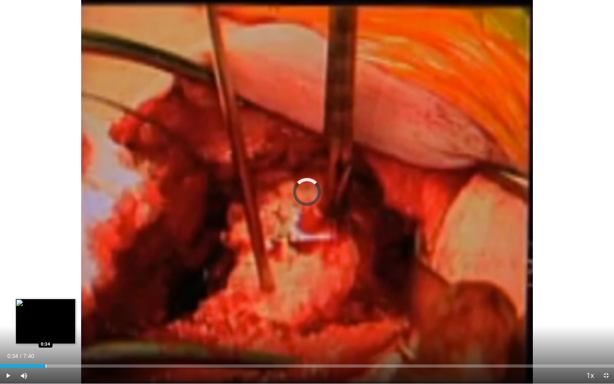
click at [46, 333] on div "Progress Bar" at bounding box center [46, 365] width 1 height 3
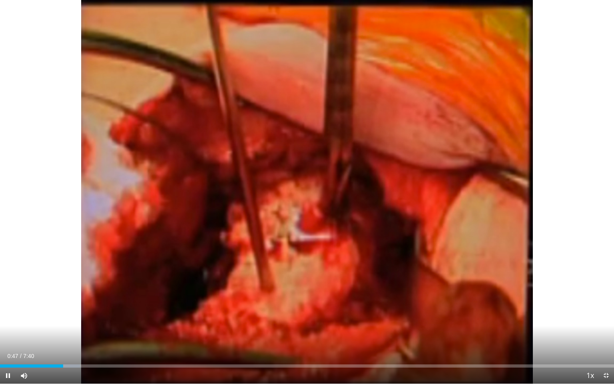
click at [75, 333] on div "Current Time 0:47 / Duration 7:40 Pause Skip Backward Skip Forward Mute 0% Load…" at bounding box center [307, 376] width 614 height 16
click at [76, 333] on div "Current Time 0:49 / Duration 7:40 Pause Skip Backward Skip Forward Mute 0% Load…" at bounding box center [307, 376] width 614 height 16
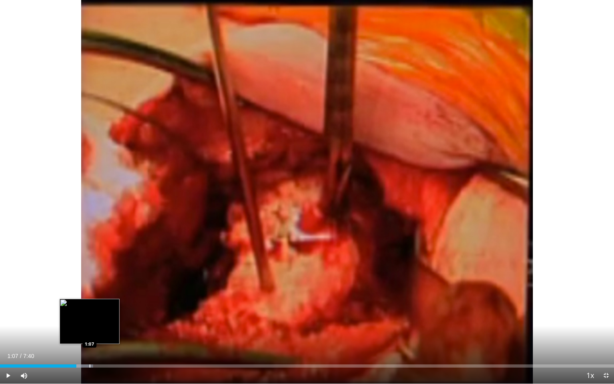
click at [90, 333] on div "Progress Bar" at bounding box center [90, 365] width 1 height 3
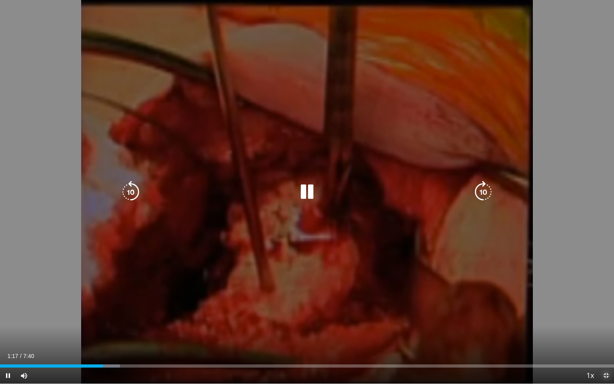
click at [605, 333] on span "Video Player" at bounding box center [606, 376] width 16 height 16
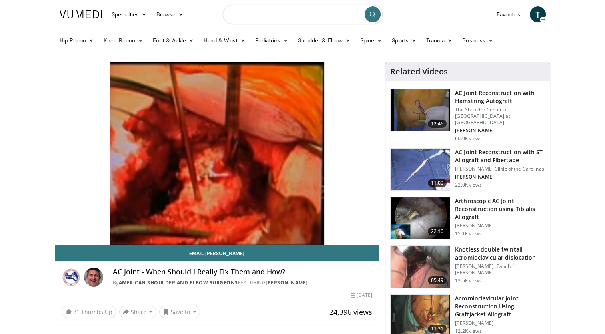
click at [314, 15] on input "Search topics, interventions" at bounding box center [303, 14] width 160 height 19
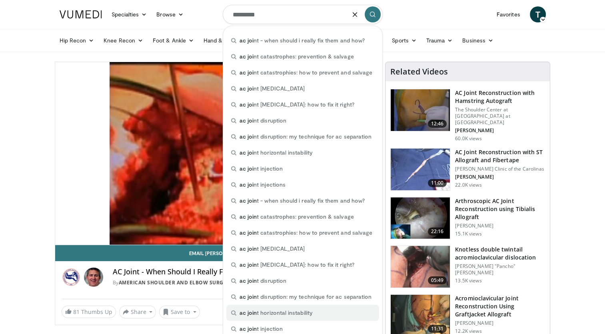
click at [349, 314] on div "ac join t horizontal instability" at bounding box center [302, 312] width 153 height 16
type input "**********"
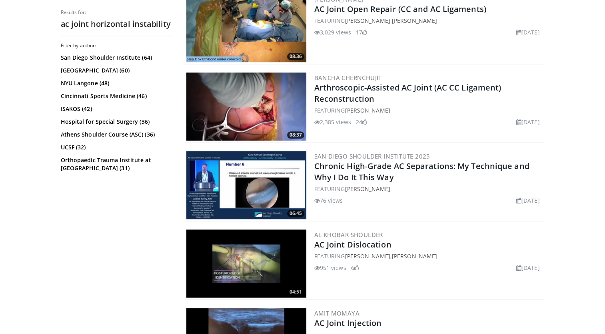
scroll to position [216, 0]
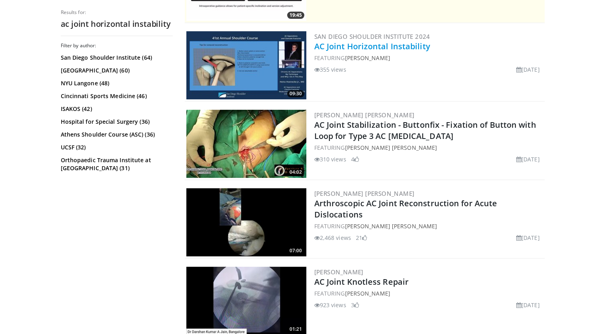
click at [356, 47] on link "AC Joint Horizontal Instability" at bounding box center [372, 46] width 116 height 11
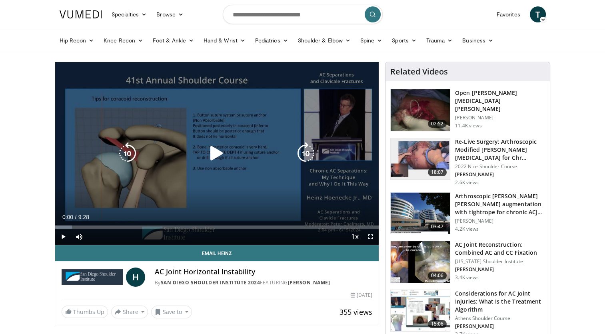
click at [151, 116] on div "10 seconds Tap to unmute" at bounding box center [217, 153] width 324 height 182
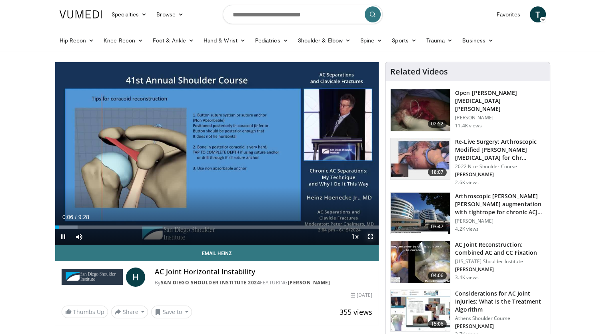
click at [370, 236] on span "Video Player" at bounding box center [371, 236] width 16 height 16
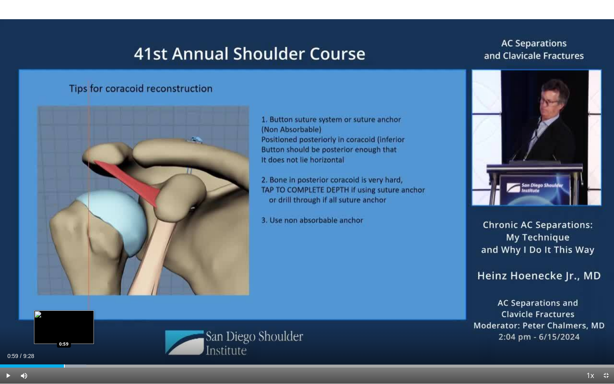
click at [64, 333] on div "Loaded : 14.06% 0:59 0:59" at bounding box center [307, 365] width 614 height 3
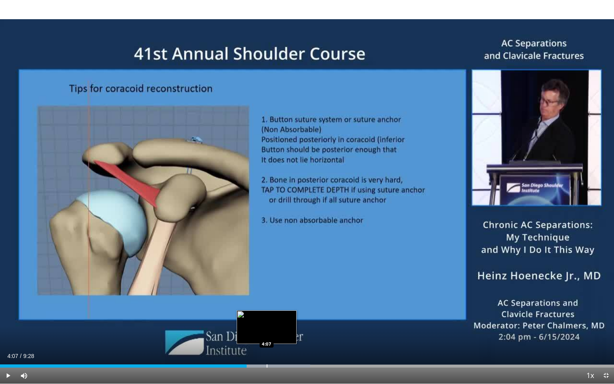
click at [267, 333] on div "Loaded : 50.55% 4:07 4:07" at bounding box center [307, 364] width 614 height 8
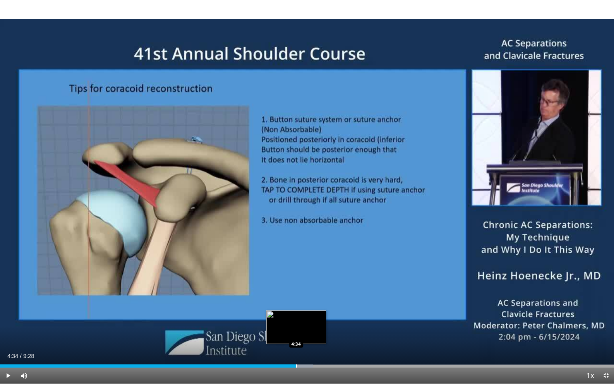
click at [296, 333] on div "Loaded : 50.97% 4:34 4:34" at bounding box center [307, 364] width 614 height 8
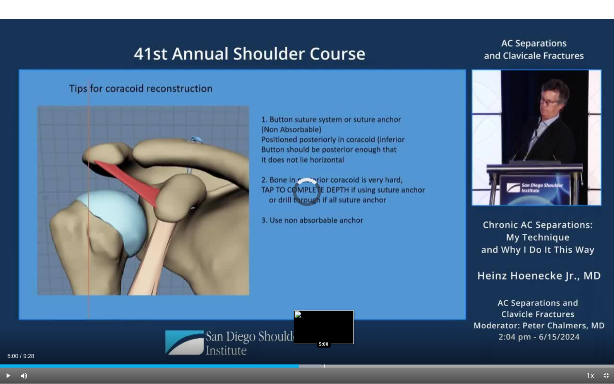
click at [324, 333] on div "Progress Bar" at bounding box center [324, 365] width 1 height 3
click at [348, 333] on div "Progress Bar" at bounding box center [348, 365] width 1 height 3
click at [298, 333] on div "Current Time 5:22 / Duration 9:28 Pause Skip Backward Skip Forward Mute 33% Loa…" at bounding box center [307, 376] width 614 height 16
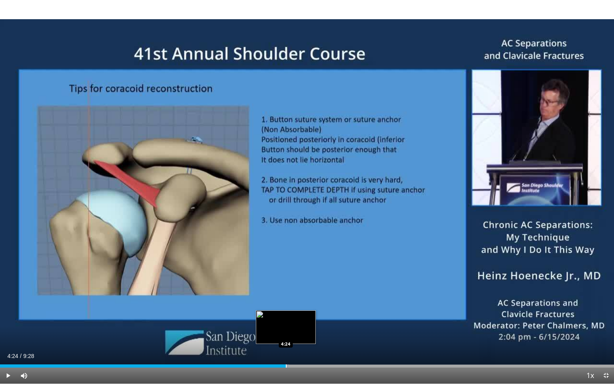
click at [286, 333] on div "Progress Bar" at bounding box center [286, 365] width 1 height 3
click at [605, 333] on span "Video Player" at bounding box center [606, 376] width 16 height 16
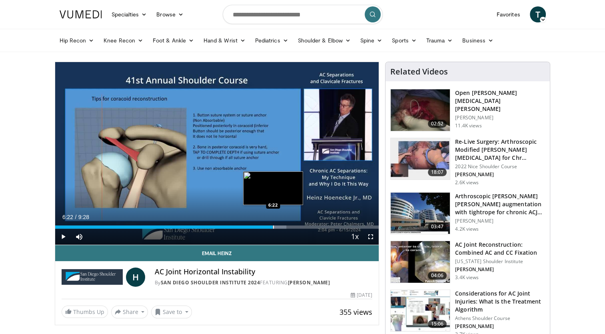
click at [273, 226] on div "Progress Bar" at bounding box center [273, 226] width 1 height 3
click at [283, 225] on div "Progress Bar" at bounding box center [283, 226] width 1 height 3
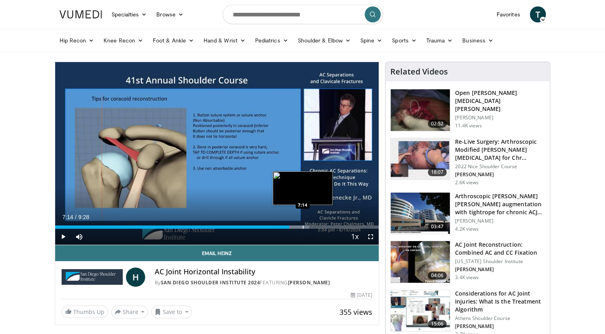
click at [303, 226] on div "Progress Bar" at bounding box center [303, 226] width 1 height 3
click at [371, 238] on span "Video Player" at bounding box center [371, 236] width 16 height 16
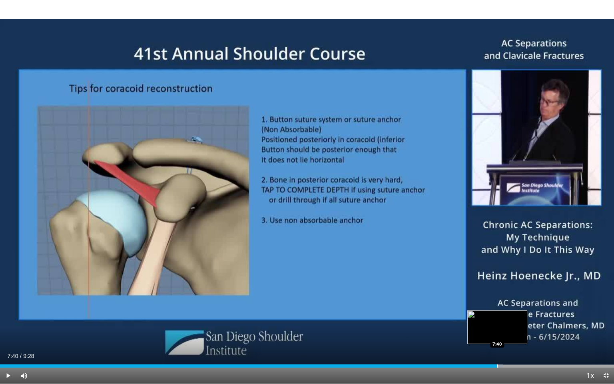
click at [497, 333] on div "Loaded : 81.93% 7:40 7:40" at bounding box center [307, 365] width 614 height 3
click at [518, 333] on div "Progress Bar" at bounding box center [518, 365] width 1 height 3
click at [605, 333] on span "Video Player" at bounding box center [606, 376] width 16 height 16
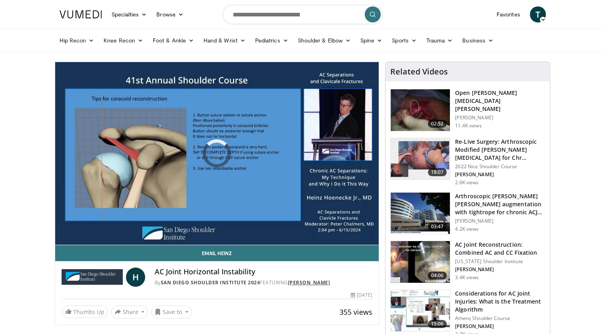
click at [305, 282] on link "Heinz Hoenecke" at bounding box center [309, 282] width 42 height 7
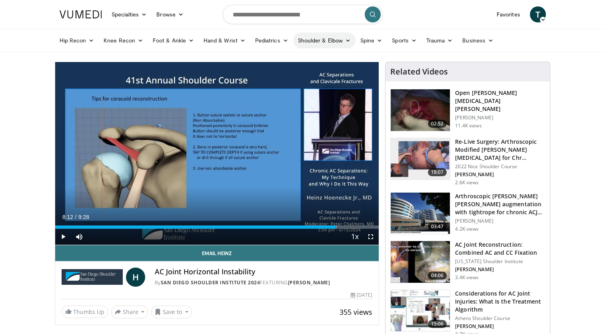
click at [306, 39] on link "Shoulder & Elbow" at bounding box center [324, 40] width 62 height 16
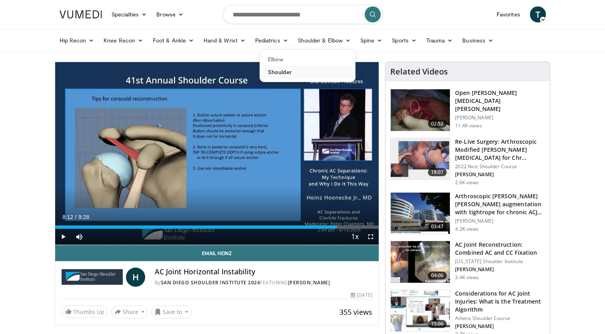
click at [280, 73] on link "Shoulder" at bounding box center [307, 72] width 95 height 13
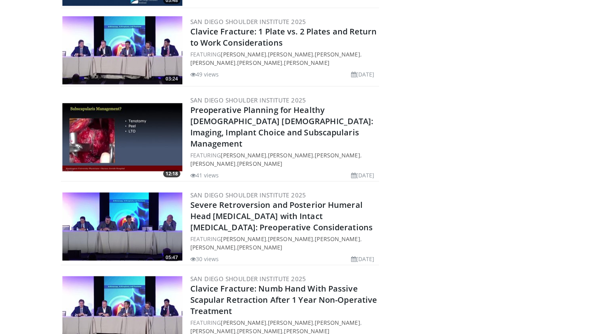
scroll to position [1854, 0]
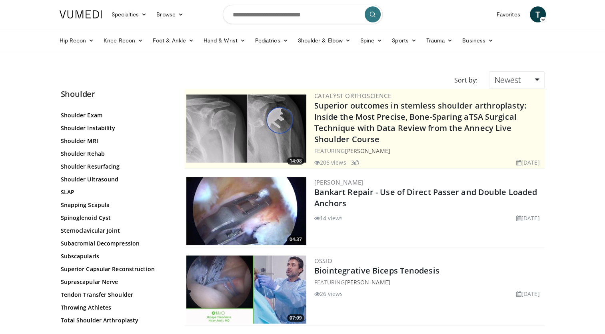
scroll to position [830, 0]
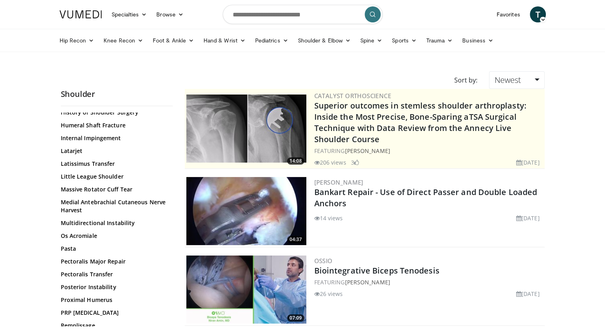
click at [170, 311] on div "All Topics: 3D Planning for Shoulder [MEDICAL_DATA] 3D Printing - Shoulder AC J…" at bounding box center [117, 179] width 112 height 1044
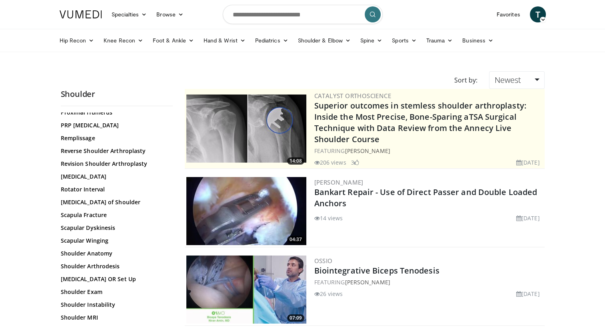
scroll to position [830, 0]
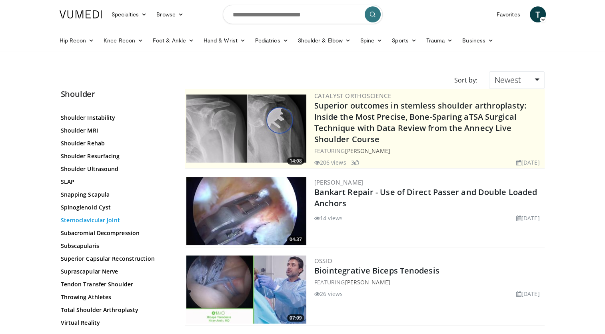
click at [112, 222] on link "Sternoclavicular Joint" at bounding box center [115, 220] width 108 height 8
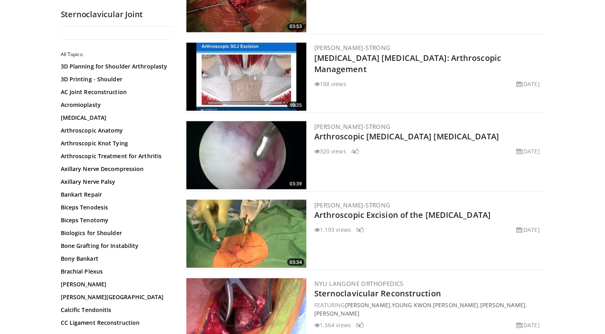
scroll to position [1751, 0]
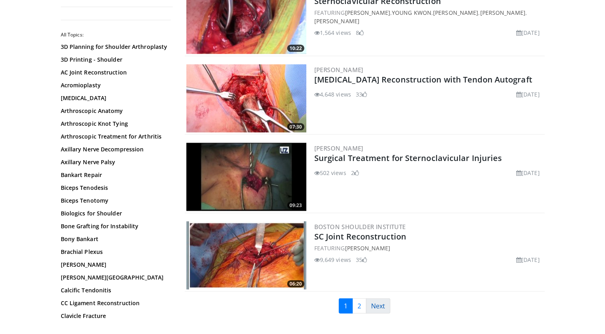
click at [369, 302] on link "Next" at bounding box center [378, 305] width 24 height 15
click at [358, 299] on link "2" at bounding box center [359, 305] width 14 height 15
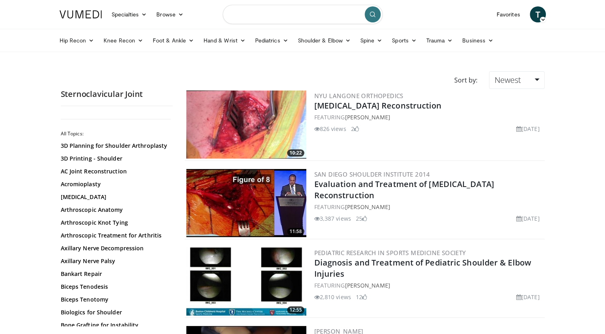
click at [332, 19] on input "Search topics, interventions" at bounding box center [303, 14] width 160 height 19
type input "**********"
click at [374, 18] on button "submit" at bounding box center [373, 14] width 16 height 16
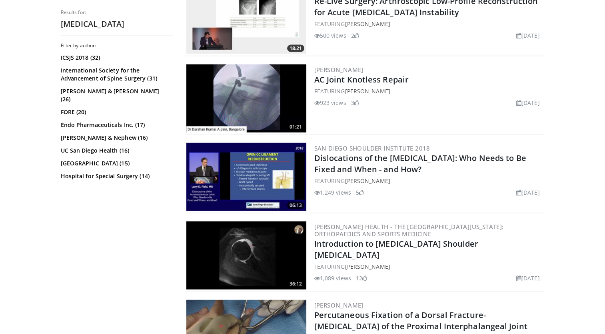
scroll to position [1890, 0]
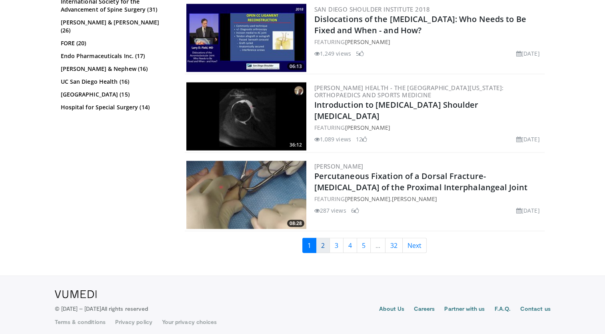
click at [321, 241] on link "2" at bounding box center [323, 245] width 14 height 15
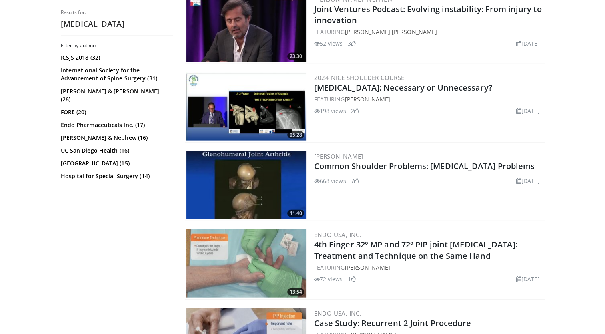
scroll to position [1968, 0]
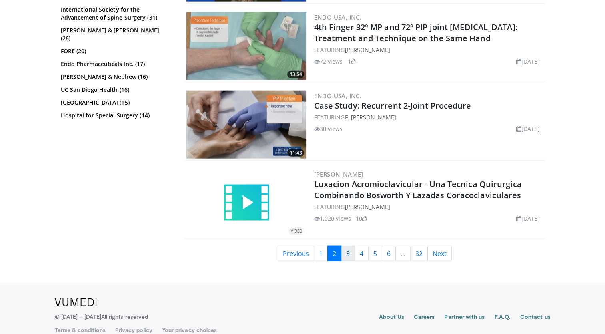
click at [346, 246] on link "3" at bounding box center [348, 253] width 14 height 15
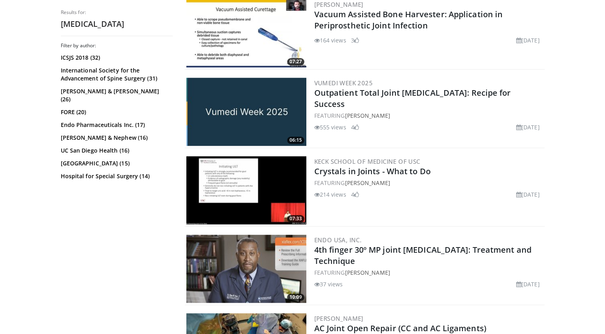
scroll to position [584, 0]
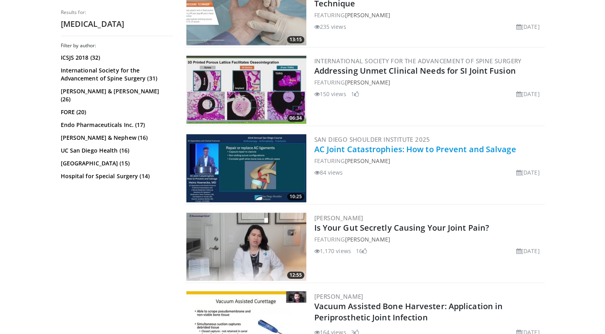
click at [384, 148] on link "AC Joint Catastrophies: How to Prevent and Salvage" at bounding box center [415, 149] width 202 height 11
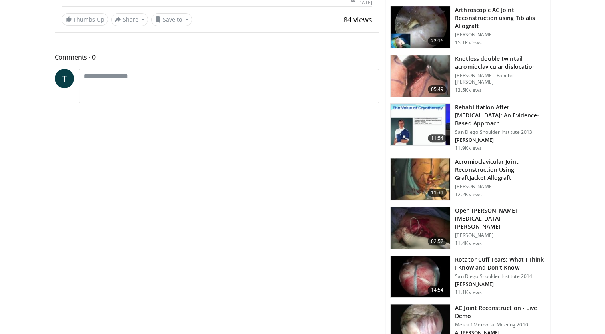
scroll to position [584, 0]
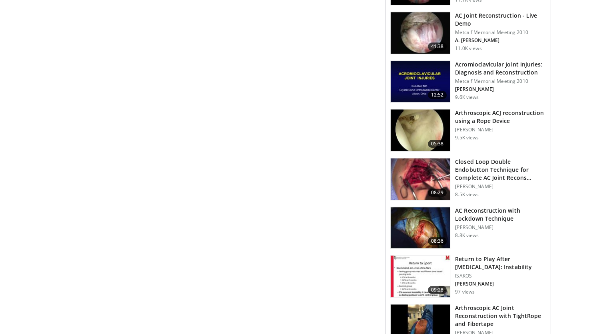
click at [457, 17] on h3 "AC Joint Reconstruction - Live Demo" at bounding box center [500, 20] width 90 height 16
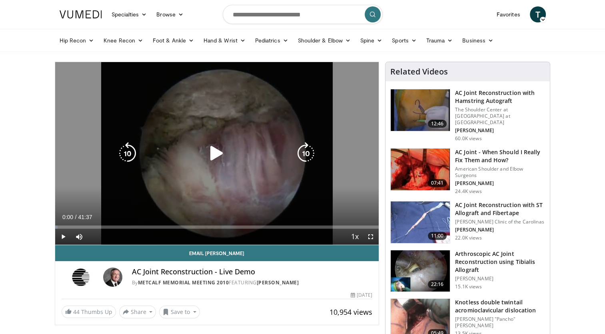
click at [218, 157] on icon "Video Player" at bounding box center [217, 153] width 22 height 22
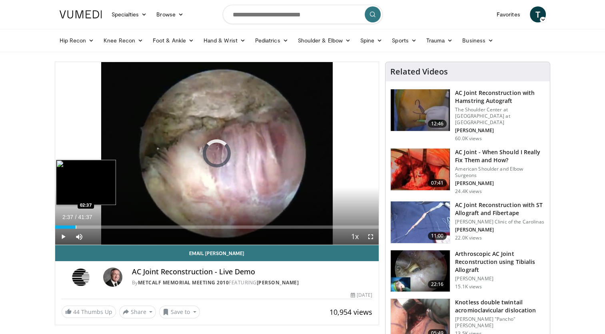
click at [76, 228] on div "Progress Bar" at bounding box center [76, 226] width 1 height 3
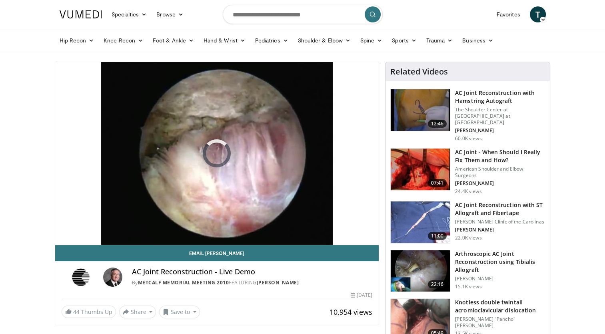
click at [476, 152] on h3 "AC Joint - When Should I Really Fix Them and How?" at bounding box center [500, 156] width 90 height 16
